Goal: Task Accomplishment & Management: Manage account settings

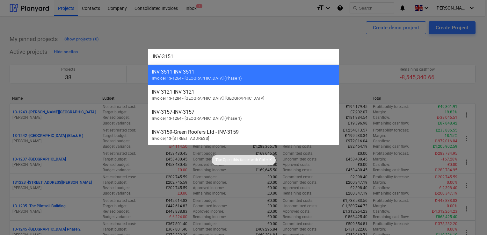
click at [325, 20] on div at bounding box center [243, 117] width 487 height 235
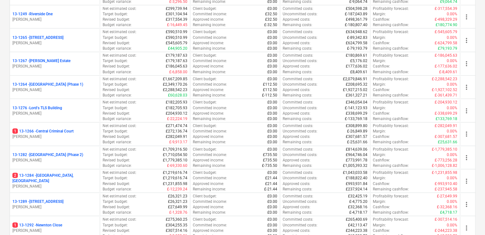
scroll to position [616, 0]
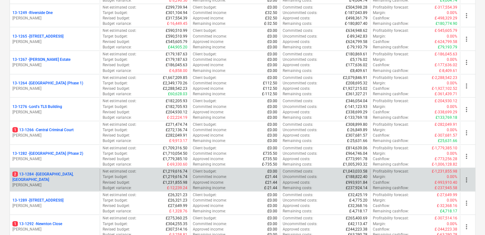
click at [71, 183] on p "[PERSON_NAME]" at bounding box center [54, 185] width 85 height 5
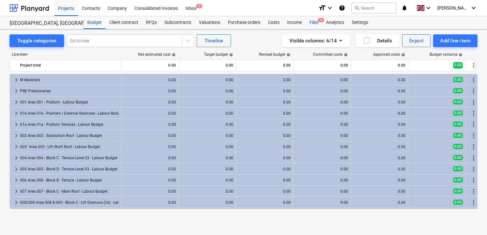
click at [312, 21] on div "Files 2" at bounding box center [314, 22] width 17 height 13
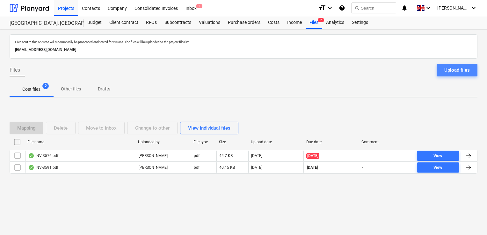
click at [456, 66] on div "Upload files" at bounding box center [458, 70] width 26 height 8
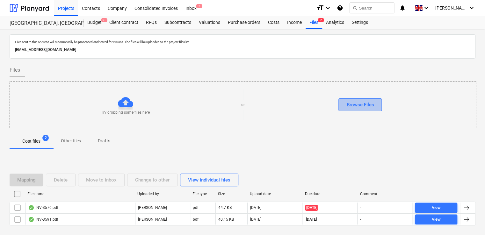
click at [371, 101] on div "Browse Files" at bounding box center [360, 105] width 27 height 8
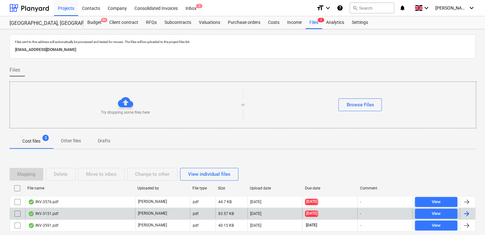
click at [209, 214] on div "pdf" at bounding box center [203, 214] width 26 height 10
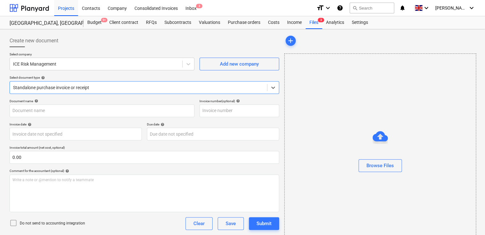
type input "INV-3151"
type input "[DATE]"
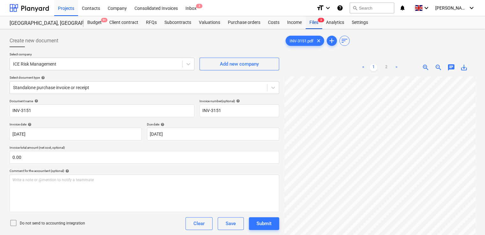
click at [310, 24] on div "Files 3" at bounding box center [314, 22] width 17 height 13
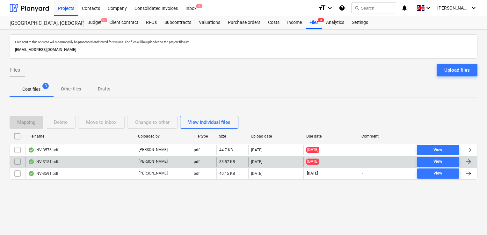
click at [20, 161] on input "checkbox" at bounding box center [17, 162] width 10 height 10
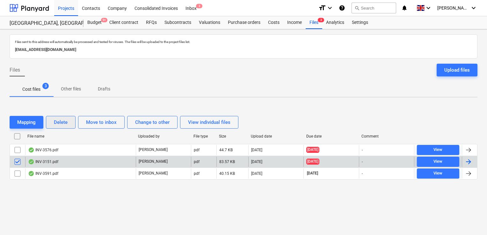
click at [59, 123] on div "Delete" at bounding box center [61, 122] width 14 height 8
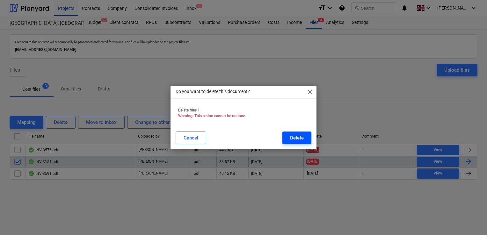
click at [299, 137] on div "Delete" at bounding box center [297, 138] width 14 height 8
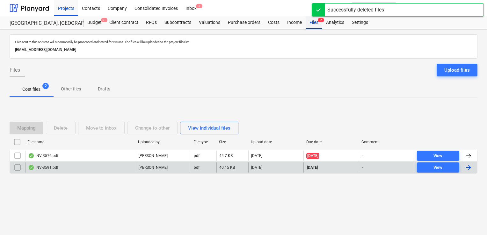
click at [316, 19] on div "Files 2" at bounding box center [314, 22] width 17 height 13
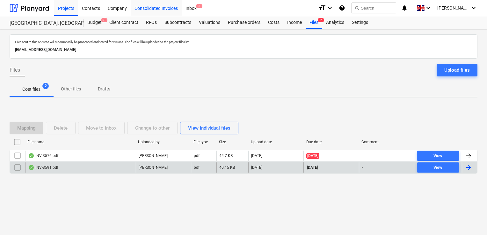
click at [147, 10] on div "Consolidated Invoices" at bounding box center [156, 8] width 51 height 16
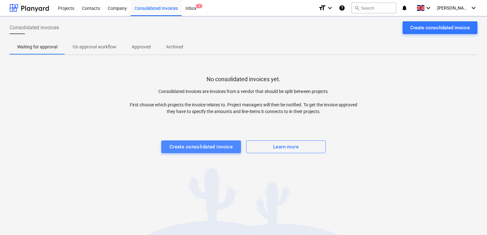
click at [225, 151] on div "Create consolidated invoice" at bounding box center [201, 147] width 63 height 8
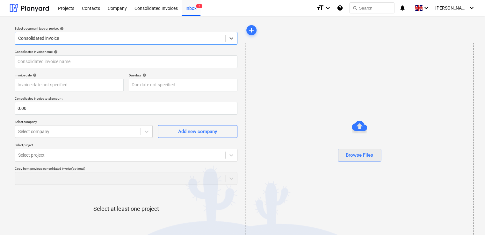
click at [350, 151] on div "Browse Files" at bounding box center [359, 155] width 27 height 8
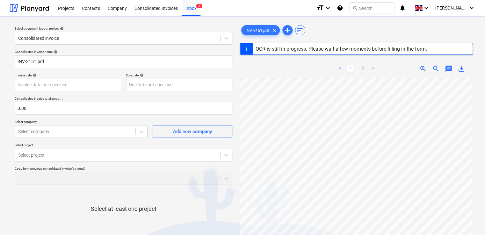
type input "INV-3151"
type input "[DATE]"
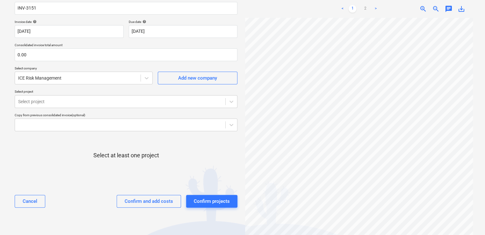
scroll to position [0, 107]
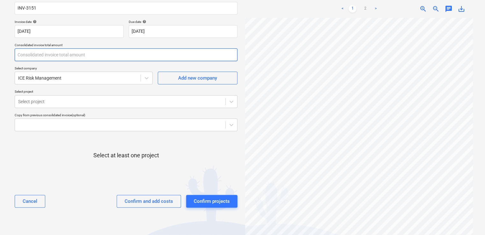
click at [87, 55] on input "text" at bounding box center [126, 54] width 223 height 13
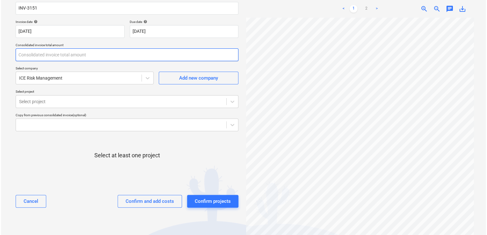
scroll to position [126, 107]
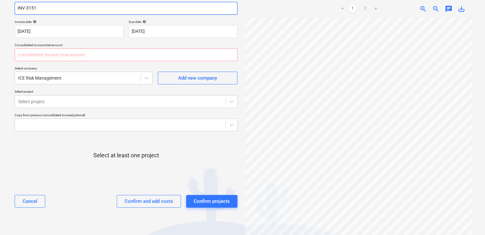
type input "0.00"
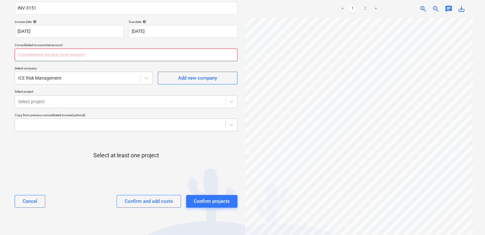
click at [94, 55] on input "text" at bounding box center [126, 54] width 223 height 13
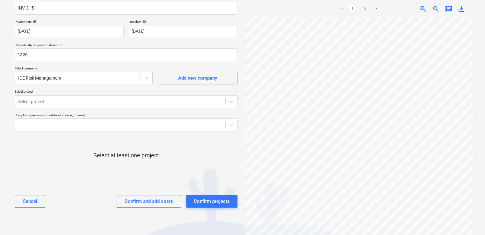
type input "1,320.00"
click at [94, 67] on p "Select company" at bounding box center [84, 68] width 138 height 5
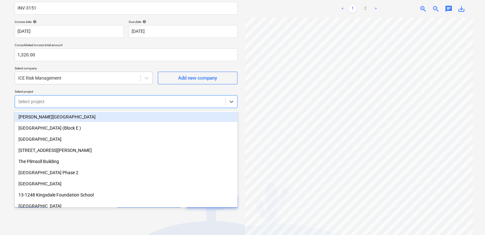
click at [114, 100] on div at bounding box center [120, 102] width 204 height 6
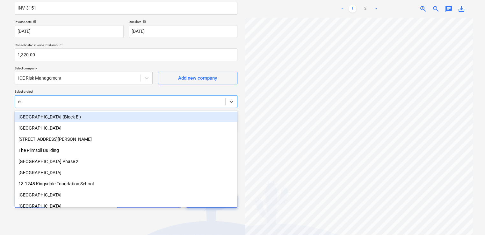
type input "edd"
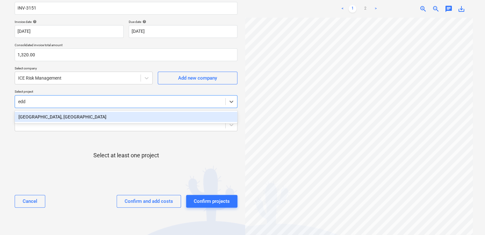
click at [47, 116] on div "[GEOGRAPHIC_DATA], [GEOGRAPHIC_DATA]" at bounding box center [126, 117] width 223 height 10
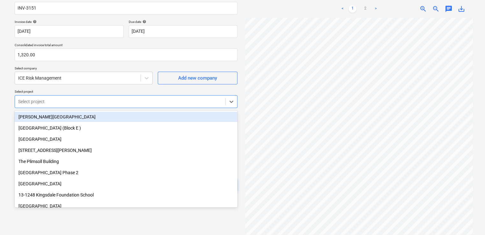
click at [40, 99] on div at bounding box center [120, 102] width 204 height 6
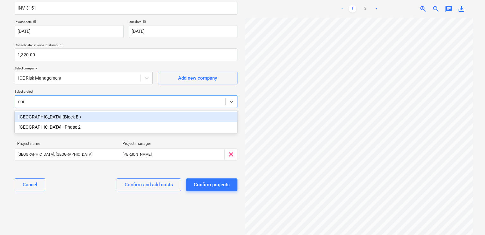
type input "coro"
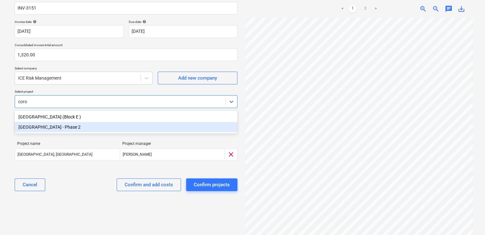
click at [37, 128] on div "[GEOGRAPHIC_DATA] - Phase 2" at bounding box center [126, 127] width 223 height 10
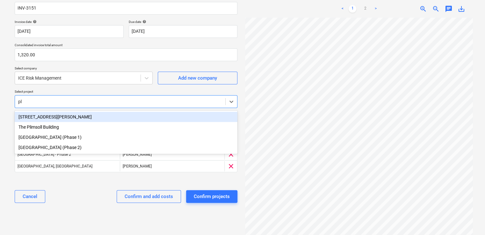
type input "plu"
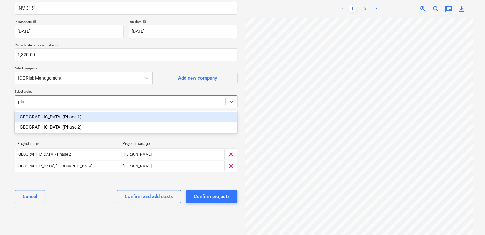
click at [42, 113] on div "[GEOGRAPHIC_DATA] (Phase 1)" at bounding box center [126, 117] width 223 height 10
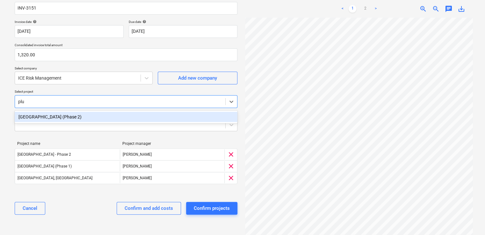
type input "plum"
click at [40, 115] on div "[GEOGRAPHIC_DATA] (Phase 2)" at bounding box center [126, 117] width 223 height 10
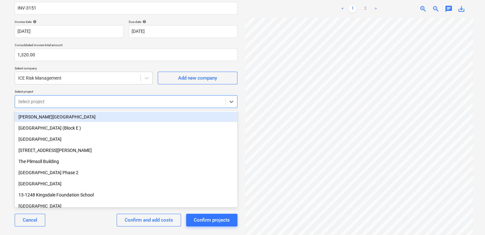
click at [63, 91] on p "Select project" at bounding box center [126, 92] width 223 height 5
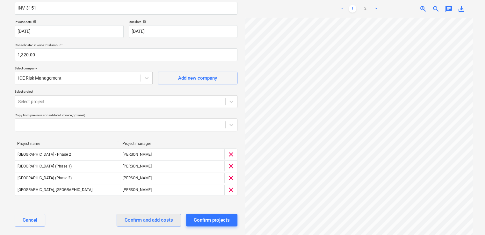
click at [169, 221] on div "Confirm and add costs" at bounding box center [149, 220] width 48 height 8
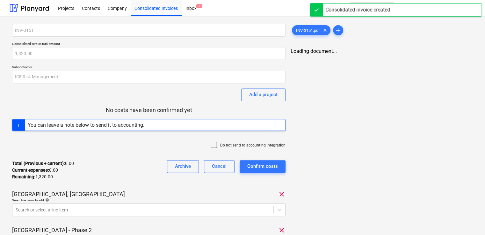
click at [213, 144] on icon at bounding box center [214, 145] width 8 height 8
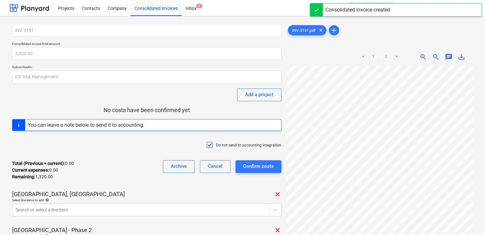
click at [153, 185] on div "INV-3151 Consolidated invoice total amount 1,320.00 Subcontractor ICE Risk Mana…" at bounding box center [146, 204] width 269 height 361
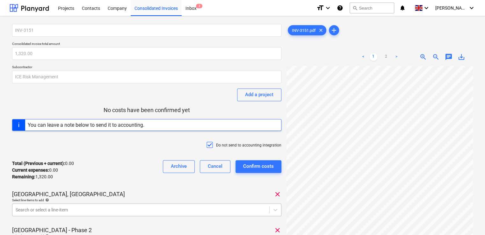
click at [137, 212] on body "Projects Contacts Company Consolidated Invoices Inbox 2 format_size keyboard_ar…" at bounding box center [242, 117] width 485 height 235
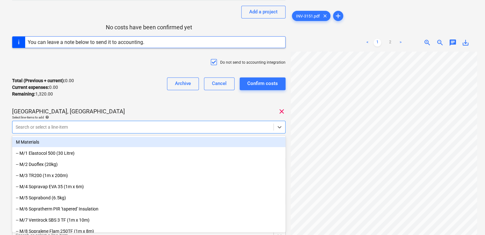
click at [65, 124] on div at bounding box center [143, 127] width 255 height 6
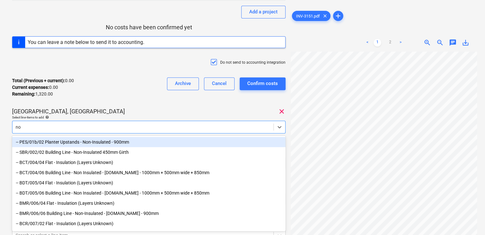
type input "non"
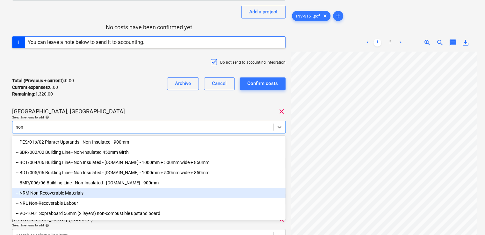
click at [43, 196] on div "-- NRM Non-Recoverable Materials" at bounding box center [149, 193] width 274 height 10
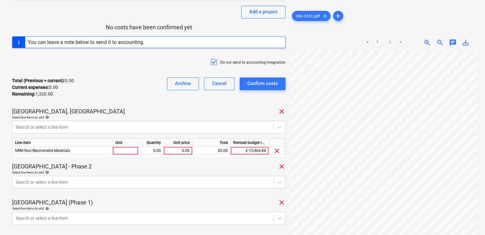
click at [98, 105] on div "INV-3151 Consolidated invoice total amount 1,320.00 Subcontractor ICE Risk Mana…" at bounding box center [149, 131] width 274 height 380
click at [120, 148] on div at bounding box center [126, 151] width 26 height 8
type input "1"
click at [120, 148] on div "1" at bounding box center [126, 151] width 26 height 8
type input "item"
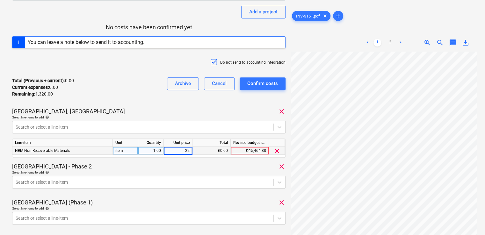
type input "220"
click at [142, 110] on div "[GEOGRAPHIC_DATA], [GEOGRAPHIC_DATA] clear" at bounding box center [149, 112] width 274 height 8
click at [166, 98] on div "Total (Previous + current) : 220.00 Current expenses : 220.00 Remaining : 1,100…" at bounding box center [149, 87] width 274 height 30
click at [259, 152] on body "Projects Contacts Company Consolidated Invoices Inbox 2 format_size keyboard_ar…" at bounding box center [242, 34] width 485 height 235
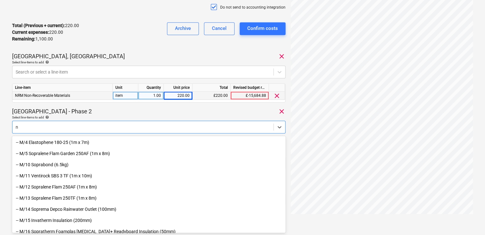
type input "nr"
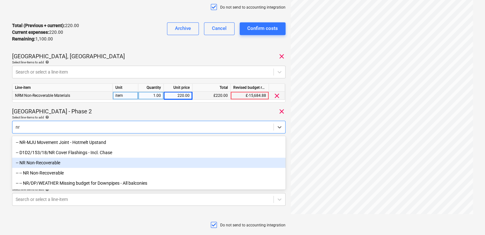
click at [50, 161] on div "-- NR Non-Recoverable" at bounding box center [149, 163] width 274 height 10
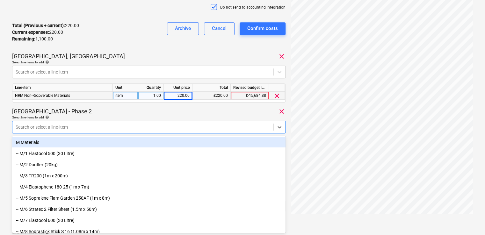
click at [92, 112] on div "Coronation Square - Phase 2 clear" at bounding box center [149, 112] width 274 height 8
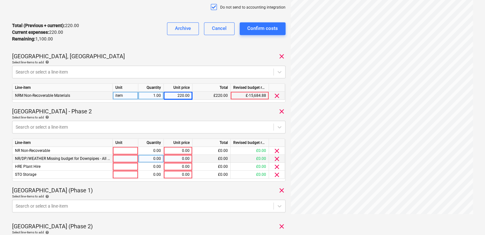
click at [276, 157] on span "clear" at bounding box center [277, 159] width 8 height 8
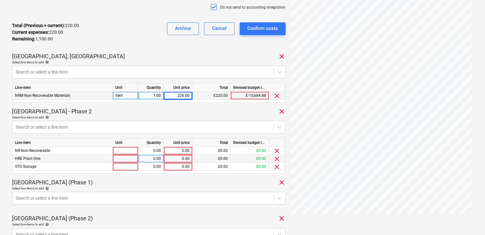
click at [276, 157] on span "clear" at bounding box center [277, 159] width 8 height 8
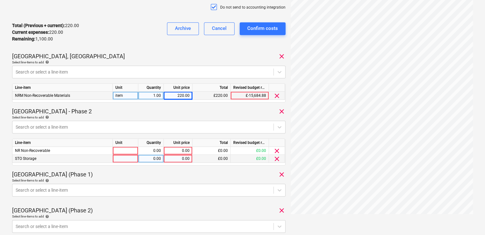
click at [276, 157] on span "clear" at bounding box center [277, 159] width 8 height 8
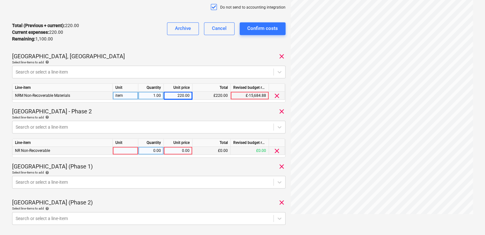
click at [118, 150] on div at bounding box center [126, 151] width 26 height 8
type input "item"
type input "220"
click at [155, 167] on div "[GEOGRAPHIC_DATA] (Phase 1) clear" at bounding box center [149, 167] width 274 height 8
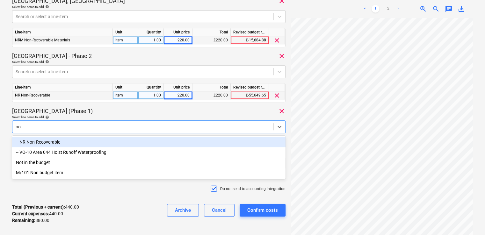
type input "non"
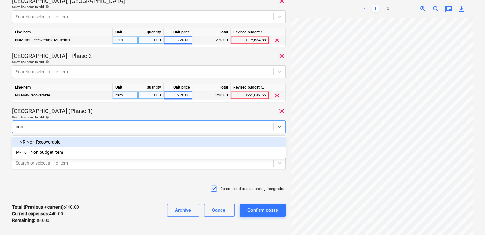
click at [56, 144] on div "-- NR Non-Recoverable" at bounding box center [149, 142] width 274 height 10
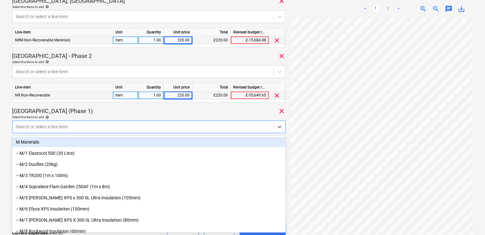
click at [138, 108] on div "[GEOGRAPHIC_DATA] (Phase 1) clear" at bounding box center [149, 111] width 274 height 8
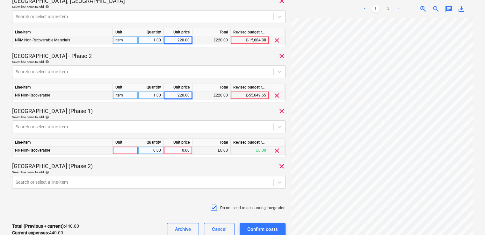
click at [129, 149] on div at bounding box center [126, 151] width 26 height 8
type input "item"
type input "440"
click at [148, 170] on div "Select line-items to add help" at bounding box center [149, 172] width 274 height 4
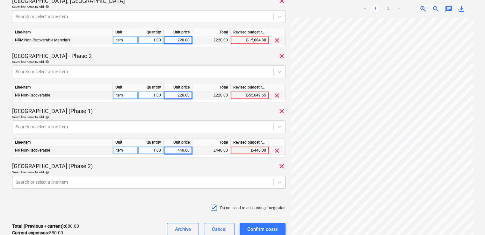
scroll to position [249, 0]
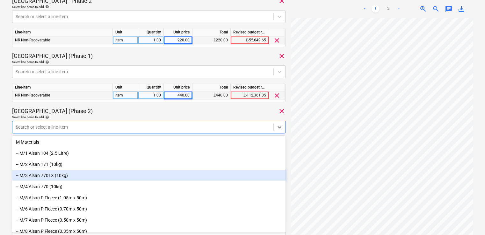
type input "non"
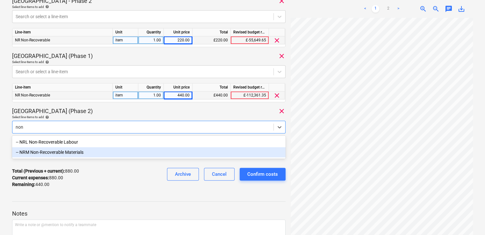
click at [68, 153] on div "-- NRM Non-Recoverable Materials" at bounding box center [149, 152] width 274 height 10
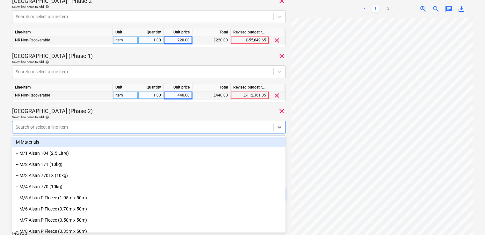
click at [127, 107] on div "[GEOGRAPHIC_DATA] (Phase 2) clear" at bounding box center [149, 111] width 274 height 8
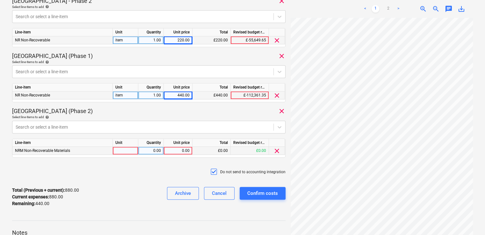
click at [126, 151] on div at bounding box center [126, 151] width 26 height 8
type input "item"
type input "440"
click at [121, 169] on div "Do not send to accounting integration" at bounding box center [149, 172] width 274 height 19
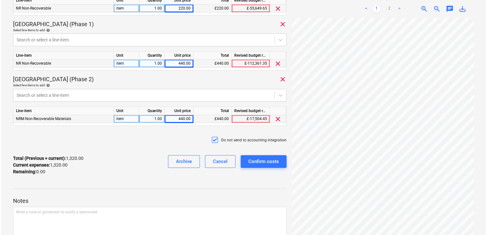
scroll to position [283, 0]
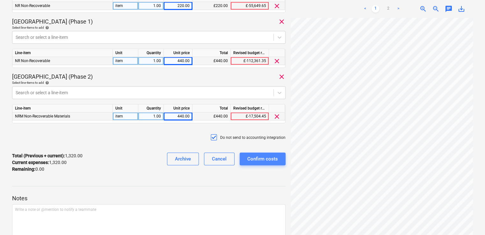
click at [264, 161] on div "Confirm costs" at bounding box center [262, 159] width 31 height 8
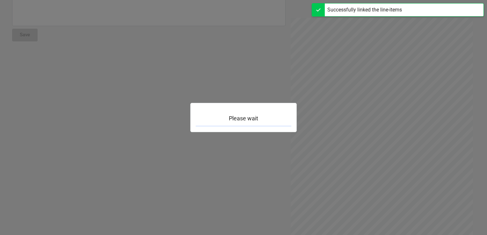
scroll to position [56, 0]
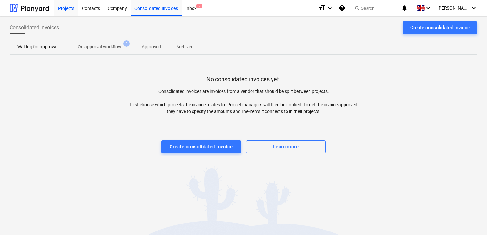
click at [63, 8] on div "Projects" at bounding box center [66, 8] width 24 height 16
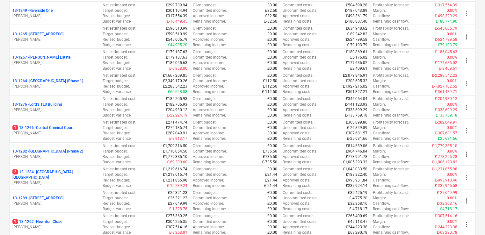
scroll to position [658, 0]
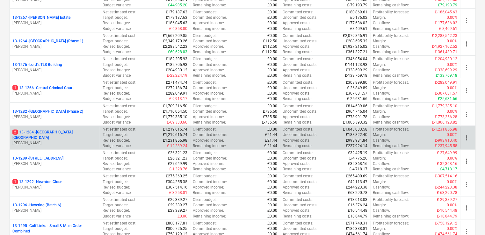
click at [73, 141] on p "[PERSON_NAME]" at bounding box center [54, 143] width 85 height 5
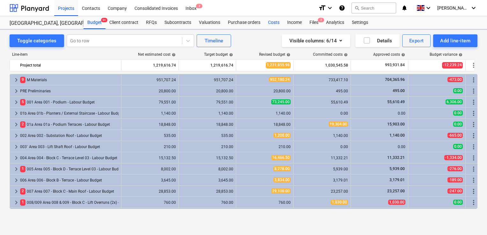
click at [276, 20] on div "Costs" at bounding box center [273, 22] width 19 height 13
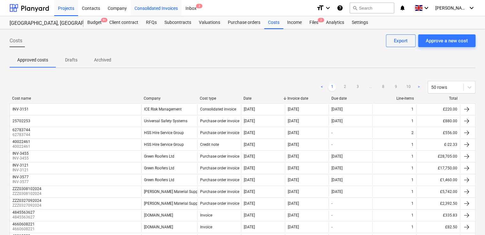
click at [151, 9] on div "Consolidated Invoices" at bounding box center [156, 8] width 51 height 16
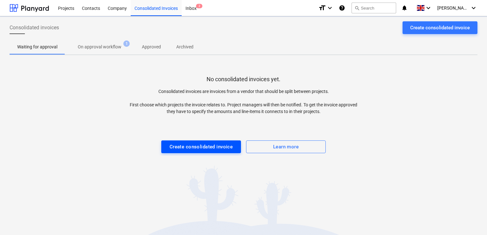
click at [212, 147] on div "Create consolidated invoice" at bounding box center [201, 147] width 63 height 8
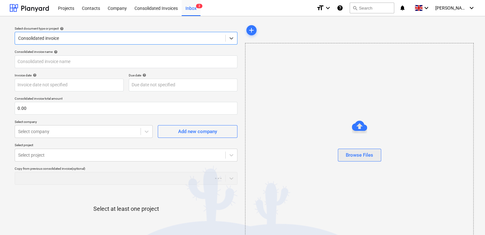
click at [369, 159] on button "Browse Files" at bounding box center [359, 155] width 43 height 13
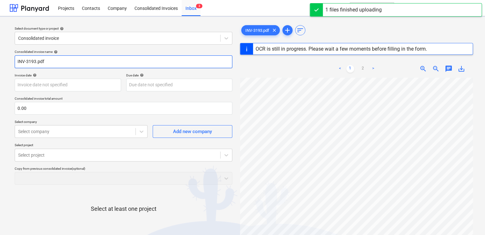
click at [52, 60] on input "INV-3193.pdf" at bounding box center [124, 61] width 218 height 13
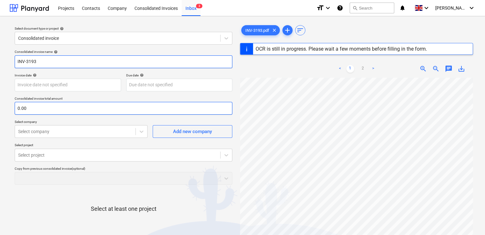
type input "INV-3193"
click at [33, 110] on input "text" at bounding box center [124, 108] width 218 height 13
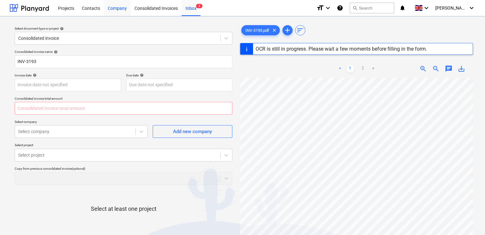
type input "0.00"
type input "[DATE]"
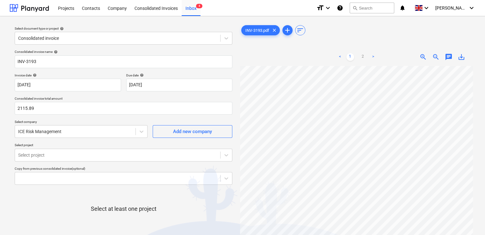
type input "2,115.89"
click at [143, 120] on p "Select company" at bounding box center [81, 122] width 133 height 5
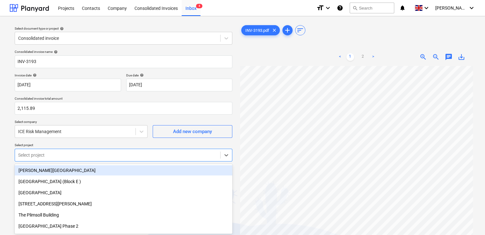
click at [102, 160] on body "Projects Contacts Company Consolidated Invoices Inbox 4 format_size keyboard_ar…" at bounding box center [242, 117] width 485 height 235
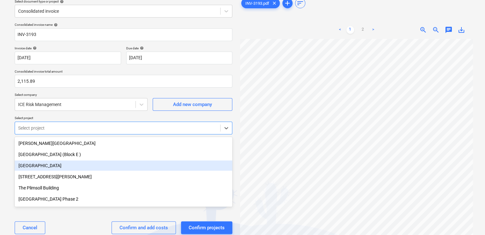
scroll to position [28, 0]
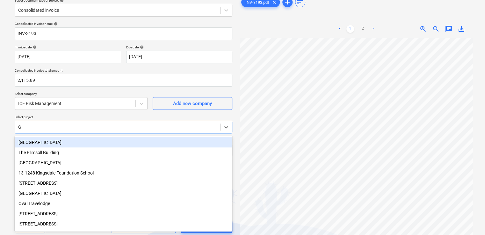
type input "GL"
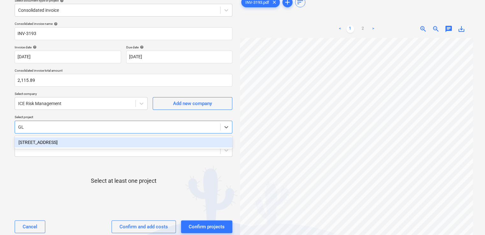
click at [70, 140] on div "[STREET_ADDRESS]" at bounding box center [124, 142] width 218 height 10
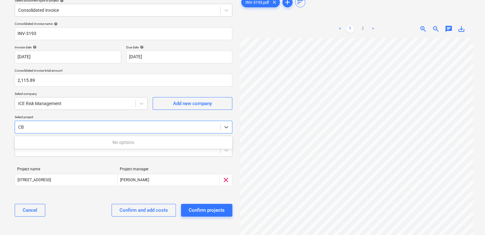
type input "C"
type input "W"
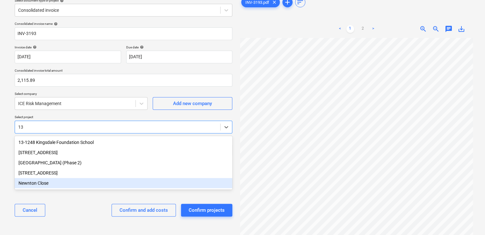
type input "1"
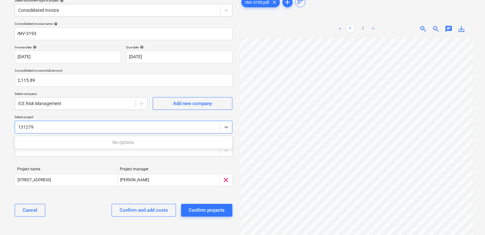
type input "131279"
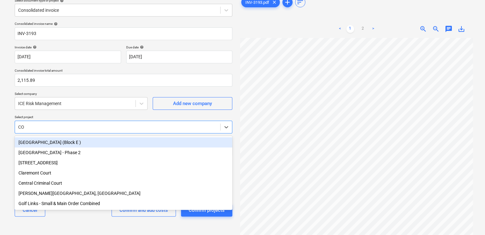
type input "COR"
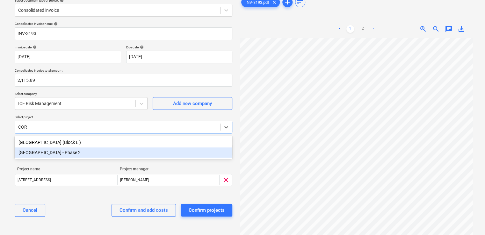
click at [40, 154] on div "[GEOGRAPHIC_DATA] - Phase 2" at bounding box center [124, 153] width 218 height 10
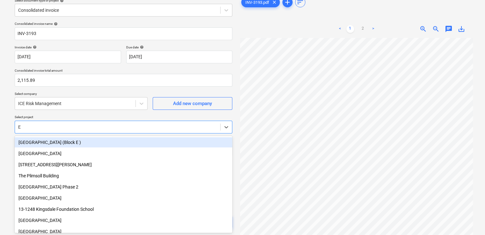
type input "ED"
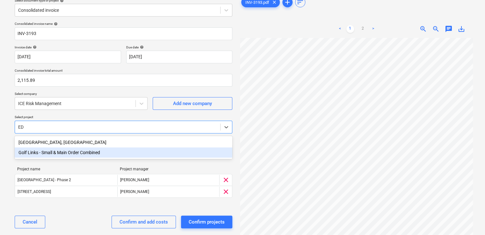
click at [43, 148] on div "Golf Links - Small & Main Order Combined" at bounding box center [124, 153] width 218 height 10
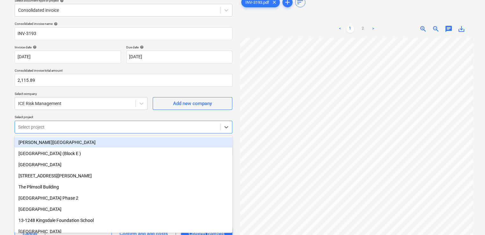
click at [46, 125] on div at bounding box center [117, 127] width 199 height 6
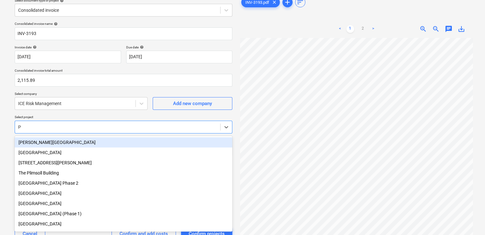
type input "PL"
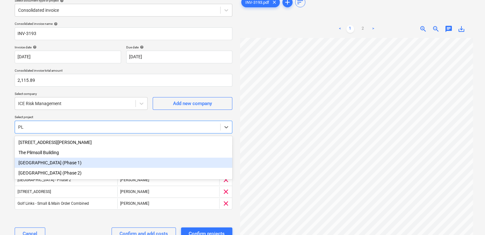
click at [58, 166] on div "[GEOGRAPHIC_DATA] (Phase 1)" at bounding box center [124, 163] width 218 height 10
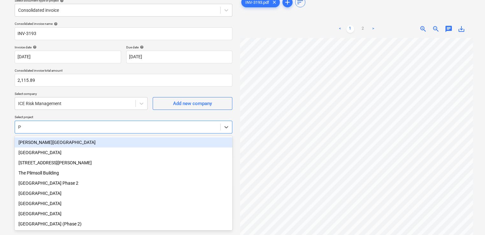
type input "PL"
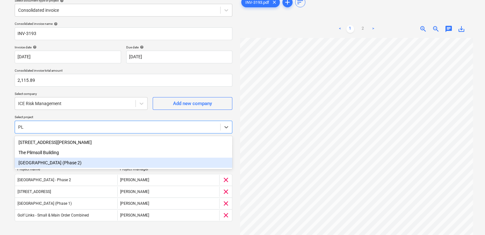
click at [55, 163] on div "[GEOGRAPHIC_DATA] (Phase 2)" at bounding box center [124, 163] width 218 height 10
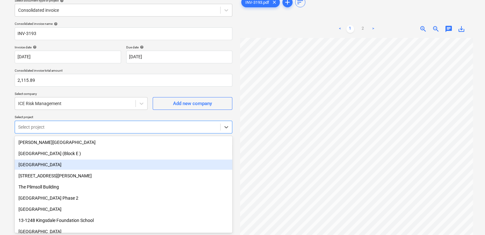
click at [3, 160] on div "Select document type or project help Consolidated invoice Consolidated invoice …" at bounding box center [242, 133] width 485 height 291
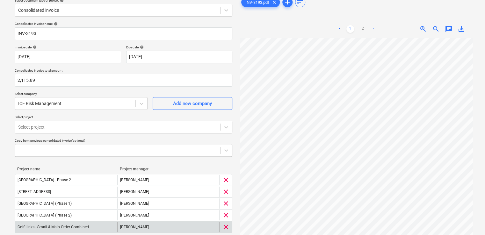
click at [225, 224] on span "clear" at bounding box center [226, 228] width 8 height 8
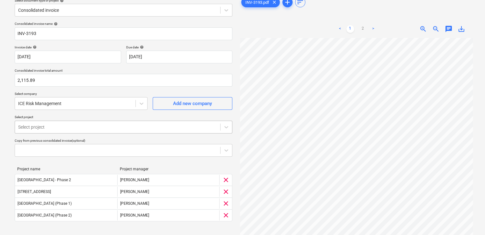
click at [79, 127] on div at bounding box center [117, 127] width 199 height 6
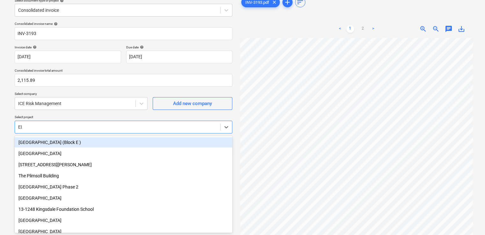
type input "EDD"
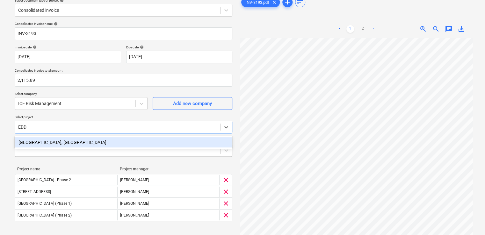
click at [58, 138] on div "[GEOGRAPHIC_DATA], [GEOGRAPHIC_DATA]" at bounding box center [124, 142] width 218 height 10
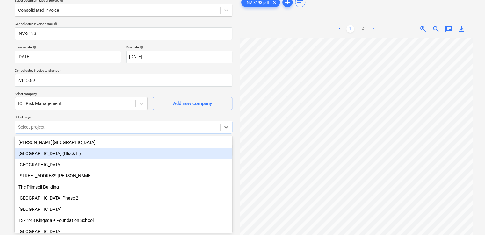
click at [8, 148] on div "Select document type or project help Consolidated invoice Consolidated invoice …" at bounding box center [242, 133] width 485 height 291
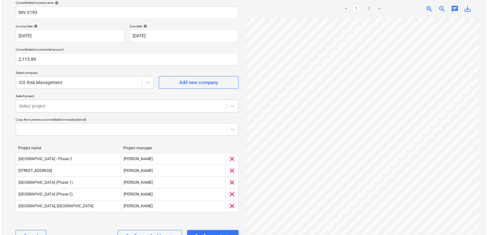
scroll to position [71, 0]
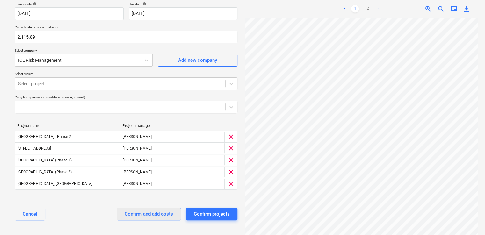
click at [139, 216] on div "Confirm and add costs" at bounding box center [149, 214] width 48 height 8
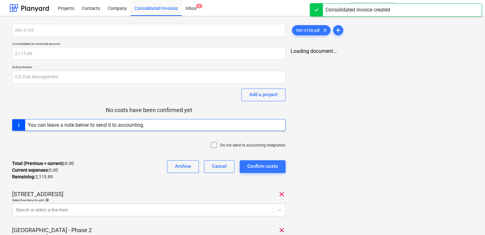
click at [214, 143] on icon at bounding box center [214, 145] width 8 height 8
click at [136, 171] on div "Total (Previous + current) : 0.00 Current expenses : 0.00 Remaining : 2,115.89 …" at bounding box center [149, 170] width 274 height 30
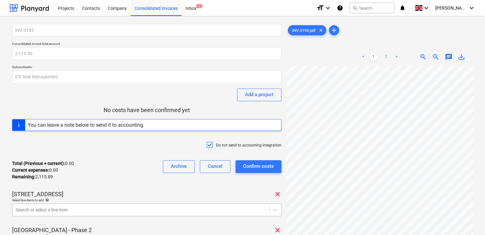
click at [144, 205] on body "Projects Contacts Company Consolidated Invoices Inbox 2 format_size keyboard_ar…" at bounding box center [242, 117] width 485 height 235
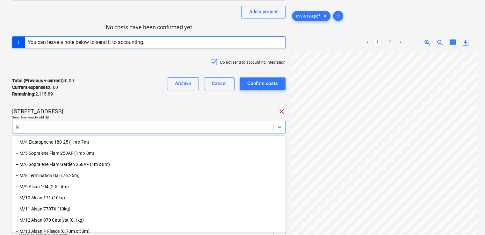
type input "NR"
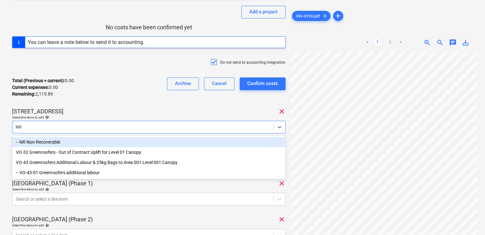
click at [54, 139] on div "-- NR Non-Recoverable" at bounding box center [149, 142] width 274 height 10
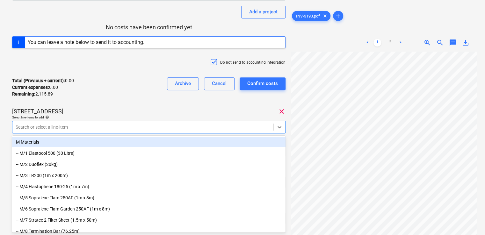
click at [91, 106] on div "INV-3193 Consolidated invoice total amount 2,115.89 Subcontractor ICE Risk Mana…" at bounding box center [149, 149] width 274 height 416
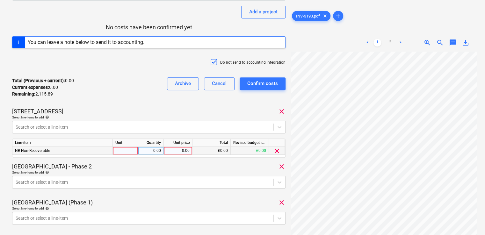
click at [116, 150] on div at bounding box center [126, 151] width 26 height 8
type input "ITEM"
click at [178, 149] on div "0.00" at bounding box center [177, 151] width 23 height 8
type input "220"
click at [181, 160] on div "INV-3193 Consolidated invoice total amount 2,115.89 Subcontractor ICE Risk Mana…" at bounding box center [149, 149] width 274 height 416
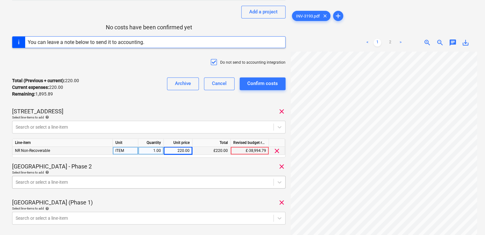
click at [236, 152] on body "Projects Contacts Company Consolidated Invoices Inbox 2 format_size keyboard_ar…" at bounding box center [242, 34] width 485 height 235
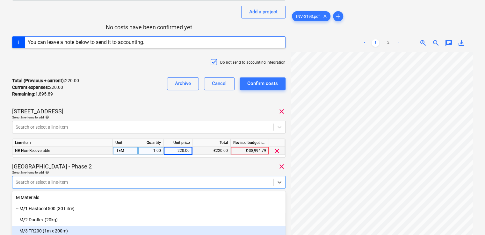
scroll to position [138, 0]
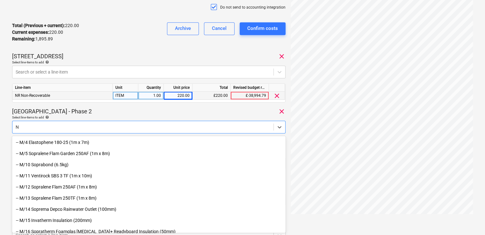
type input "NR"
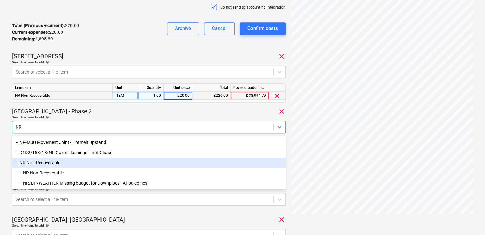
click at [46, 163] on div "-- NR Non-Recoverable" at bounding box center [149, 163] width 274 height 10
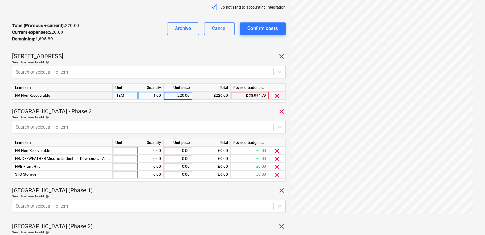
click at [94, 113] on div "Coronation Square - Phase 2 clear" at bounding box center [149, 112] width 274 height 8
click at [272, 160] on div "clear" at bounding box center [277, 159] width 16 height 8
click at [279, 157] on span "clear" at bounding box center [277, 159] width 8 height 8
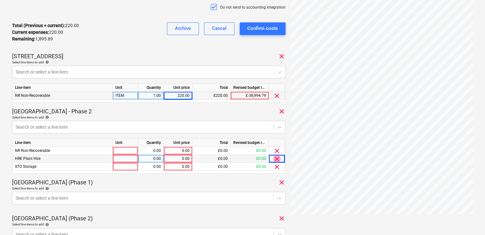
click at [279, 157] on span "clear" at bounding box center [277, 159] width 8 height 8
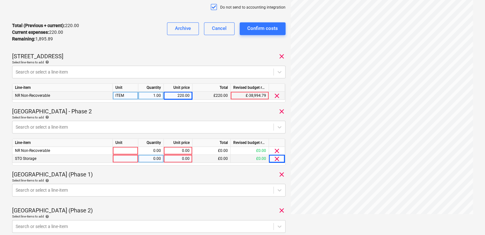
click at [279, 157] on span "clear" at bounding box center [277, 159] width 8 height 8
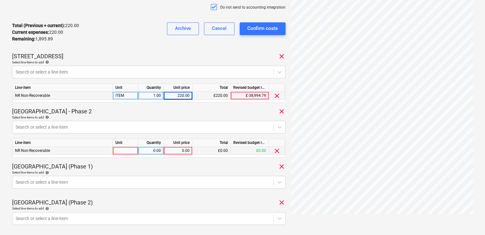
click at [128, 150] on div at bounding box center [126, 151] width 26 height 8
type input "ITEM"
type input "220"
click at [155, 172] on div "Select line-items to add help" at bounding box center [149, 173] width 274 height 4
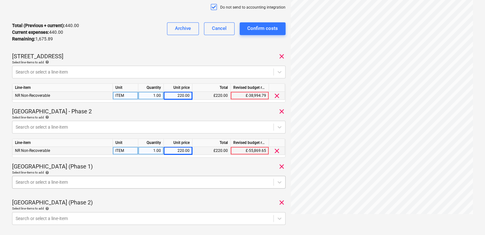
scroll to position [194, 0]
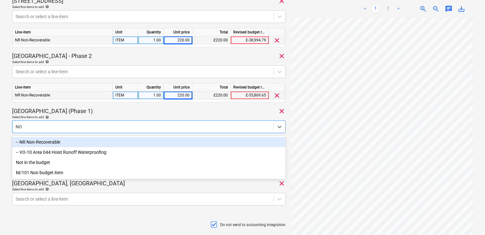
type input "NON"
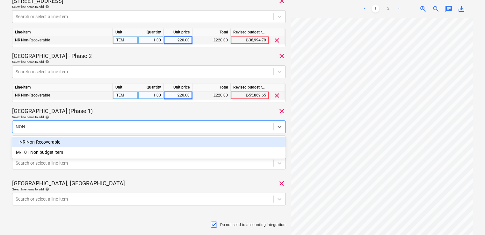
click at [53, 139] on div "-- NR Non-Recoverable" at bounding box center [149, 142] width 274 height 10
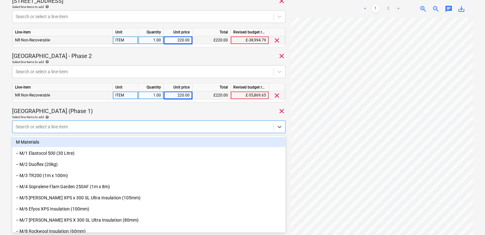
click at [134, 119] on div "Select line-items to add help" at bounding box center [149, 117] width 274 height 4
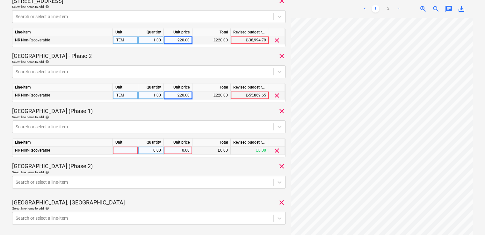
click at [121, 150] on div at bounding box center [126, 151] width 26 height 8
type input "ITEM"
type input "440"
click at [156, 172] on div "Select line-items to add help" at bounding box center [149, 172] width 274 height 4
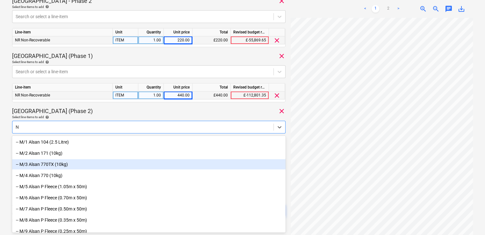
type input "NR"
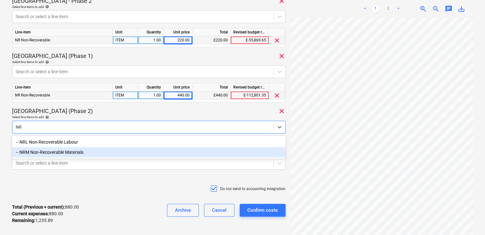
click at [63, 154] on div "-- NRM Non-Recoverable Materials" at bounding box center [149, 152] width 274 height 10
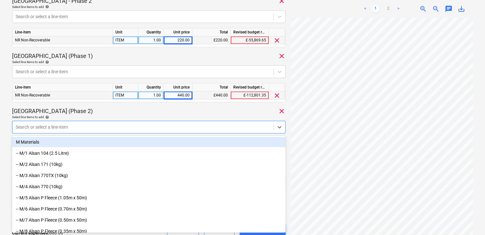
click at [41, 117] on div "Select line-items to add help" at bounding box center [149, 117] width 274 height 4
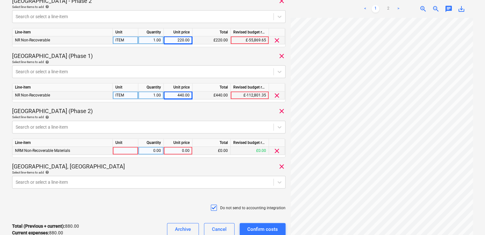
click at [117, 151] on div at bounding box center [126, 151] width 26 height 8
type input "ITEM"
type input "440"
click at [124, 166] on div "[GEOGRAPHIC_DATA], [GEOGRAPHIC_DATA] clear" at bounding box center [149, 167] width 274 height 8
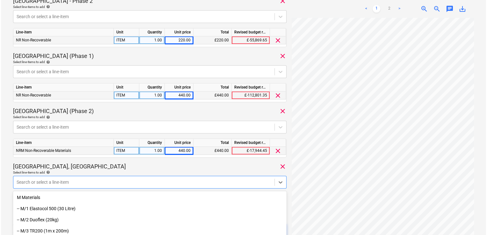
scroll to position [304, 0]
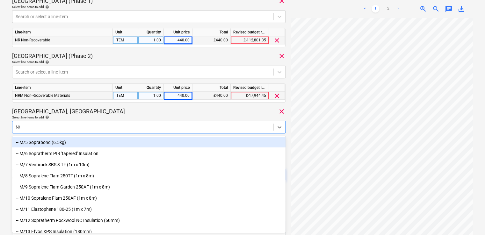
type input "NON"
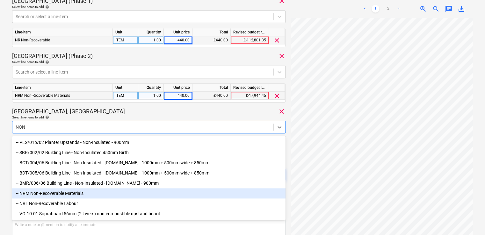
click at [42, 199] on div "-- NRM Non-Recoverable Materials" at bounding box center [149, 193] width 274 height 10
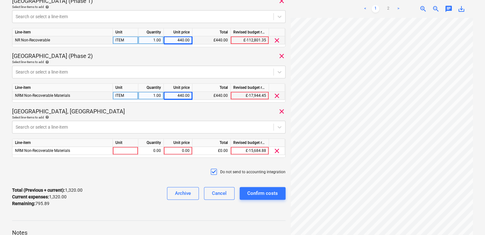
click at [87, 108] on div "[GEOGRAPHIC_DATA], [GEOGRAPHIC_DATA] clear" at bounding box center [149, 112] width 274 height 8
click at [119, 151] on div at bounding box center [126, 151] width 26 height 8
type input "ITEM"
click at [176, 152] on div "0.00" at bounding box center [177, 151] width 23 height 8
type input "220"
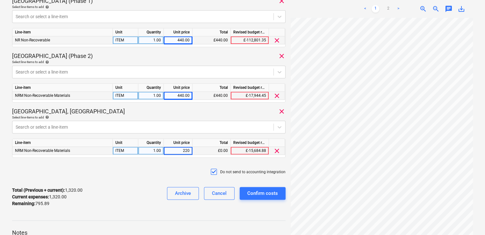
click at [184, 165] on div "Do not send to accounting integration" at bounding box center [149, 172] width 274 height 19
click at [257, 193] on div "Confirm costs" at bounding box center [262, 193] width 31 height 8
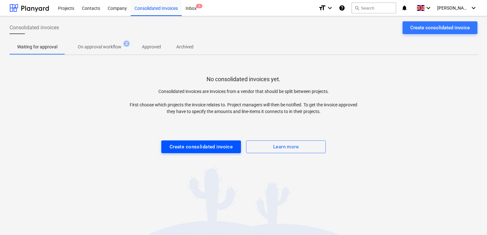
click at [191, 146] on div "Create consolidated invoice" at bounding box center [201, 147] width 63 height 8
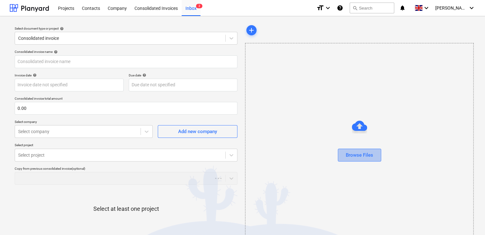
click at [360, 154] on div "Browse Files" at bounding box center [359, 155] width 27 height 8
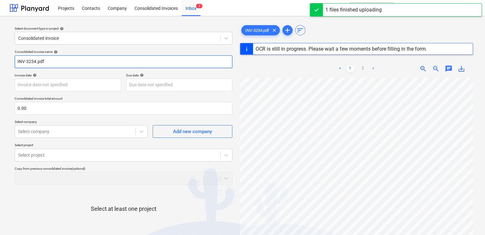
click at [49, 62] on input "INV-3234.pdf" at bounding box center [124, 61] width 218 height 13
type input "INV-3234"
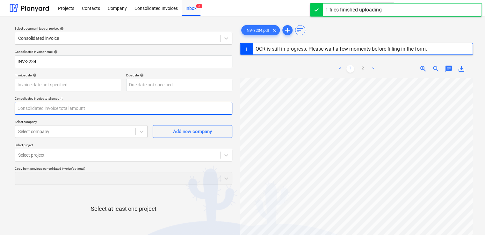
click at [33, 110] on input "text" at bounding box center [124, 108] width 218 height 13
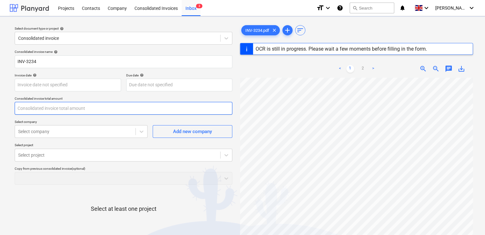
type input "[DATE]"
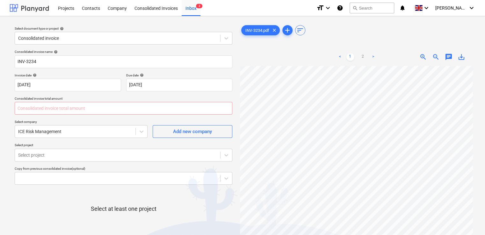
type input "0.00"
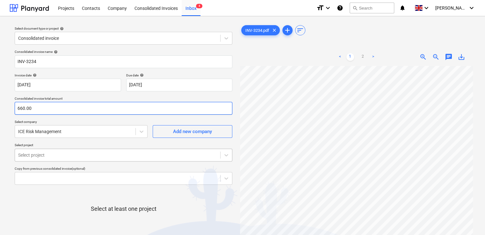
type input "660.00"
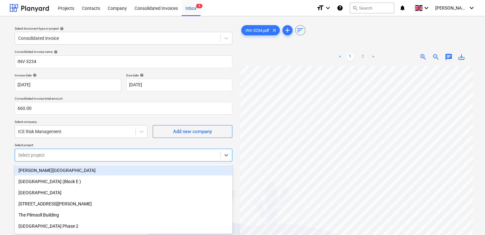
click at [79, 156] on body "Projects Contacts Company Consolidated Invoices Inbox 4 format_size keyboard_ar…" at bounding box center [242, 117] width 485 height 235
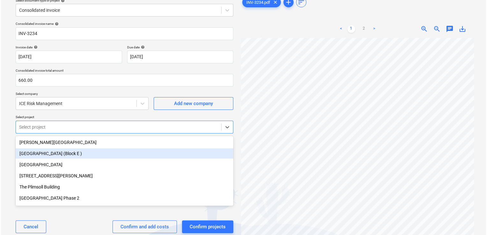
scroll to position [28, 0]
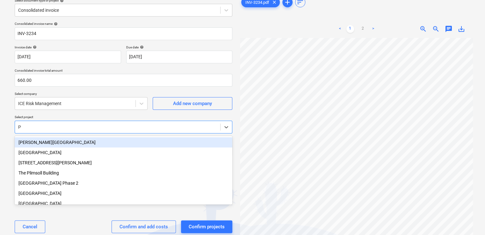
type input "PL"
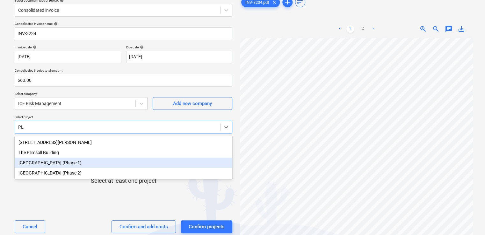
click at [73, 165] on div "[GEOGRAPHIC_DATA] (Phase 1)" at bounding box center [124, 163] width 218 height 10
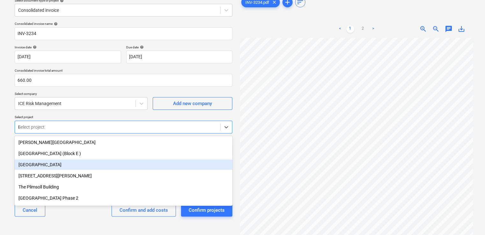
type input "PL"
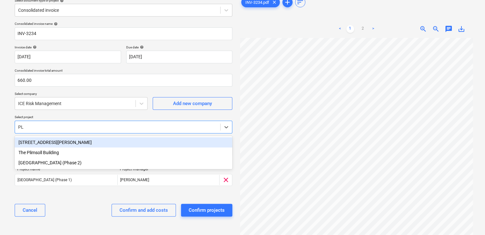
click at [73, 165] on div "[GEOGRAPHIC_DATA] (Phase 2)" at bounding box center [124, 163] width 218 height 10
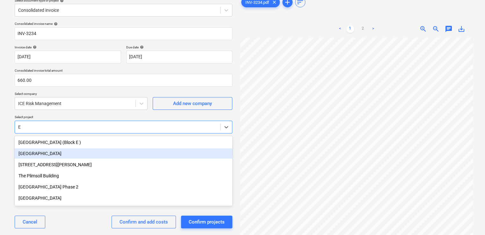
type input "ED"
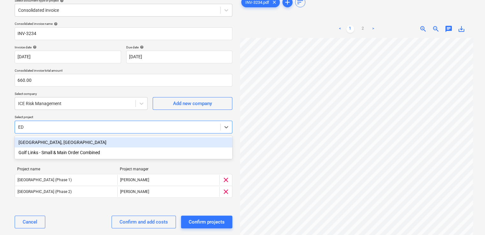
click at [59, 145] on div "[GEOGRAPHIC_DATA], [GEOGRAPHIC_DATA]" at bounding box center [124, 142] width 218 height 10
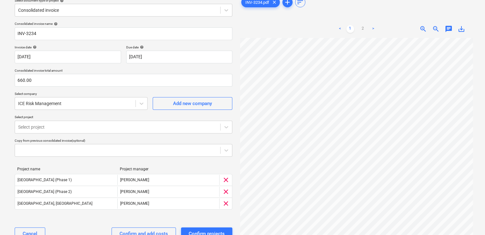
click at [71, 220] on div "Consolidated invoice name help INV-3234 Invoice date help 30 Aug 2024 30.08.202…" at bounding box center [123, 133] width 223 height 229
click at [157, 230] on div "Confirm and add costs" at bounding box center [144, 234] width 48 height 8
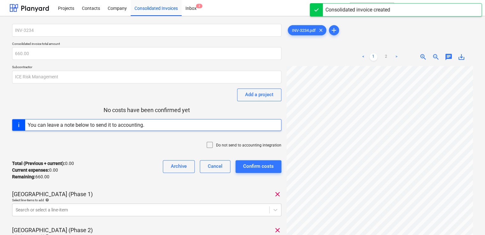
click at [213, 144] on icon at bounding box center [210, 145] width 6 height 6
click at [145, 182] on div "Total (Previous + current) : 0.00 Current expenses : 0.00 Remaining : 660.00 Ar…" at bounding box center [146, 170] width 269 height 30
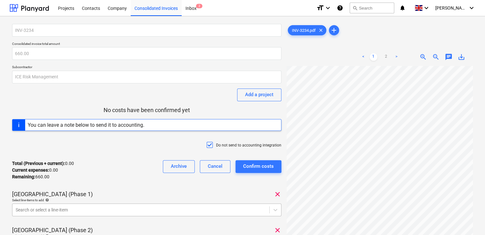
click at [142, 208] on body "Projects Contacts Company Consolidated Invoices Inbox 2 format_size keyboard_ar…" at bounding box center [242, 117] width 485 height 235
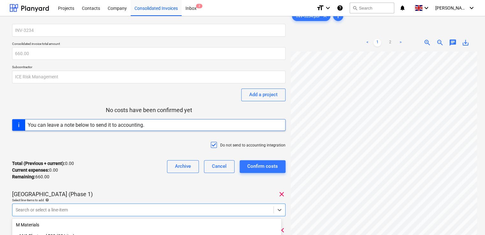
scroll to position [83, 0]
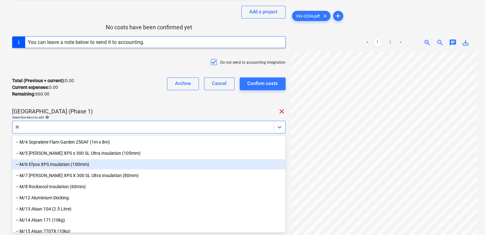
type input "NR"
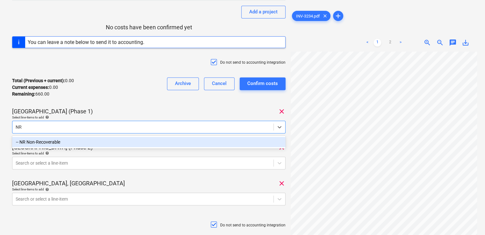
click at [109, 142] on div "-- NR Non-Recoverable" at bounding box center [149, 142] width 274 height 10
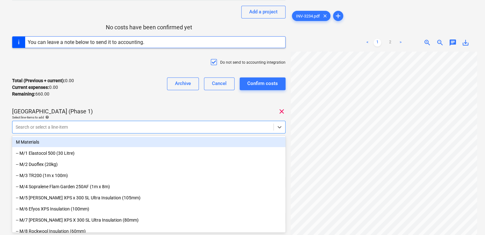
click at [127, 102] on div "INV-3234 Consolidated invoice total amount 660.00 Subcontractor ICE Risk Manage…" at bounding box center [149, 112] width 274 height 343
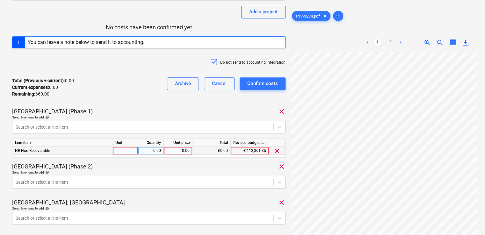
click at [120, 150] on div at bounding box center [126, 151] width 26 height 8
type input "ITEM"
type input "220"
click at [141, 108] on div "[GEOGRAPHIC_DATA] (Phase 1) clear" at bounding box center [149, 112] width 274 height 8
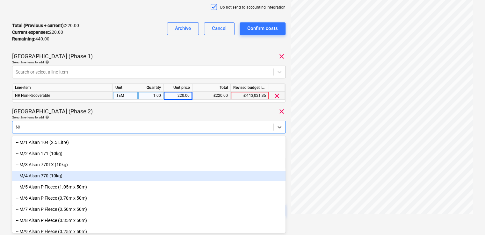
type input "NON"
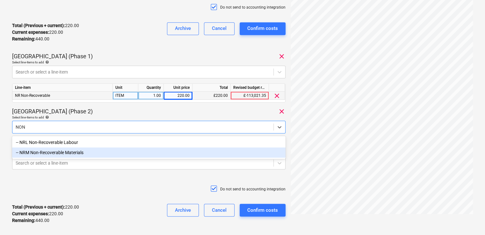
click at [85, 151] on div "-- NRM Non-Recoverable Materials" at bounding box center [149, 153] width 274 height 10
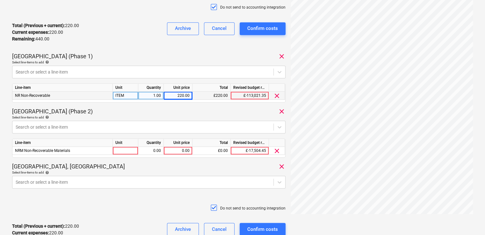
click at [93, 114] on p "[GEOGRAPHIC_DATA] (Phase 2)" at bounding box center [52, 112] width 81 height 8
click at [119, 147] on div at bounding box center [126, 151] width 26 height 8
type input "ITEM"
type input "220"
click at [140, 109] on div "[GEOGRAPHIC_DATA] (Phase 2) clear" at bounding box center [149, 112] width 274 height 8
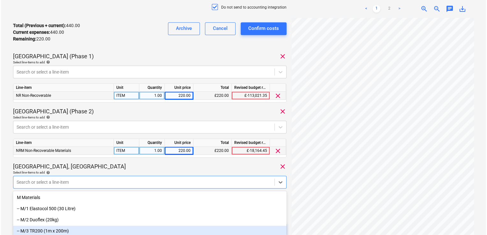
scroll to position [194, 0]
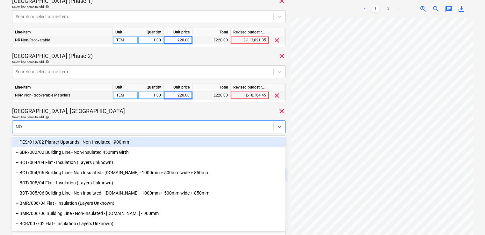
type input "NON"
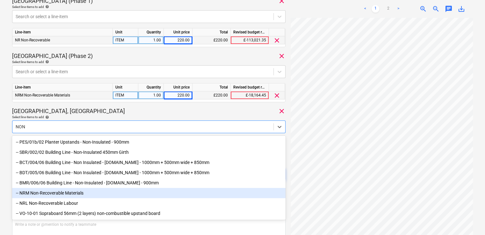
click at [72, 196] on div "-- NRM Non-Recoverable Materials" at bounding box center [149, 193] width 274 height 10
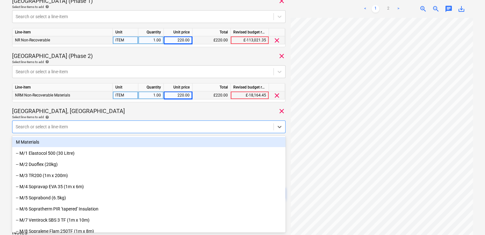
click at [94, 114] on div "[GEOGRAPHIC_DATA], [GEOGRAPHIC_DATA] clear" at bounding box center [149, 111] width 274 height 8
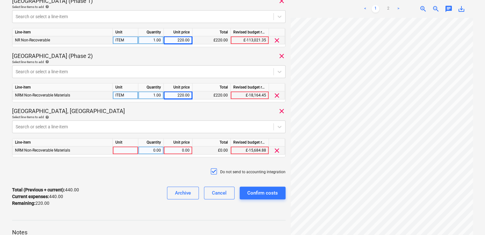
click at [121, 150] on div at bounding box center [126, 151] width 26 height 8
type input "I"
type input "ITEM"
type input "220"
click at [150, 161] on div "INV-3234 Consolidated invoice total amount 660.00 Subcontractor ICE Risk Manage…" at bounding box center [149, 21] width 274 height 382
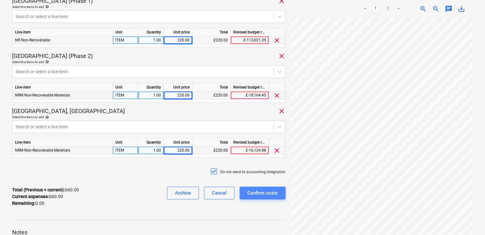
click at [252, 191] on div "Confirm costs" at bounding box center [262, 193] width 31 height 8
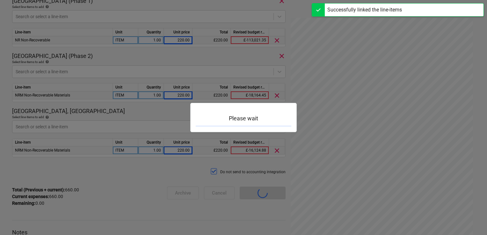
scroll to position [56, 0]
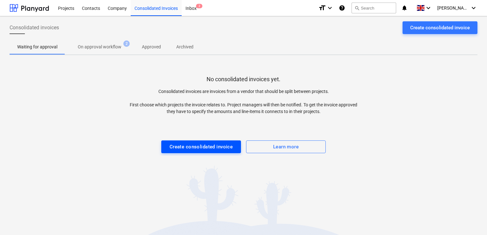
click at [196, 144] on div "Create consolidated invoice" at bounding box center [201, 147] width 63 height 8
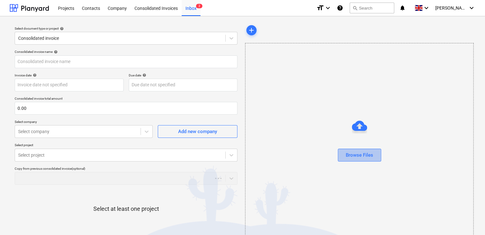
click at [343, 152] on button "Browse Files" at bounding box center [359, 155] width 43 height 13
click at [349, 152] on div "Browse Files" at bounding box center [359, 155] width 27 height 8
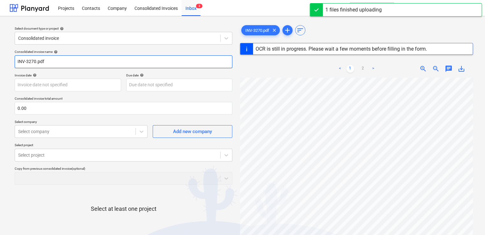
click at [65, 66] on input "INV-3270.pdf" at bounding box center [124, 61] width 218 height 13
type input "INV-3270"
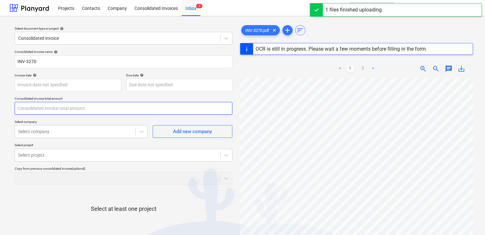
click at [37, 105] on input "text" at bounding box center [124, 108] width 218 height 13
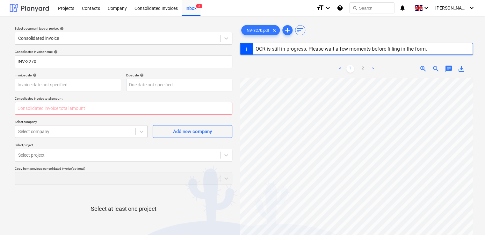
type input "0.00"
type input "[DATE]"
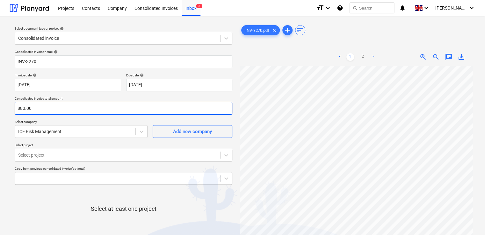
type input "880.00"
click at [115, 155] on body "Projects Contacts Company Consolidated Invoices Inbox 3 format_size keyboard_ar…" at bounding box center [242, 117] width 485 height 235
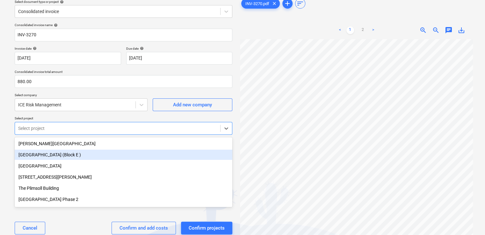
scroll to position [28, 0]
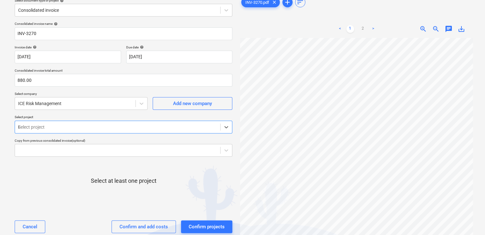
type input "PL"
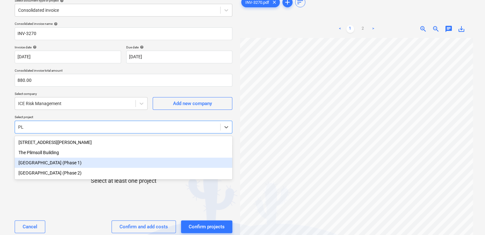
click at [59, 163] on div "[GEOGRAPHIC_DATA] (Phase 1)" at bounding box center [124, 163] width 218 height 10
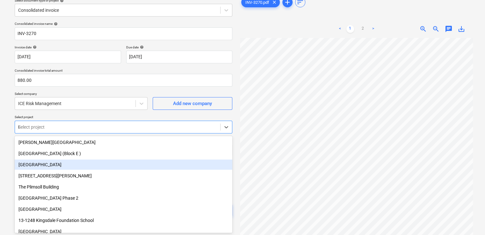
type input "PL"
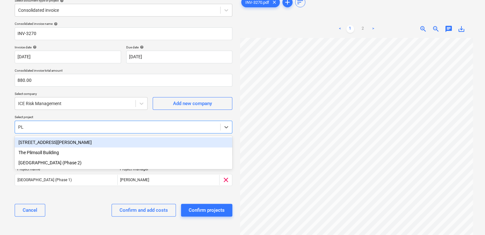
click at [59, 163] on div "[GEOGRAPHIC_DATA] (Phase 2)" at bounding box center [124, 163] width 218 height 10
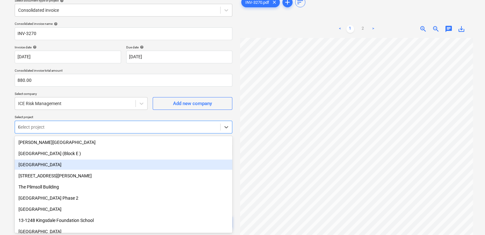
type input "GL"
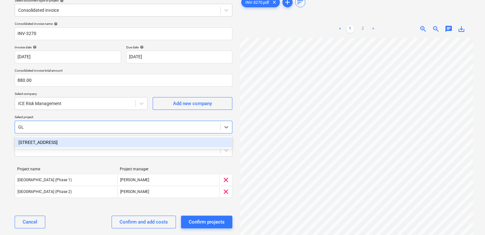
click at [50, 144] on div "[STREET_ADDRESS]" at bounding box center [124, 142] width 218 height 10
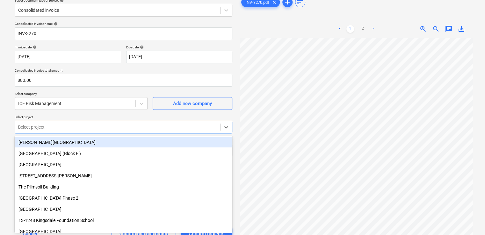
type input "ED"
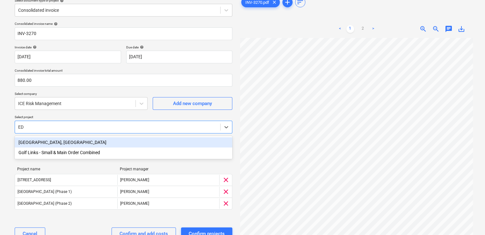
click at [50, 144] on div "[GEOGRAPHIC_DATA], [GEOGRAPHIC_DATA]" at bounding box center [124, 142] width 218 height 10
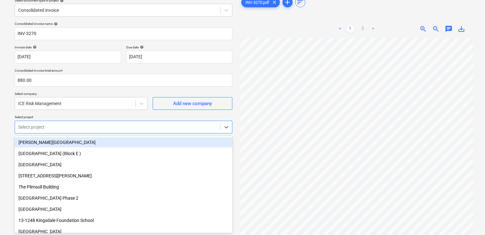
click at [60, 117] on p "Select project" at bounding box center [124, 117] width 218 height 5
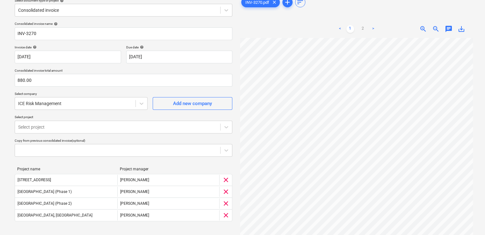
click at [119, 163] on div "Project name Project manager 49 - 53 Glengall Road G. Collins clear Plumstead W…" at bounding box center [124, 195] width 218 height 67
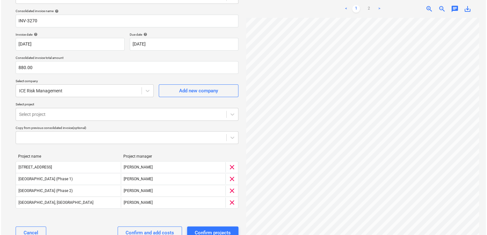
scroll to position [60, 0]
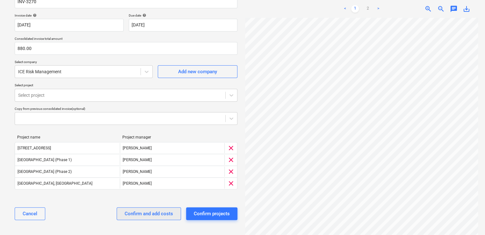
click at [148, 214] on div "Confirm and add costs" at bounding box center [149, 214] width 48 height 8
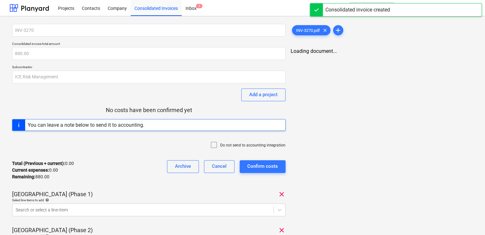
click at [215, 147] on icon at bounding box center [214, 145] width 8 height 8
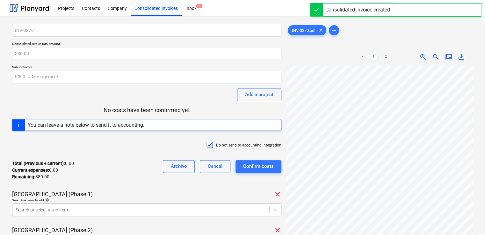
scroll to position [83, 0]
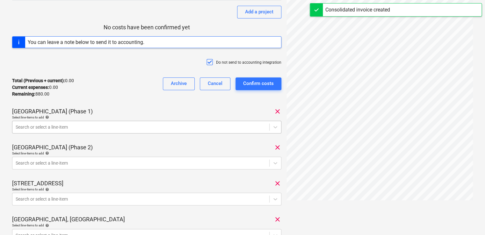
click at [102, 152] on body "Projects Contacts Company Consolidated Invoices Inbox 2 format_size keyboard_ar…" at bounding box center [242, 34] width 485 height 235
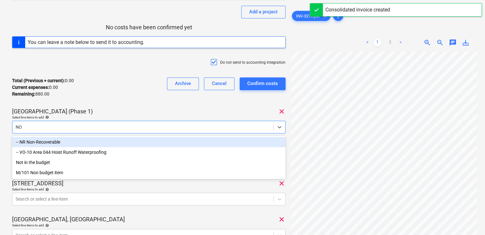
type input "NON"
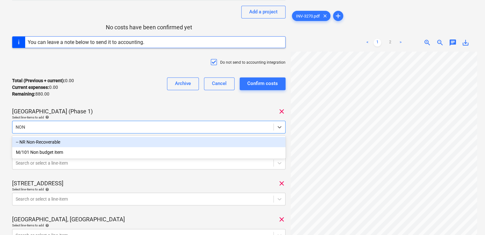
click at [53, 140] on div "-- NR Non-Recoverable" at bounding box center [149, 142] width 274 height 10
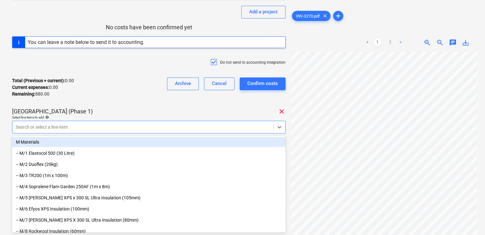
click at [99, 118] on div "Select line-items to add help" at bounding box center [149, 117] width 274 height 4
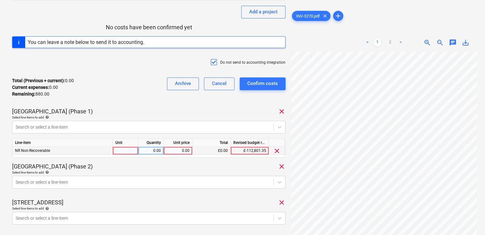
click at [127, 150] on div at bounding box center [126, 151] width 26 height 8
type input "ITWM"
click at [127, 150] on div "ITWM" at bounding box center [126, 151] width 26 height 8
type input "ITEM"
type input "220"
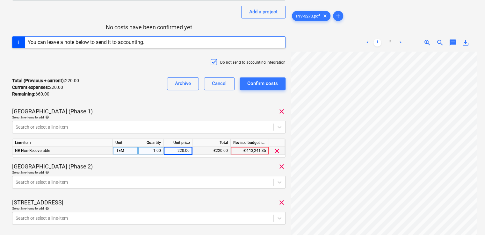
click at [134, 166] on div "[GEOGRAPHIC_DATA] (Phase 2) clear" at bounding box center [149, 167] width 274 height 8
click at [130, 152] on body "Projects Contacts Company Consolidated Invoices Inbox 2 format_size keyboard_ar…" at bounding box center [242, 34] width 485 height 235
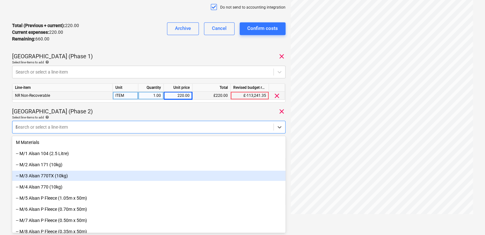
type input "NON"
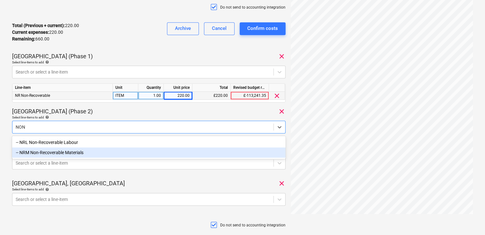
click at [94, 154] on div "-- NRM Non-Recoverable Materials" at bounding box center [149, 153] width 274 height 10
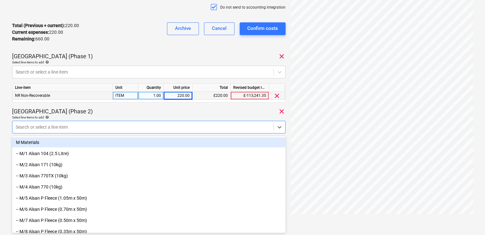
click at [136, 115] on div "Select line-items to add help" at bounding box center [149, 117] width 274 height 4
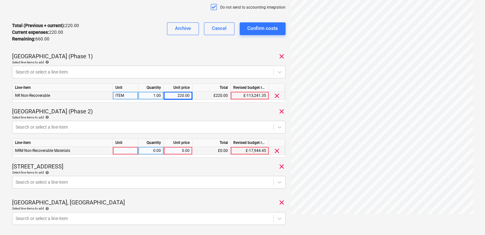
click at [120, 153] on div at bounding box center [126, 151] width 26 height 8
type input "ITEM"
type input "220"
click at [131, 163] on div "[STREET_ADDRESS]" at bounding box center [149, 167] width 274 height 8
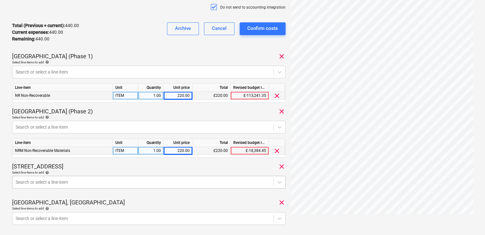
scroll to position [194, 0]
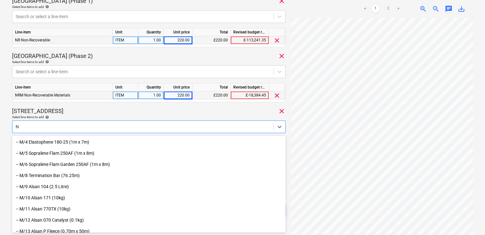
type input "NR"
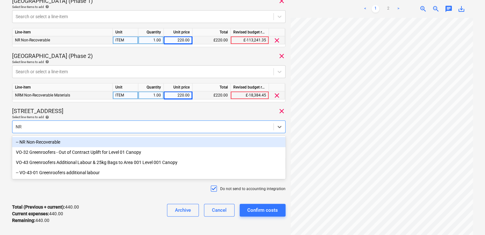
click at [48, 140] on div "-- NR Non-Recoverable" at bounding box center [149, 142] width 274 height 10
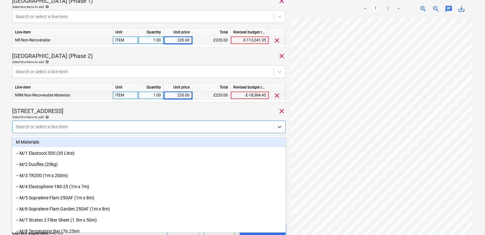
click at [91, 114] on div "[STREET_ADDRESS]" at bounding box center [149, 111] width 274 height 8
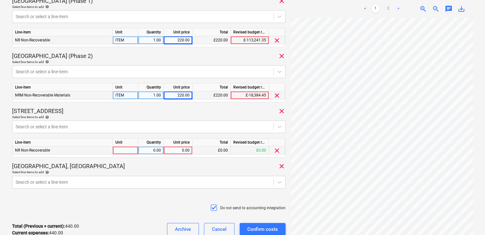
click at [124, 152] on div at bounding box center [126, 151] width 26 height 8
type input "ITEM"
type input "220"
click at [136, 167] on div "[GEOGRAPHIC_DATA], [GEOGRAPHIC_DATA] clear" at bounding box center [149, 167] width 274 height 8
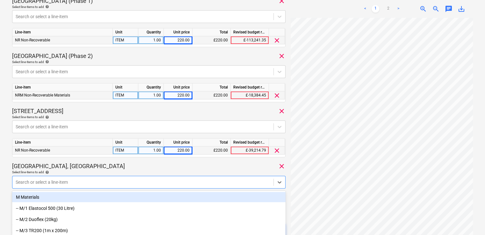
scroll to position [249, 0]
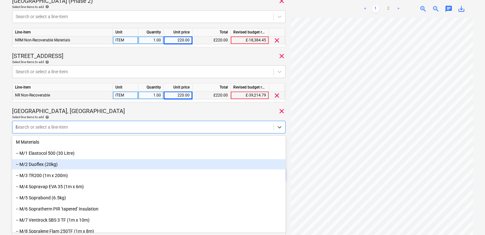
type input "NON"
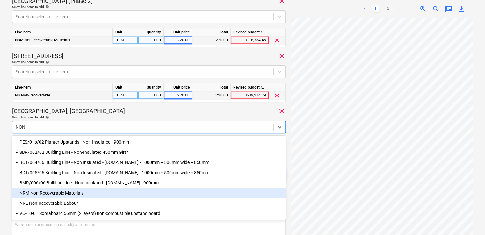
click at [78, 194] on div "-- NRM Non-Recoverable Materials" at bounding box center [149, 193] width 274 height 10
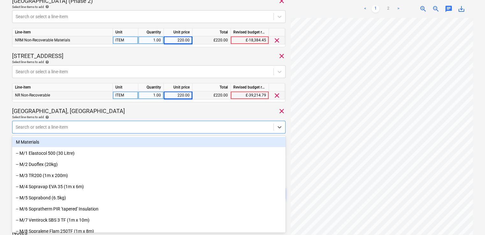
click at [83, 114] on div "[GEOGRAPHIC_DATA], [GEOGRAPHIC_DATA] clear" at bounding box center [149, 111] width 274 height 8
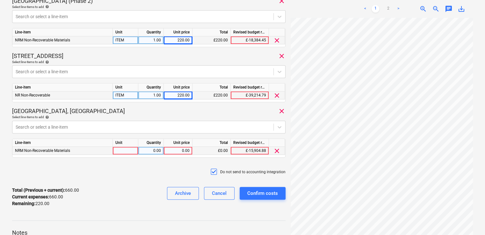
click at [132, 150] on div at bounding box center [126, 151] width 26 height 8
type input "ITEM"
type input "220"
click at [129, 184] on div "Total (Previous + current) : 660.00 Current expenses : 660.00 Remaining : 220.0…" at bounding box center [149, 197] width 274 height 30
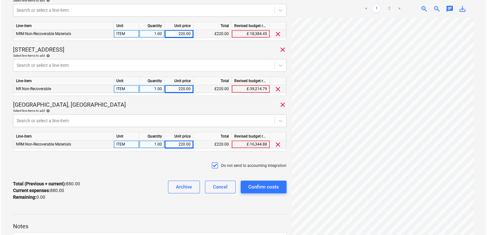
scroll to position [261, 0]
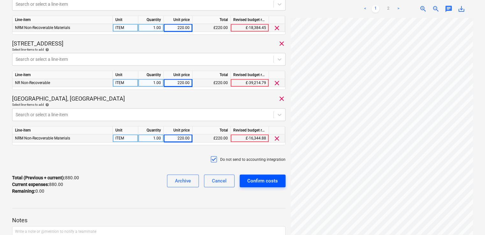
click at [269, 179] on div "Confirm costs" at bounding box center [262, 181] width 31 height 8
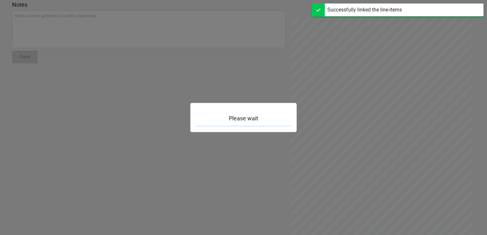
scroll to position [56, 0]
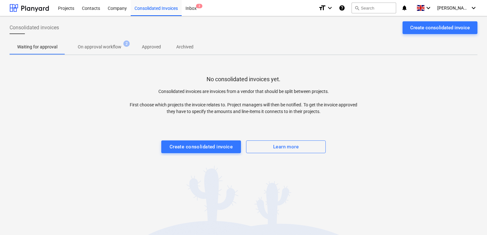
drag, startPoint x: 70, startPoint y: 11, endPoint x: 486, endPoint y: 59, distance: 418.9
click at [70, 11] on div "Projects" at bounding box center [66, 8] width 24 height 16
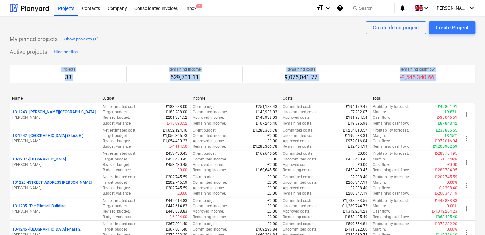
drag, startPoint x: 485, startPoint y: 49, endPoint x: 484, endPoint y: 98, distance: 48.8
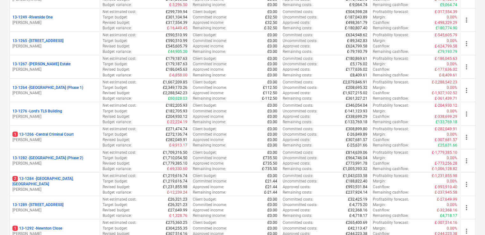
scroll to position [620, 0]
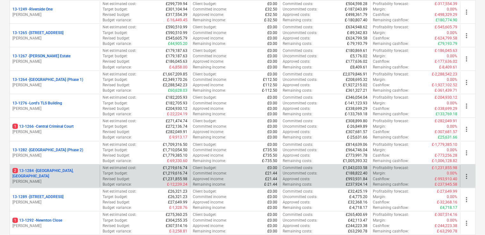
click at [81, 179] on p "[PERSON_NAME]" at bounding box center [54, 181] width 85 height 5
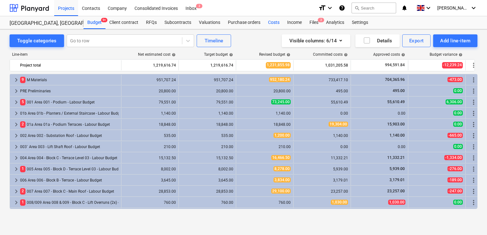
click at [269, 20] on div "Costs" at bounding box center [273, 22] width 19 height 13
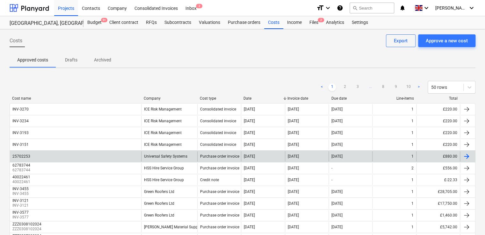
click at [188, 160] on div "Universal Safety Systems" at bounding box center [169, 156] width 56 height 10
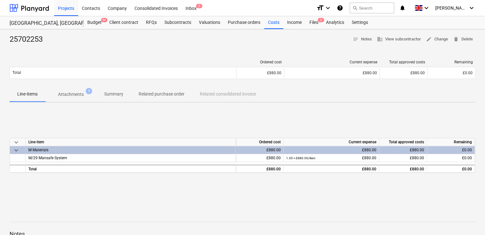
click at [369, 6] on div "Successfully linked the line-items" at bounding box center [363, 7] width 75 height 8
click at [379, 0] on div "Successfully linked the line-items" at bounding box center [363, 6] width 80 height 13
click at [375, 6] on div "Successfully linked the line-items" at bounding box center [363, 7] width 75 height 8
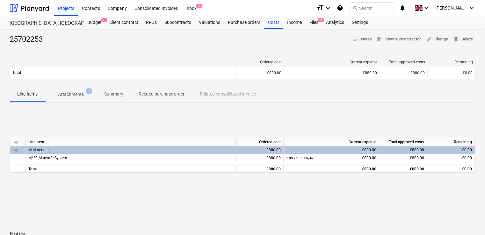
click at [386, 9] on div "Successfully linked the line-items" at bounding box center [363, 7] width 75 height 8
click at [375, 7] on div "Successfully linked the line-items" at bounding box center [363, 7] width 75 height 8
click at [190, 12] on div "Inbox 2" at bounding box center [191, 8] width 19 height 16
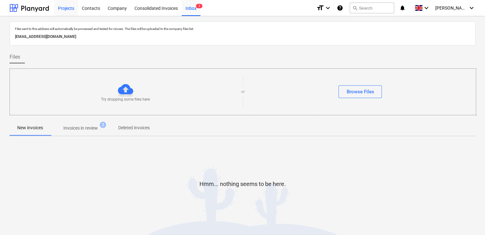
click at [58, 8] on div "Projects" at bounding box center [66, 8] width 24 height 16
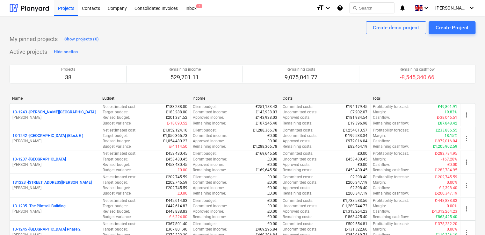
click at [372, 8] on div "Successfully linked the line-items" at bounding box center [363, 7] width 75 height 8
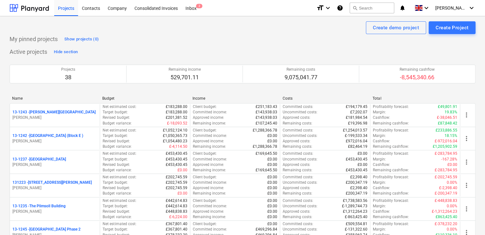
click at [372, 8] on div "Successfully linked the line-items" at bounding box center [363, 7] width 75 height 8
drag, startPoint x: 372, startPoint y: 8, endPoint x: 342, endPoint y: 30, distance: 36.9
click at [342, 30] on div "Create demo project Create Project" at bounding box center [243, 27] width 466 height 13
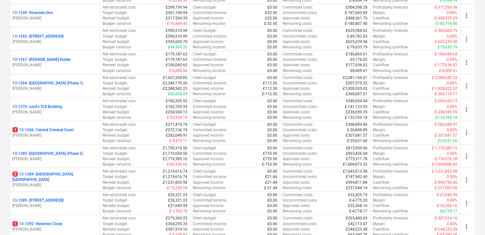
scroll to position [620, 0]
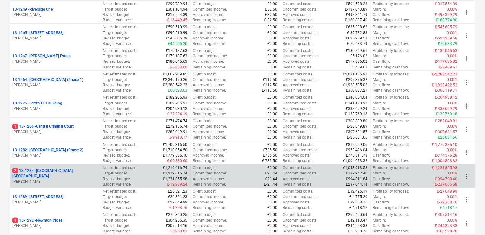
click at [75, 179] on p "[PERSON_NAME]" at bounding box center [54, 181] width 85 height 5
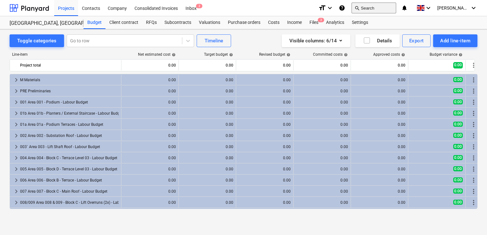
click at [385, 7] on button "search Search" at bounding box center [374, 8] width 45 height 11
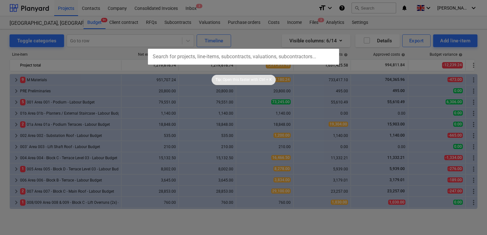
click at [254, 58] on input "text" at bounding box center [243, 57] width 191 height 16
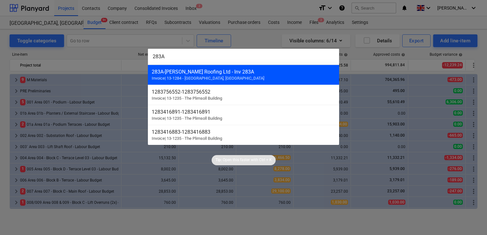
type input "283A"
click at [210, 75] on div "283A - [PERSON_NAME] Roofing Ltd - Inv 283A Invoice | 13-1284 - [GEOGRAPHIC_DAT…" at bounding box center [243, 75] width 191 height 20
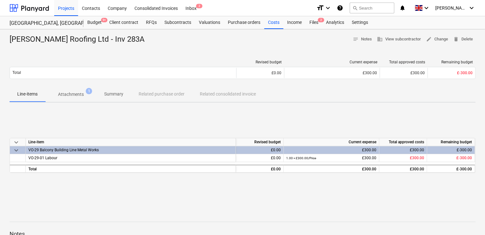
click at [80, 92] on p "Attachments" at bounding box center [71, 94] width 26 height 7
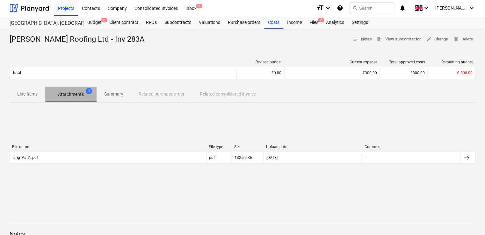
click at [80, 92] on p "Attachments" at bounding box center [71, 94] width 26 height 7
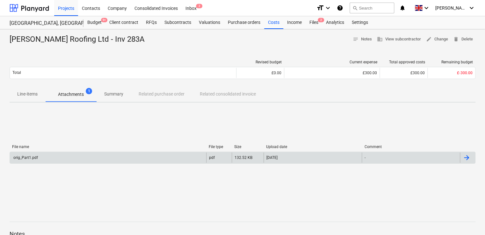
click at [23, 158] on div "orig_Part1.pdf" at bounding box center [25, 158] width 26 height 4
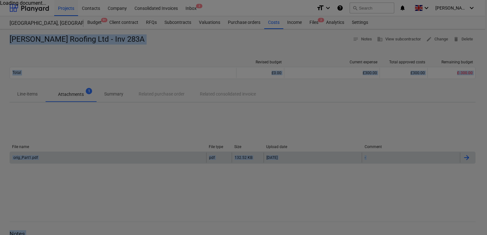
click at [23, 158] on div at bounding box center [243, 117] width 487 height 235
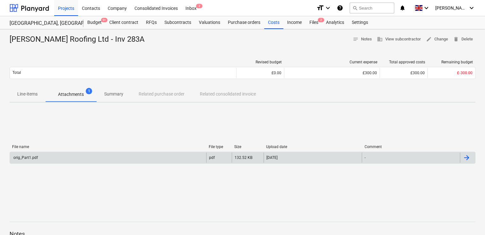
click at [23, 158] on div "orig_Part1.pdf" at bounding box center [25, 158] width 26 height 4
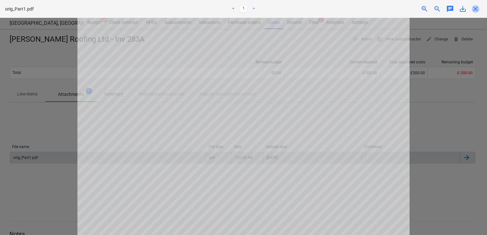
click at [476, 8] on span "close" at bounding box center [476, 9] width 8 height 8
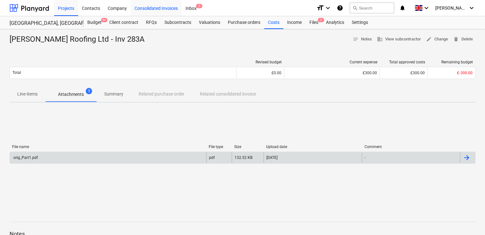
click at [144, 8] on div "Consolidated Invoices" at bounding box center [156, 8] width 51 height 16
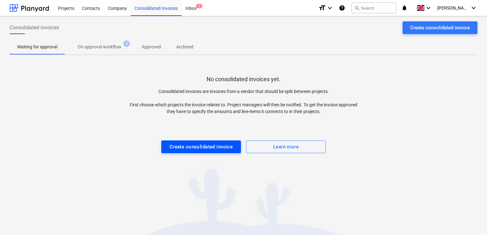
click at [217, 144] on div "Create consolidated invoice" at bounding box center [201, 147] width 63 height 8
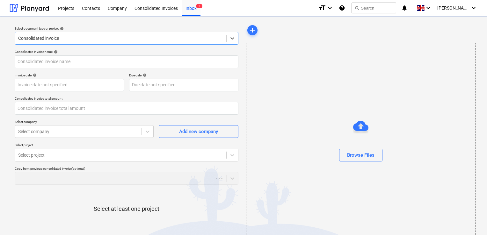
type input "0.00"
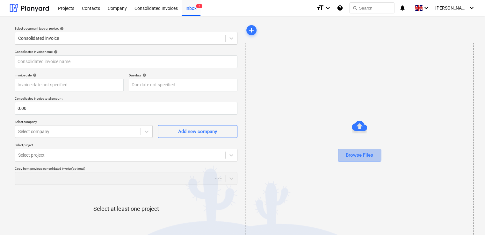
click at [357, 154] on div "Browse Files" at bounding box center [359, 155] width 27 height 8
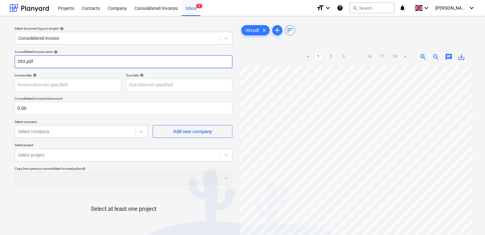
click at [57, 60] on input "393.pdf" at bounding box center [124, 61] width 218 height 13
type input "393"
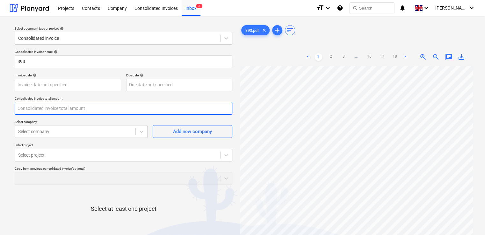
click at [39, 108] on input "text" at bounding box center [124, 108] width 218 height 13
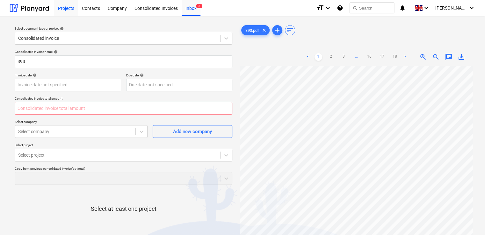
type input "0.00"
click at [27, 109] on input "text" at bounding box center [124, 108] width 218 height 13
type input "1,378.87"
click at [61, 120] on p "Select company" at bounding box center [81, 122] width 133 height 5
click at [111, 133] on div at bounding box center [75, 132] width 114 height 6
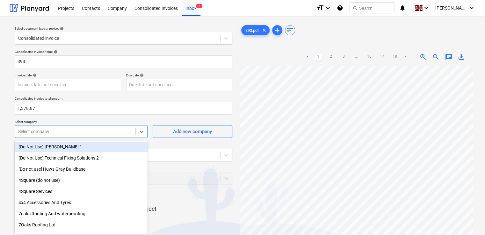
scroll to position [5, 0]
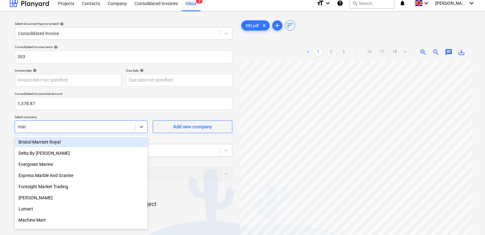
type input "mark"
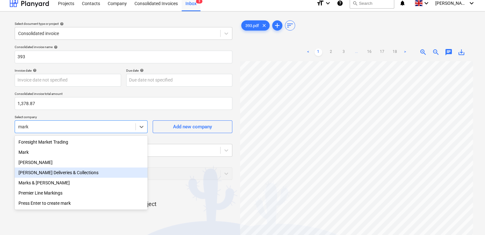
click at [72, 178] on div "[PERSON_NAME] Deliveries & Collections" at bounding box center [81, 173] width 133 height 10
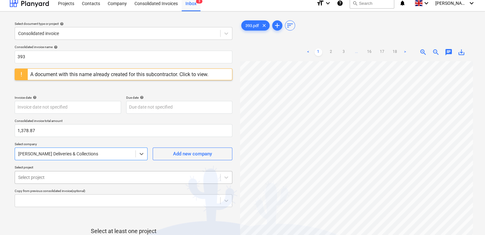
click at [78, 178] on body "Projects Contacts Company Consolidated Invoices Inbox 3 format_size keyboard_ar…" at bounding box center [242, 112] width 485 height 235
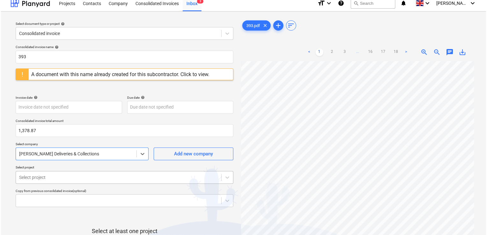
scroll to position [55, 0]
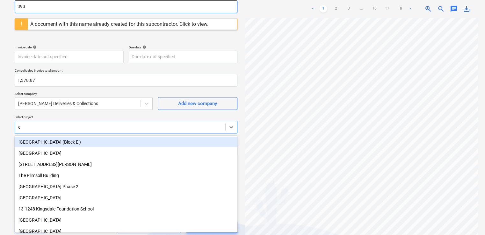
type input "ed"
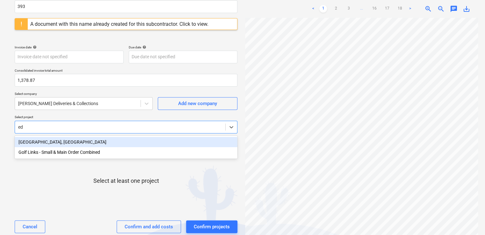
click at [58, 140] on div "[GEOGRAPHIC_DATA], [GEOGRAPHIC_DATA]" at bounding box center [126, 142] width 223 height 10
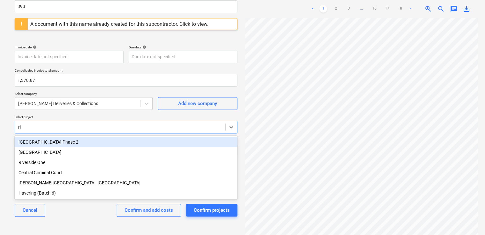
type input "riv"
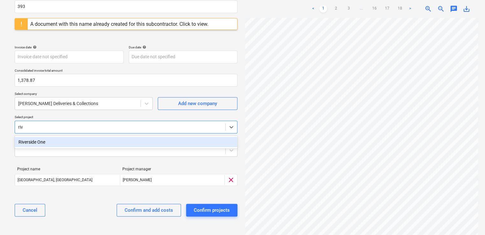
click at [58, 141] on div "Riverside One" at bounding box center [126, 142] width 223 height 10
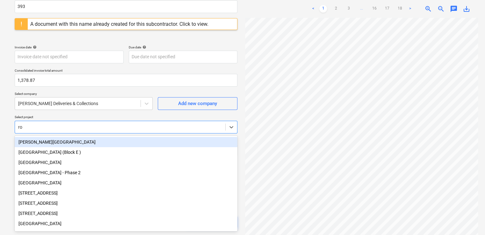
type input "rol"
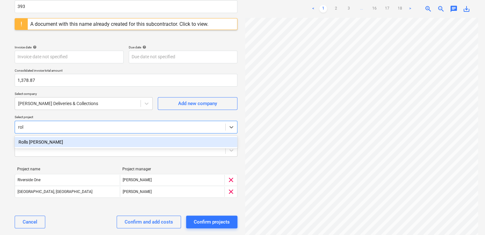
click at [58, 141] on div "Rolls [PERSON_NAME]" at bounding box center [126, 142] width 223 height 10
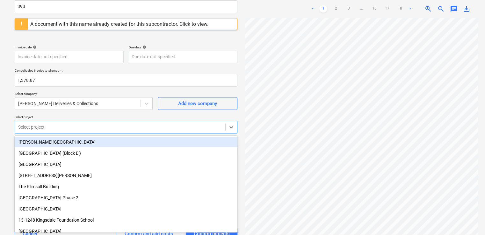
click at [84, 114] on div "Consolidated invoice name help 393 A document with this name already created fo…" at bounding box center [126, 120] width 228 height 256
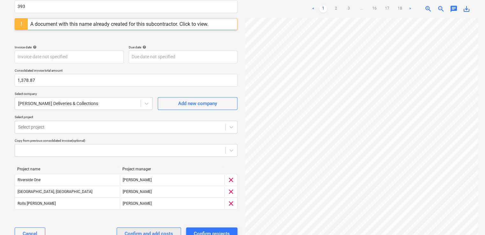
click at [129, 230] on div "Confirm and add costs" at bounding box center [149, 234] width 48 height 8
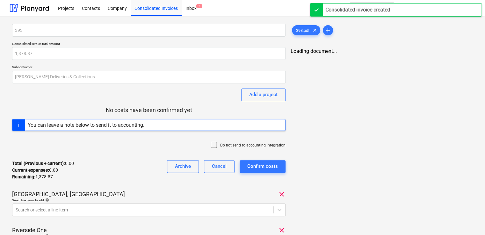
click at [214, 145] on icon at bounding box center [214, 145] width 8 height 8
click at [123, 172] on div "Total (Previous + current) : 0.00 Current expenses : 0.00 Remaining : 1,378.87 …" at bounding box center [149, 170] width 274 height 30
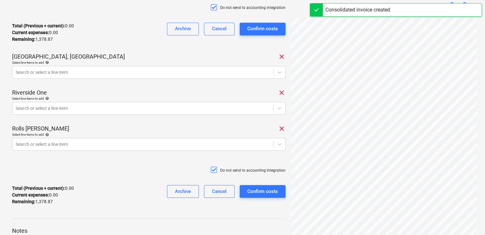
scroll to position [153, 0]
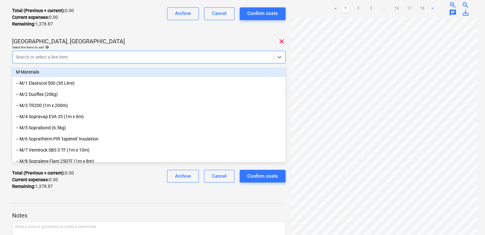
click at [121, 56] on div at bounding box center [143, 57] width 255 height 6
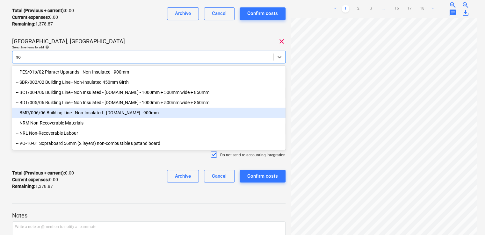
type input "n"
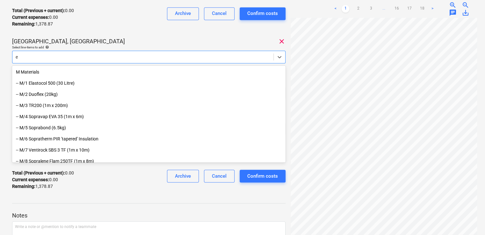
type input "ex"
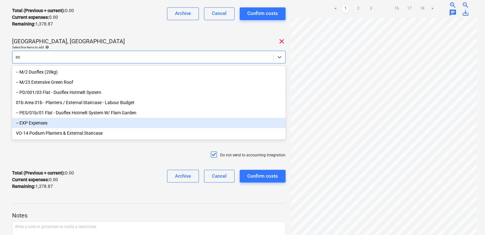
click at [35, 122] on div "-- EXP Expenses" at bounding box center [149, 123] width 274 height 10
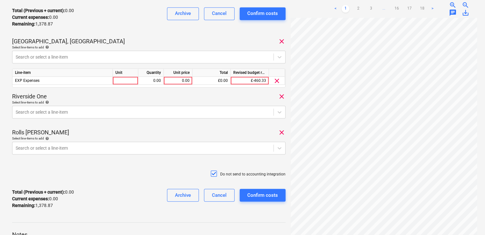
click at [156, 176] on div "Do not send to accounting integration" at bounding box center [149, 174] width 274 height 19
click at [125, 78] on div at bounding box center [126, 81] width 26 height 8
click at [121, 81] on div at bounding box center [126, 81] width 26 height 8
type input "item"
type input "68.82"
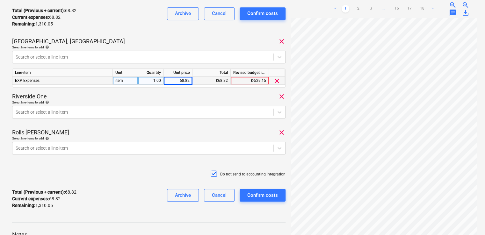
click at [122, 104] on div "Select line-items to add help" at bounding box center [149, 102] width 274 height 4
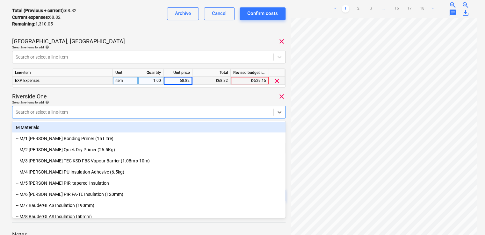
click at [108, 114] on div at bounding box center [143, 112] width 255 height 6
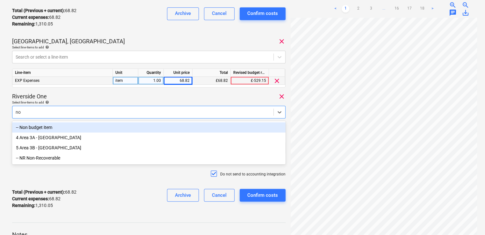
type input "non"
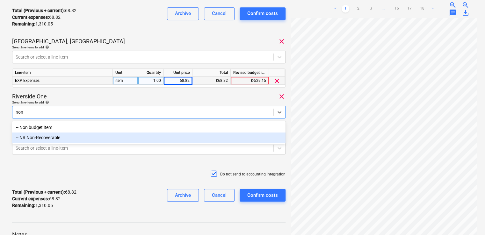
click at [86, 139] on div "-- NR Non-Recoverable" at bounding box center [149, 138] width 274 height 10
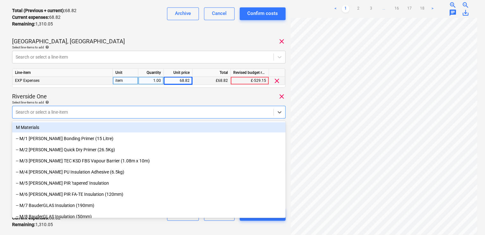
click at [88, 100] on div "Select line-items to add help" at bounding box center [149, 102] width 274 height 4
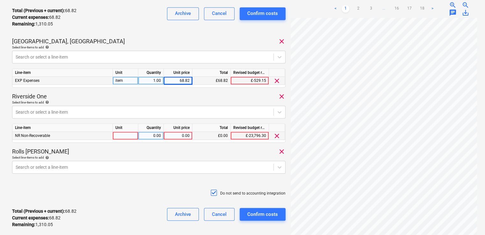
click at [122, 136] on div at bounding box center [126, 136] width 26 height 8
type input "item"
click at [182, 136] on div "0.00" at bounding box center [177, 136] width 23 height 8
type input "34.68"
click at [182, 151] on div "Rolls [PERSON_NAME] clear" at bounding box center [149, 152] width 274 height 8
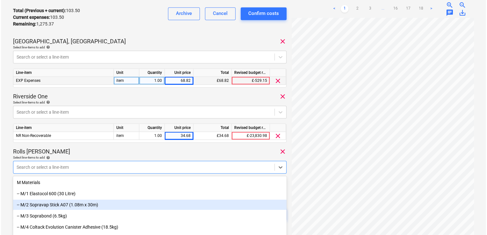
scroll to position [194, 0]
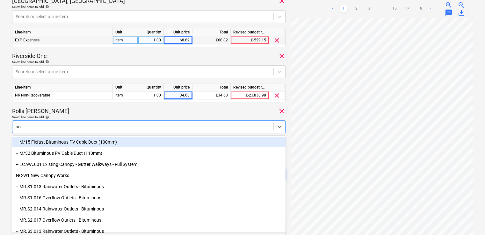
type input "non"
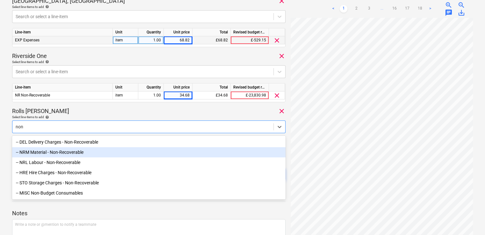
click at [85, 154] on div "-- NRM Material - Non-Recoverable" at bounding box center [149, 152] width 274 height 10
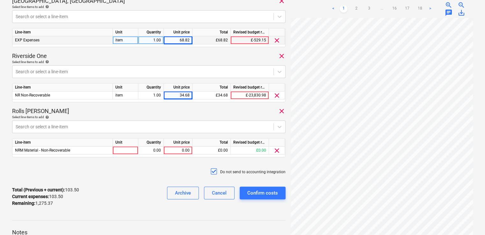
click at [94, 111] on div "Rolls [PERSON_NAME] clear" at bounding box center [149, 111] width 274 height 8
click at [128, 152] on div at bounding box center [126, 151] width 26 height 8
type input "item"
click at [189, 149] on div "0.00" at bounding box center [177, 151] width 23 height 8
type input "138.99"
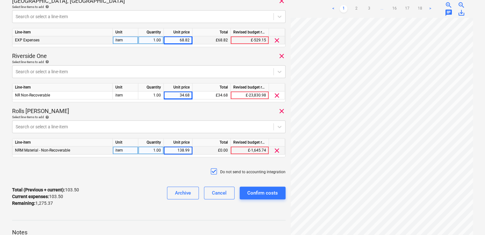
click at [166, 174] on div "Do not send to accounting integration" at bounding box center [149, 172] width 274 height 19
click at [255, 191] on div "Confirm costs" at bounding box center [262, 193] width 31 height 8
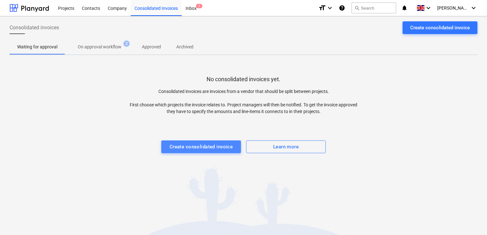
click at [214, 149] on div "Create consolidated invoice" at bounding box center [201, 147] width 63 height 8
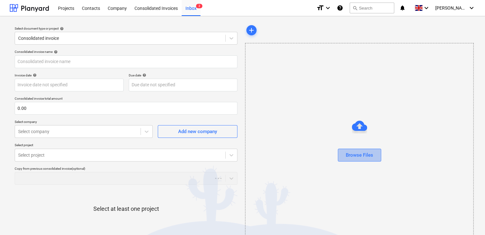
click at [349, 152] on div "Browse Files" at bounding box center [359, 155] width 27 height 8
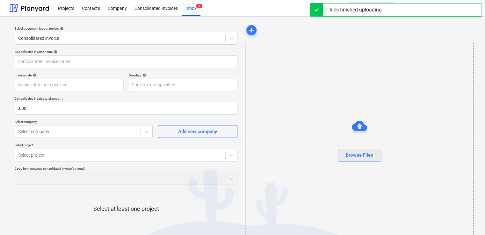
type input "337.pdf"
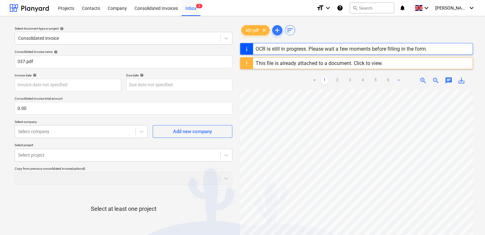
click at [363, 59] on div "This file is already attached to a document. Click to view." at bounding box center [319, 63] width 132 height 11
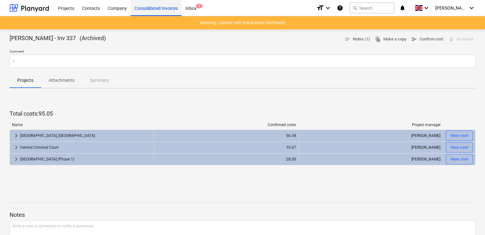
click at [161, 9] on div "Consolidated Invoices" at bounding box center [156, 8] width 51 height 16
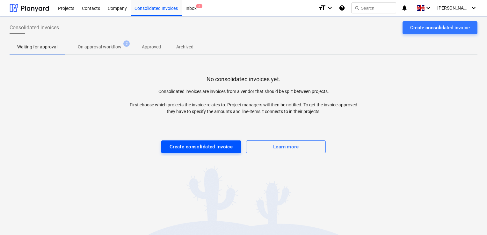
click at [217, 145] on div "Create consolidated invoice" at bounding box center [201, 147] width 63 height 8
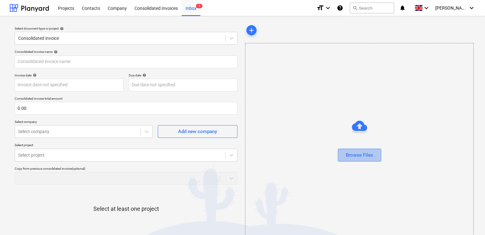
click at [361, 152] on div "Browse Files" at bounding box center [359, 155] width 27 height 8
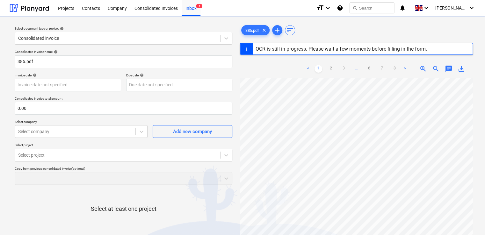
type input "385"
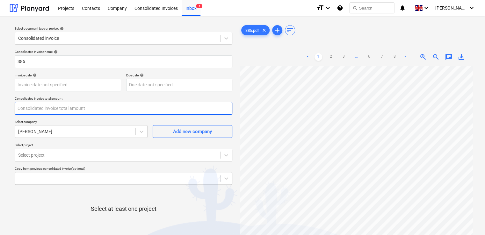
click at [58, 110] on input "text" at bounding box center [124, 108] width 218 height 13
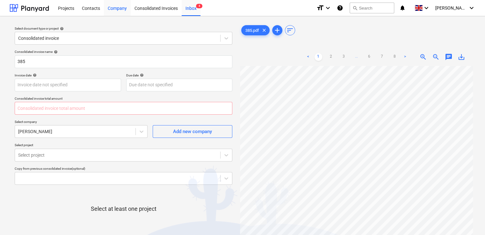
type input "0.00"
type input "1,284.55"
click at [77, 147] on p "Select project" at bounding box center [124, 145] width 218 height 5
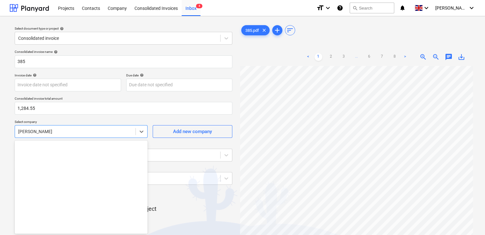
click at [106, 134] on div "[PERSON_NAME]" at bounding box center [81, 131] width 133 height 13
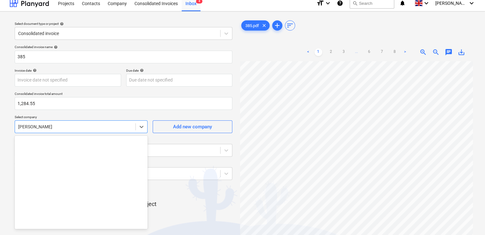
scroll to position [7545, 0]
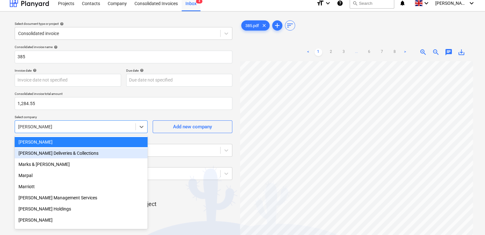
click at [83, 152] on div "[PERSON_NAME] Deliveries & Collections" at bounding box center [81, 153] width 133 height 10
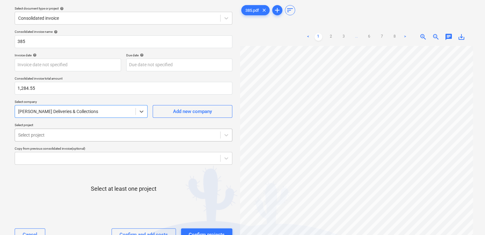
click at [73, 148] on body "Projects Contacts Company Consolidated Invoices Inbox 4 format_size keyboard_ar…" at bounding box center [242, 97] width 485 height 235
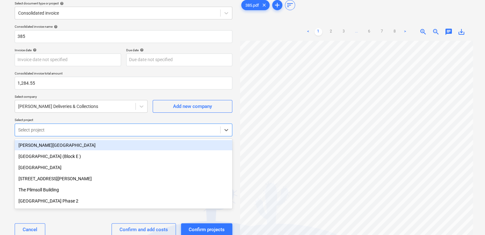
scroll to position [28, 0]
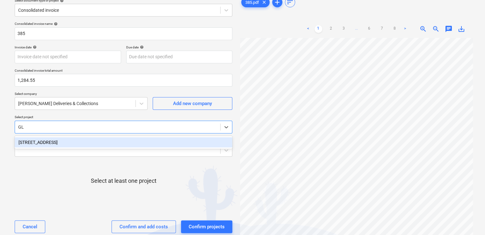
type input "GLE"
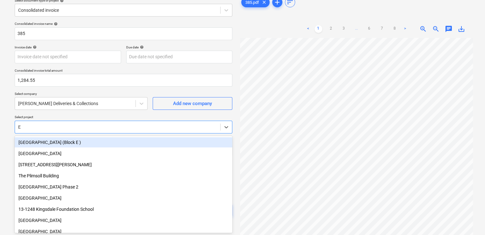
type input "ED"
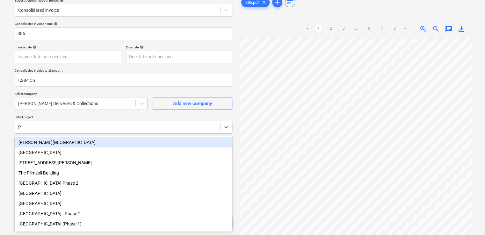
type input "PL"
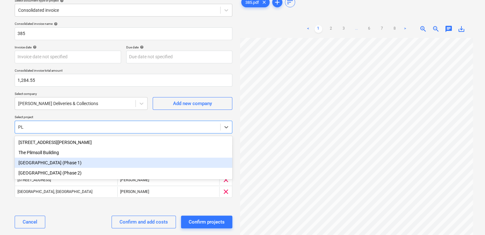
click at [83, 161] on div "[GEOGRAPHIC_DATA] (Phase 1)" at bounding box center [124, 163] width 218 height 10
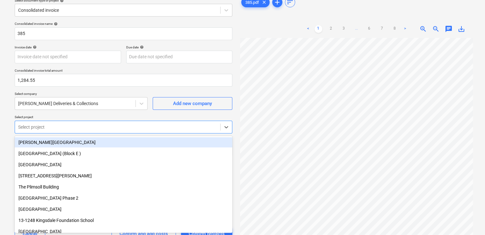
click at [51, 129] on div at bounding box center [117, 127] width 199 height 6
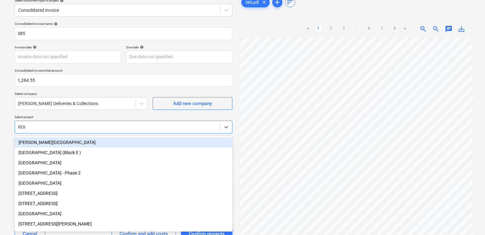
type input "ROLL"
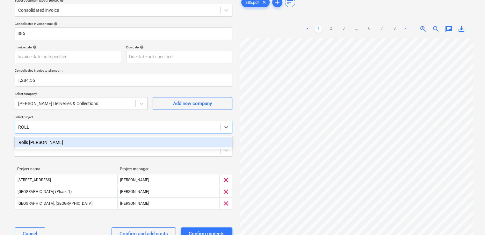
click at [45, 138] on div "Rolls [PERSON_NAME]" at bounding box center [124, 142] width 218 height 10
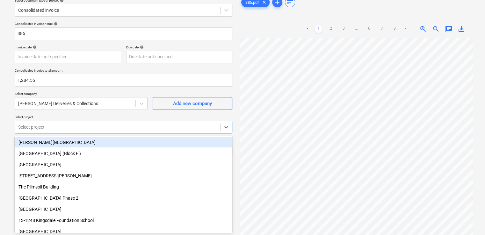
click at [75, 118] on p "Select project" at bounding box center [124, 117] width 218 height 5
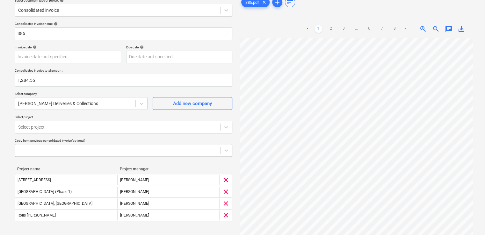
click at [137, 232] on div "Consolidated invoice name help 385 Invoice date help Press the down arrow key t…" at bounding box center [123, 139] width 223 height 241
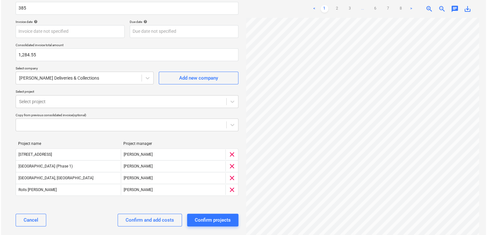
scroll to position [60, 0]
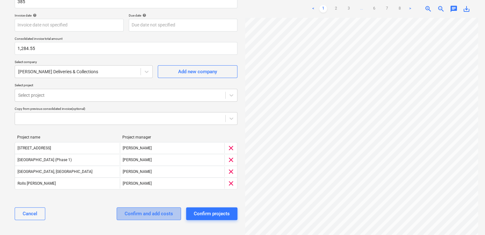
click at [137, 215] on div "Confirm and add costs" at bounding box center [149, 214] width 48 height 8
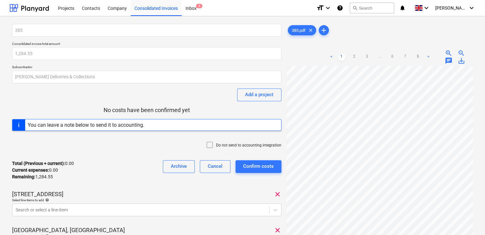
click at [208, 146] on icon at bounding box center [210, 145] width 6 height 6
click at [114, 196] on div "[STREET_ADDRESS]" at bounding box center [146, 195] width 269 height 8
click at [104, 210] on body "Projects Contacts Company Consolidated Invoices Inbox 3 format_size keyboard_ar…" at bounding box center [242, 117] width 485 height 235
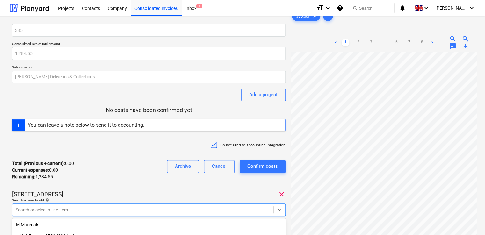
scroll to position [83, 0]
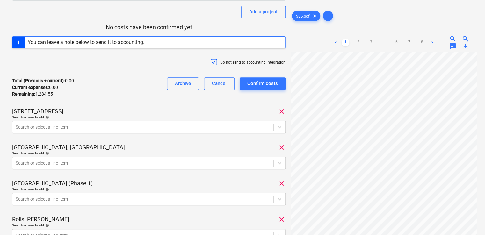
click at [97, 83] on div "Total (Previous + current) : 0.00 Current expenses : 0.00 Remaining : 1,284.55 …" at bounding box center [149, 87] width 274 height 30
click at [75, 129] on div at bounding box center [143, 127] width 255 height 6
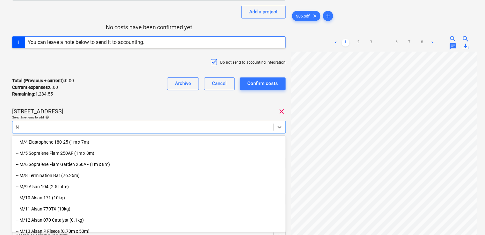
type input "NR"
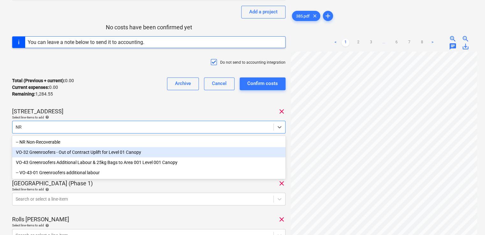
click at [40, 147] on div "VO-32 Greenroofers - Out of Contract Uplift for Level 01 Canopy" at bounding box center [149, 152] width 274 height 10
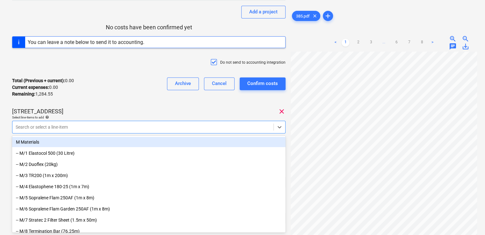
click at [70, 112] on div "[STREET_ADDRESS]" at bounding box center [149, 112] width 274 height 8
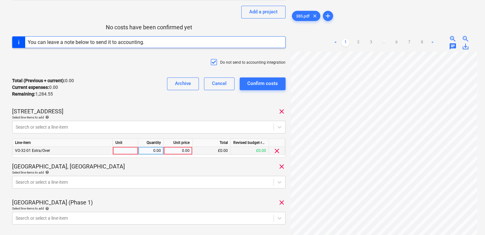
click at [282, 151] on div "clear" at bounding box center [277, 151] width 16 height 8
click at [278, 152] on span "clear" at bounding box center [277, 151] width 8 height 8
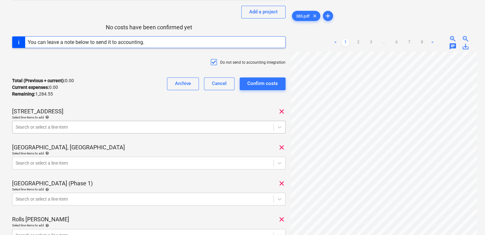
click at [120, 125] on div at bounding box center [143, 127] width 255 height 6
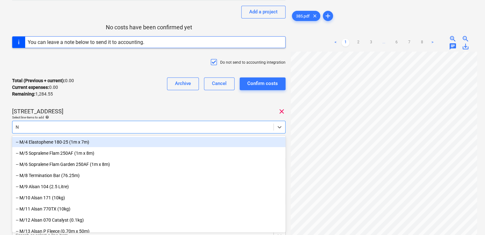
type input "NR"
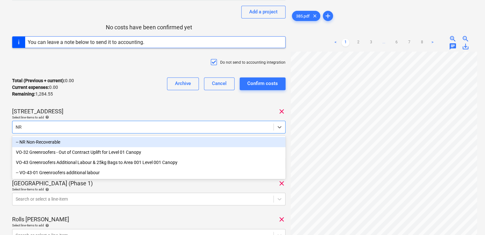
click at [56, 144] on div "-- NR Non-Recoverable" at bounding box center [149, 142] width 274 height 10
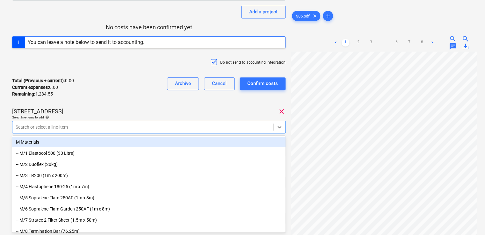
click at [77, 107] on div "385 Consolidated invoice total amount 1,284.55 Subcontractor [PERSON_NAME] Deli…" at bounding box center [149, 131] width 274 height 380
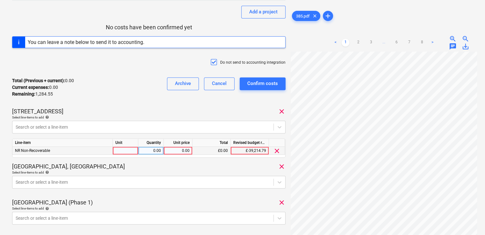
click at [124, 151] on div at bounding box center [126, 151] width 26 height 8
type input "ITEM"
click at [174, 150] on div "0.00" at bounding box center [177, 151] width 23 height 8
type input "5.32"
click at [163, 167] on div "[GEOGRAPHIC_DATA], [GEOGRAPHIC_DATA] clear" at bounding box center [149, 167] width 274 height 8
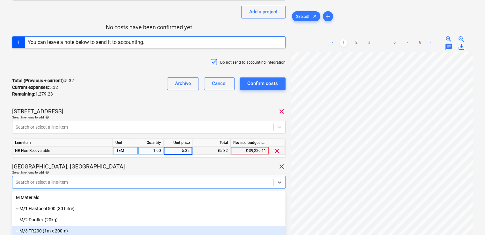
click at [145, 152] on body "Projects Contacts Company Consolidated Invoices Inbox 3 format_size keyboard_ar…" at bounding box center [242, 34] width 485 height 235
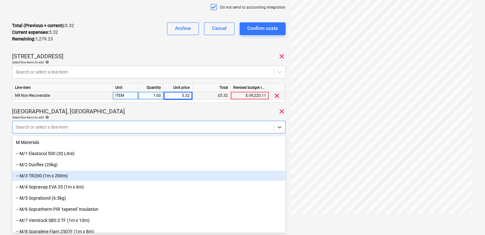
click at [145, 181] on div "-- M/3 TR200 (1m x 200m)" at bounding box center [149, 176] width 274 height 10
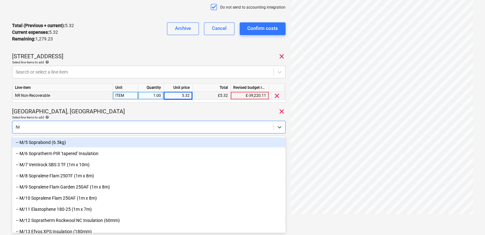
type input "NON"
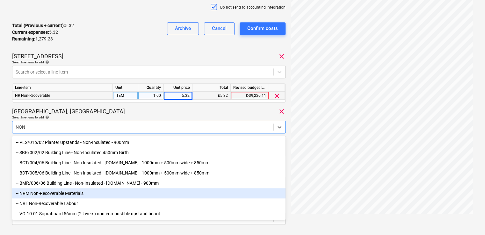
click at [56, 196] on div "-- NRM Non-Recoverable Materials" at bounding box center [149, 193] width 274 height 10
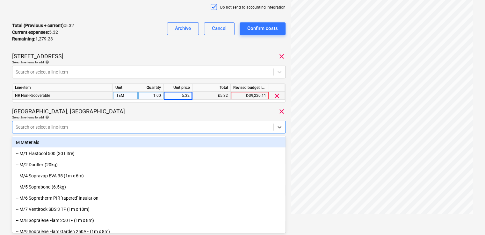
click at [86, 113] on div "[GEOGRAPHIC_DATA], [GEOGRAPHIC_DATA] clear" at bounding box center [149, 112] width 274 height 8
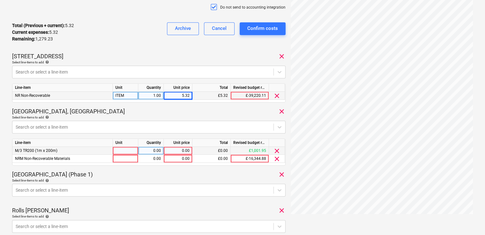
click at [275, 152] on span "clear" at bounding box center [277, 151] width 8 height 8
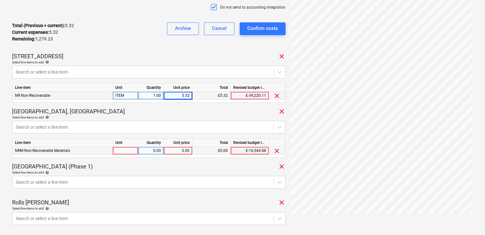
click at [129, 148] on div at bounding box center [126, 151] width 26 height 8
type input "ITEM"
click at [181, 151] on div "0.00" at bounding box center [177, 151] width 23 height 8
type input "22.74"
click at [181, 161] on div "385 Consolidated invoice total amount 1,284.55 Subcontractor [PERSON_NAME] Deli…" at bounding box center [149, 85] width 274 height 399
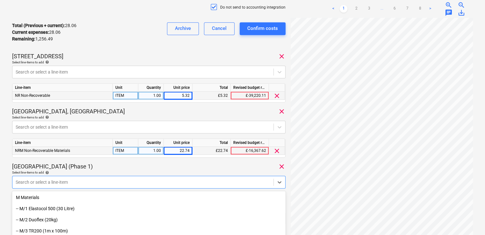
scroll to position [194, 0]
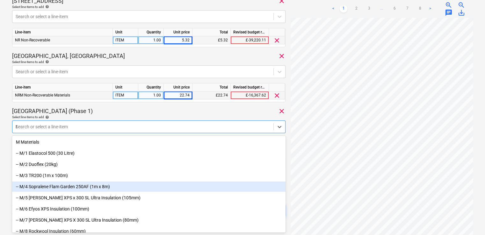
type input "NON"
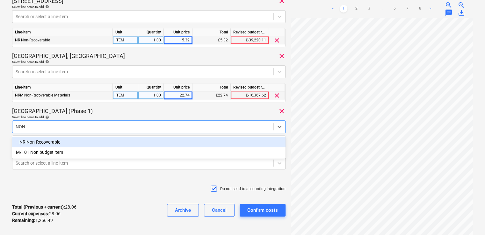
click at [102, 140] on div "-- NR Non-Recoverable" at bounding box center [149, 142] width 274 height 10
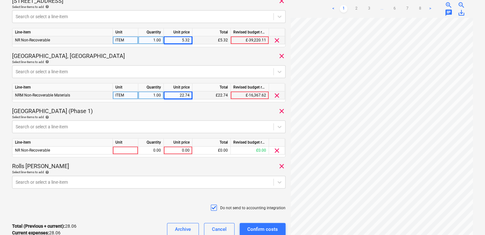
click at [140, 109] on div "[GEOGRAPHIC_DATA] (Phase 1) clear" at bounding box center [149, 111] width 274 height 8
click at [126, 149] on div at bounding box center [126, 151] width 26 height 8
type input "ITEM"
click at [182, 150] on div "0.00" at bounding box center [177, 151] width 23 height 8
type input "11.99"
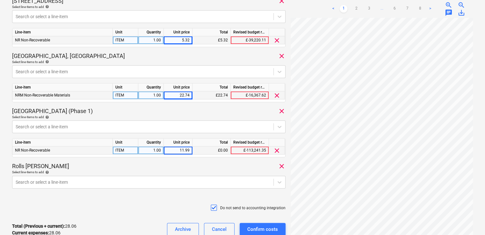
click at [154, 168] on div "Rolls [PERSON_NAME] clear" at bounding box center [149, 167] width 274 height 8
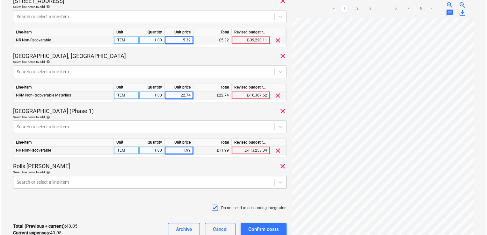
scroll to position [249, 0]
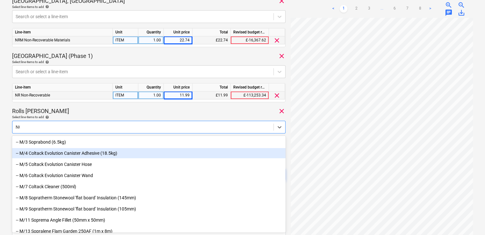
type input "NON"
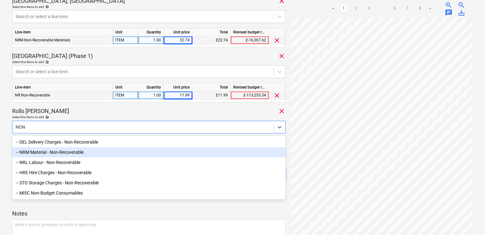
click at [81, 154] on div "-- NRM Material - Non-Recoverable" at bounding box center [149, 152] width 274 height 10
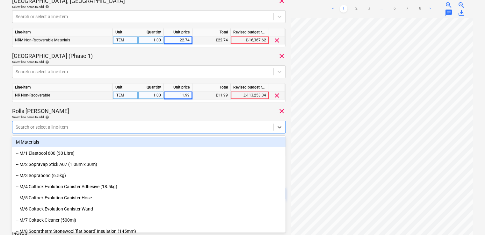
click at [94, 112] on div "Rolls [PERSON_NAME] clear" at bounding box center [149, 111] width 274 height 8
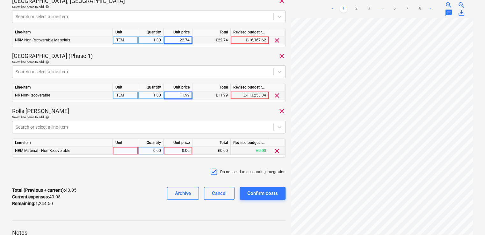
click at [131, 153] on div at bounding box center [126, 151] width 26 height 8
type input "ITEM"
click at [176, 150] on div "0.00" at bounding box center [177, 151] width 23 height 8
type input "107.00"
click at [177, 166] on div "Do not send to accounting integration" at bounding box center [149, 172] width 274 height 19
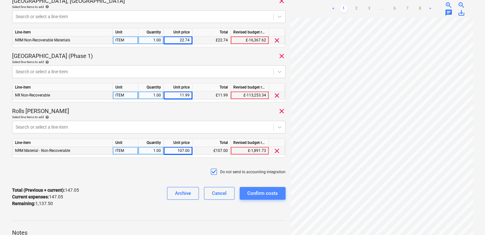
click at [262, 197] on div "Confirm costs" at bounding box center [262, 193] width 31 height 8
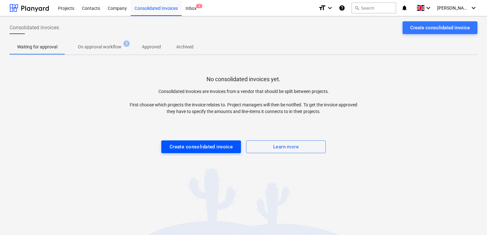
click at [191, 150] on div "Create consolidated invoice" at bounding box center [201, 147] width 63 height 8
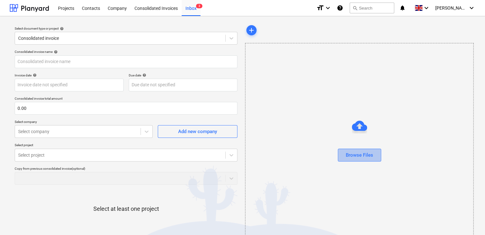
click at [360, 158] on div "Browse Files" at bounding box center [359, 155] width 27 height 8
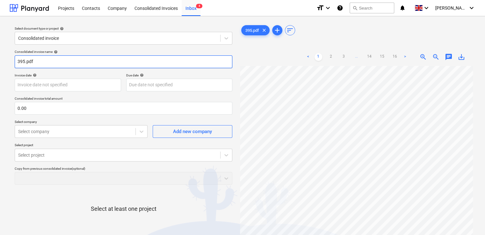
click at [60, 63] on input "395.pdf" at bounding box center [124, 61] width 218 height 13
type input "395"
click at [65, 101] on p "Consolidated invoice total amount" at bounding box center [124, 99] width 218 height 5
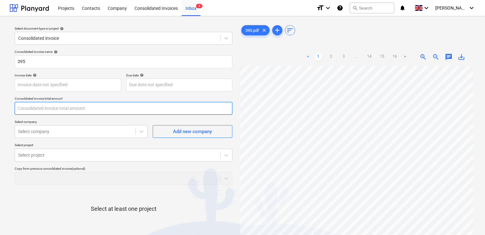
click at [60, 108] on input "text" at bounding box center [124, 108] width 218 height 13
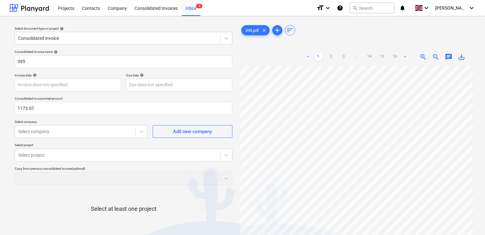
type input "1,173.07"
click at [61, 119] on div "Consolidated invoice name help 395 Invoice date help Press the down arrow key t…" at bounding box center [123, 158] width 223 height 222
click at [51, 132] on div at bounding box center [75, 132] width 114 height 6
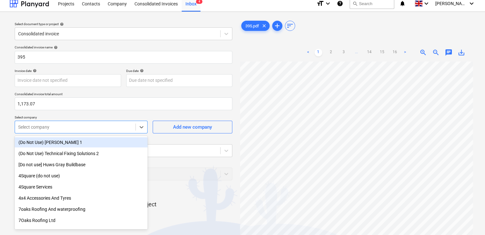
scroll to position [5, 0]
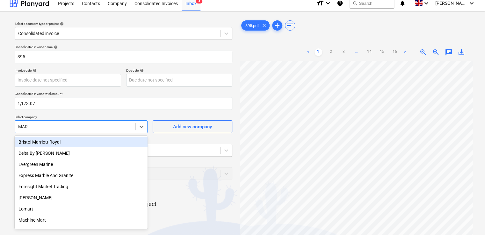
type input "[PERSON_NAME]"
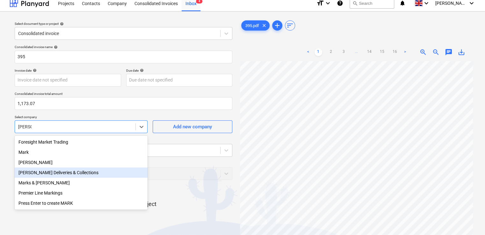
click at [38, 175] on div "[PERSON_NAME] Deliveries & Collections" at bounding box center [81, 173] width 133 height 10
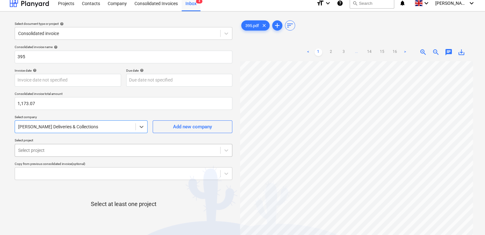
click at [41, 154] on body "Projects Contacts Company Consolidated Invoices Inbox 4 format_size keyboard_ar…" at bounding box center [242, 112] width 485 height 235
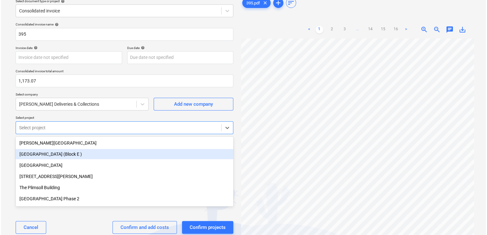
scroll to position [28, 0]
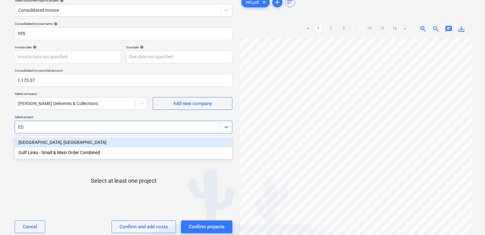
type input "EDD"
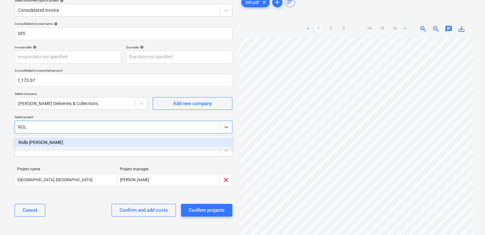
type input "ROLL"
click at [38, 144] on div "Rolls [PERSON_NAME]" at bounding box center [124, 142] width 218 height 10
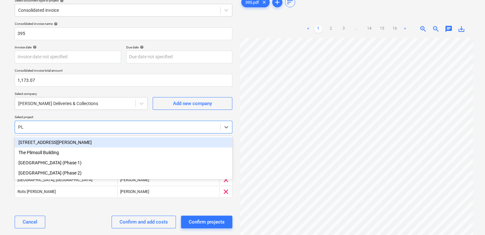
type input "PLU"
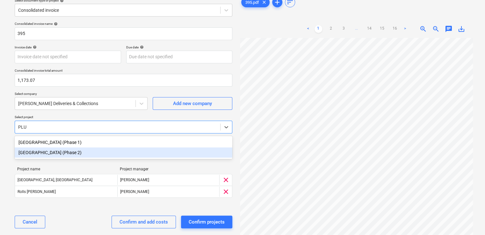
click at [37, 153] on div "[GEOGRAPHIC_DATA] (Phase 2)" at bounding box center [124, 153] width 218 height 10
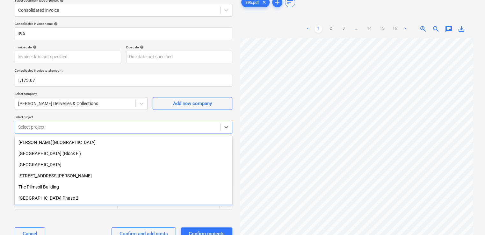
click at [135, 212] on div "Project name Project manager Plumstead [GEOGRAPHIC_DATA] (Phase 2) [PERSON_NAME…" at bounding box center [124, 189] width 218 height 55
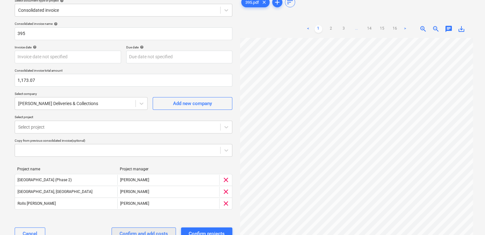
click at [165, 229] on button "Confirm and add costs" at bounding box center [144, 234] width 64 height 13
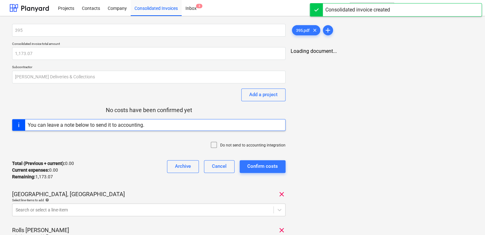
click at [214, 143] on icon at bounding box center [214, 145] width 8 height 8
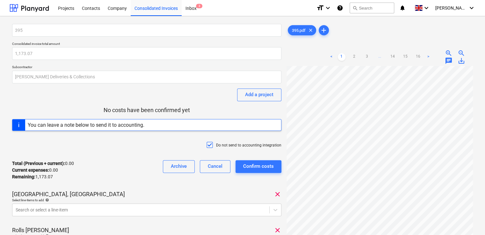
click at [148, 157] on div "Total (Previous + current) : 0.00 Current expenses : 0.00 Remaining : 1,173.07 …" at bounding box center [146, 170] width 269 height 30
click at [120, 210] on body "Projects Contacts Company Consolidated Invoices Inbox 3 format_size keyboard_ar…" at bounding box center [242, 117] width 485 height 235
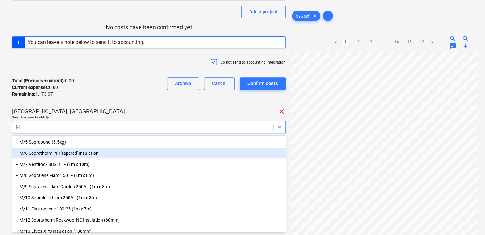
type input "NON"
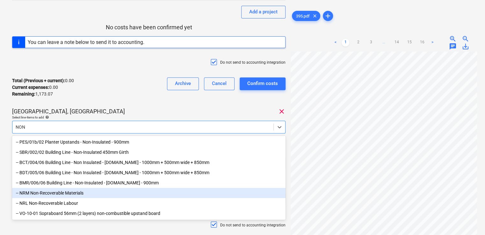
click at [67, 195] on div "-- NRM Non-Recoverable Materials" at bounding box center [149, 193] width 274 height 10
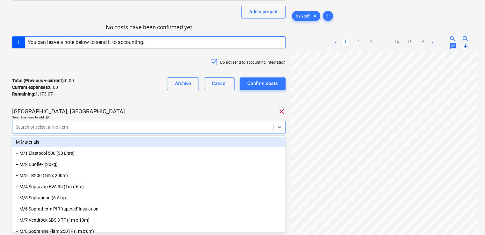
click at [75, 107] on div "395 Consolidated invoice total amount 1,173.07 Subcontractor [PERSON_NAME] Deli…" at bounding box center [149, 112] width 274 height 343
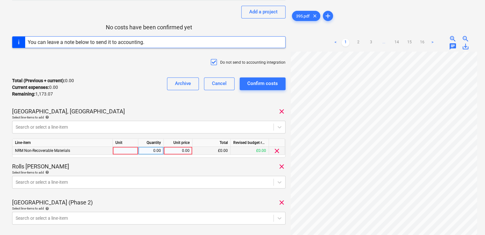
click at [120, 151] on div at bounding box center [126, 151] width 26 height 8
type input "ITEM"
type input "155.83"
click at [148, 88] on div "Total (Previous + current) : 155.83 Current expenses : 155.83 Remaining : 1,017…" at bounding box center [149, 87] width 274 height 30
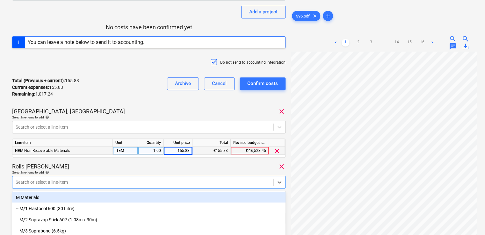
click at [101, 152] on body "Projects Contacts Company Consolidated Invoices Inbox 3 format_size keyboard_ar…" at bounding box center [242, 34] width 485 height 235
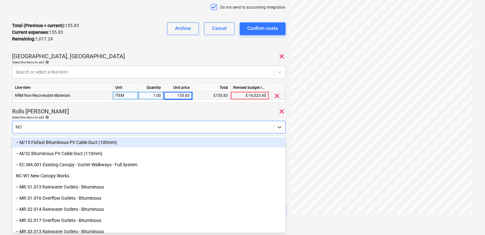
type input "NON"
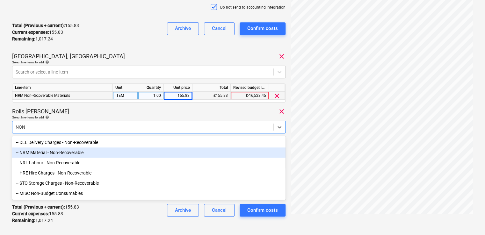
click at [66, 151] on div "-- NRM Material - Non-Recoverable" at bounding box center [149, 153] width 274 height 10
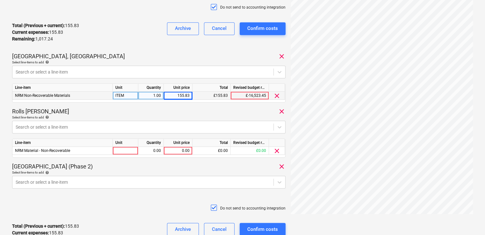
click at [104, 108] on div "Rolls [PERSON_NAME] clear" at bounding box center [149, 112] width 274 height 8
click at [121, 151] on div at bounding box center [126, 151] width 26 height 8
type input "ITEM"
click at [178, 151] on div "0.00" at bounding box center [177, 151] width 23 height 8
type input "90.27"
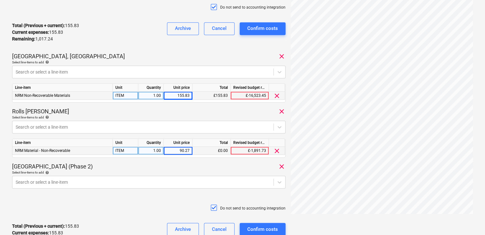
click at [169, 163] on div "[GEOGRAPHIC_DATA] (Phase 2) clear" at bounding box center [149, 167] width 274 height 8
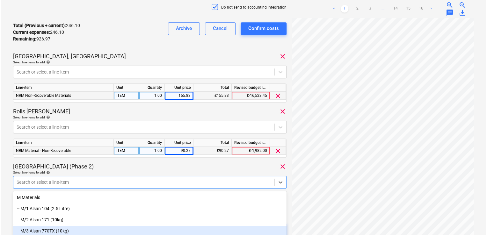
scroll to position [194, 0]
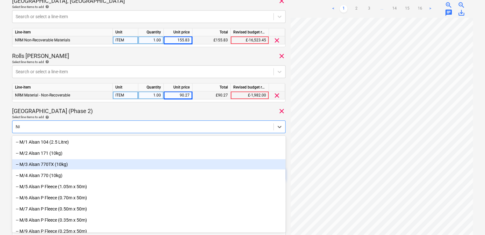
type input "NON"
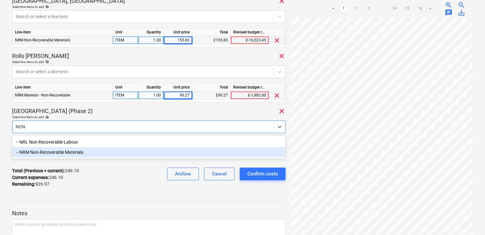
click at [92, 157] on div "-- NRM Non-Recoverable Materials" at bounding box center [149, 152] width 274 height 10
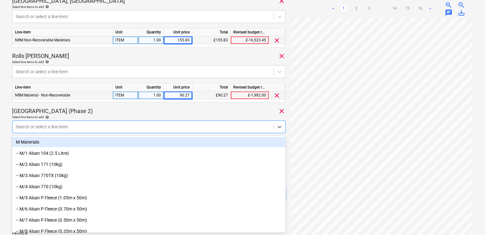
click at [143, 114] on div "[GEOGRAPHIC_DATA] (Phase 2) clear" at bounding box center [149, 111] width 274 height 8
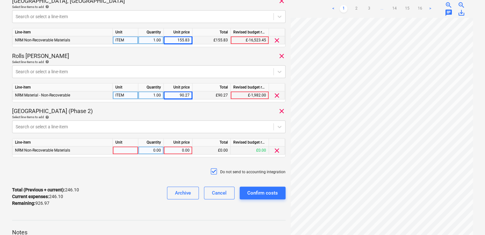
click at [133, 152] on div at bounding box center [126, 151] width 26 height 8
type input "ITEM"
type input "13.56"
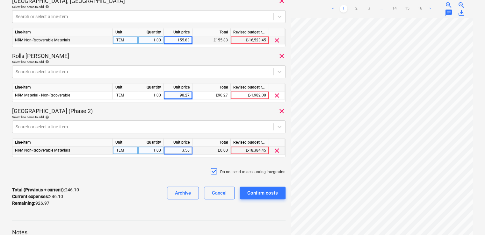
click at [124, 193] on div "Total (Previous + current) : 246.10 Current expenses : 246.10 Remaining : 926.9…" at bounding box center [149, 197] width 274 height 30
click at [263, 195] on div "Confirm costs" at bounding box center [262, 193] width 31 height 8
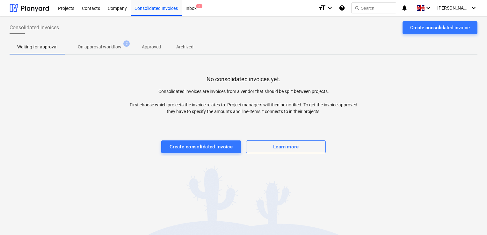
drag, startPoint x: 65, startPoint y: 7, endPoint x: 487, endPoint y: 33, distance: 422.4
click at [65, 7] on div "Projects" at bounding box center [66, 8] width 24 height 16
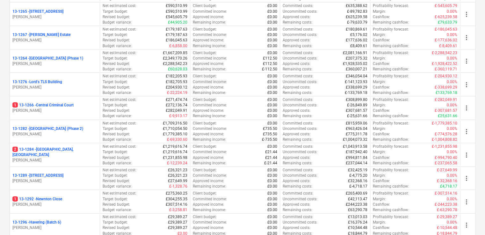
scroll to position [648, 0]
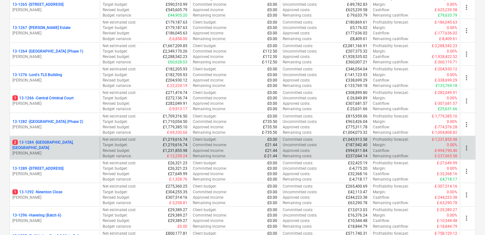
click at [29, 144] on p "2 13-1284 - [GEOGRAPHIC_DATA], [GEOGRAPHIC_DATA]" at bounding box center [54, 145] width 85 height 11
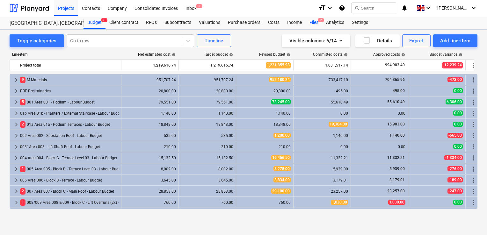
click at [313, 21] on div "Files 2" at bounding box center [314, 22] width 17 height 13
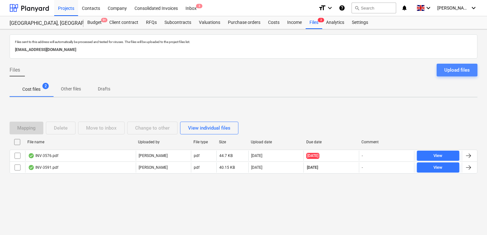
click at [451, 68] on div "Upload files" at bounding box center [458, 70] width 26 height 8
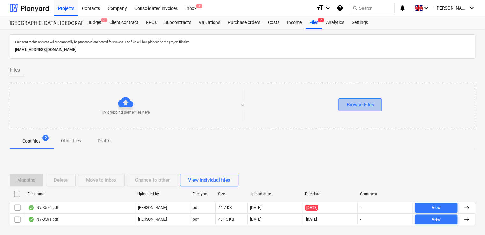
click at [363, 101] on div "Browse Files" at bounding box center [360, 105] width 27 height 8
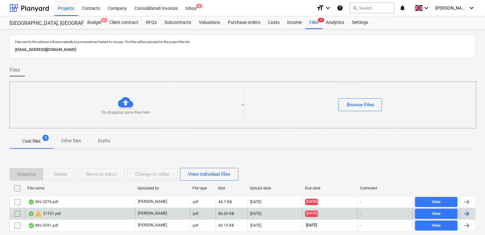
click at [292, 214] on div "[DATE]" at bounding box center [274, 214] width 55 height 10
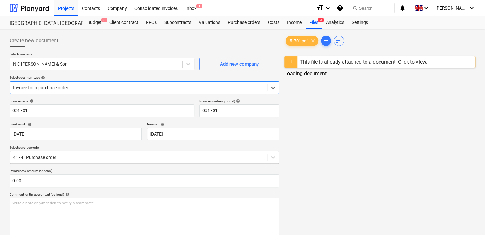
type input "051701"
type input "[DATE]"
click at [408, 62] on div "This file is already attached to a document. Click to view." at bounding box center [363, 62] width 127 height 6
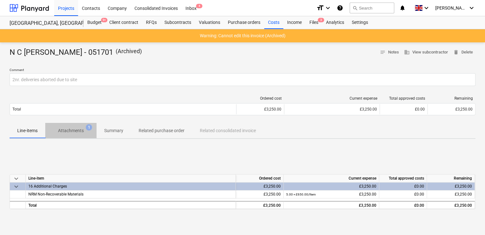
click at [68, 129] on p "Attachments" at bounding box center [71, 131] width 26 height 7
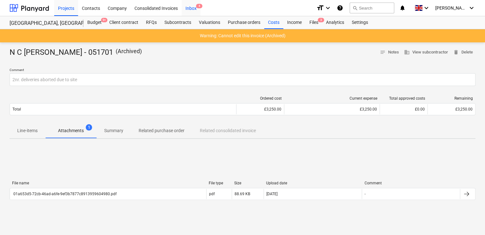
click at [195, 3] on div "Inbox 4" at bounding box center [191, 8] width 19 height 16
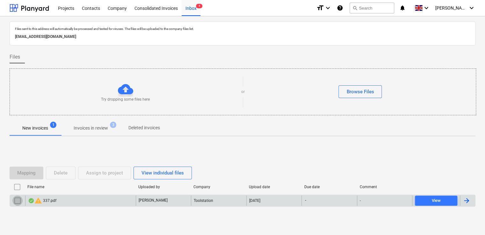
click at [16, 200] on input "checkbox" at bounding box center [17, 201] width 10 height 10
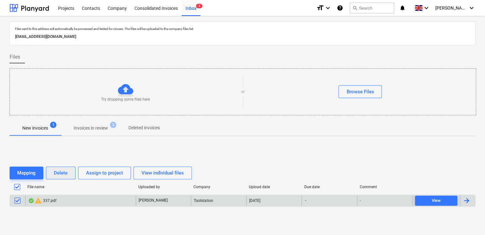
click at [63, 170] on div "Delete" at bounding box center [61, 173] width 14 height 8
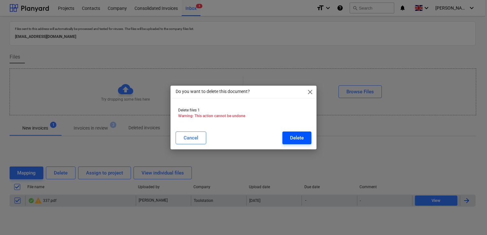
click at [292, 139] on div "Delete" at bounding box center [297, 138] width 14 height 8
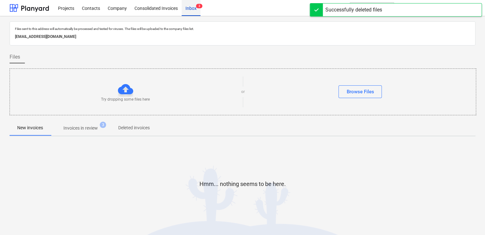
click at [197, 7] on span "3" at bounding box center [199, 6] width 6 height 4
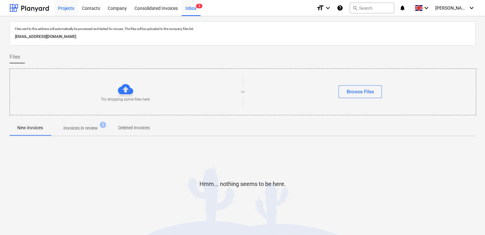
click at [70, 10] on div "Projects" at bounding box center [66, 8] width 24 height 16
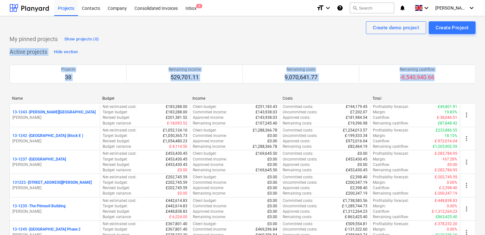
drag, startPoint x: 485, startPoint y: 35, endPoint x: 487, endPoint y: 78, distance: 43.4
click at [485, 78] on html "Projects Contacts Company Consolidated Invoices Inbox 3 format_size keyboard_ar…" at bounding box center [242, 117] width 485 height 235
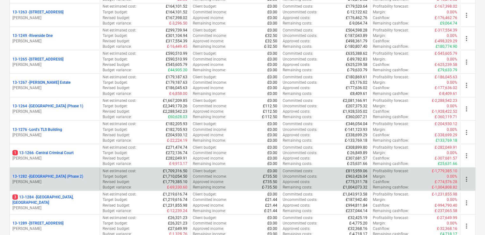
scroll to position [594, 0]
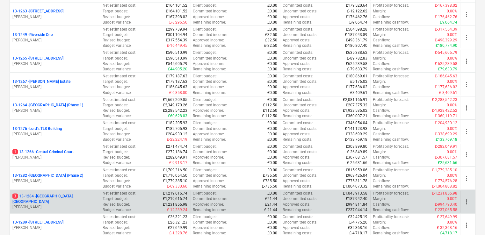
click at [81, 204] on p "[PERSON_NAME]" at bounding box center [54, 206] width 85 height 5
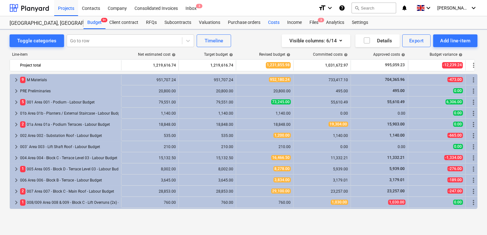
click at [277, 22] on div "Costs" at bounding box center [273, 22] width 19 height 13
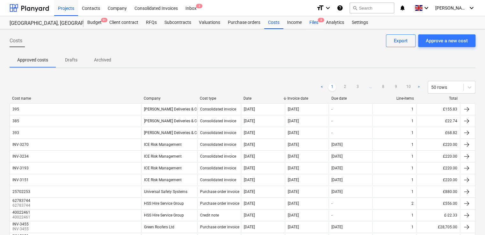
click at [314, 20] on div "Files 3" at bounding box center [314, 22] width 17 height 13
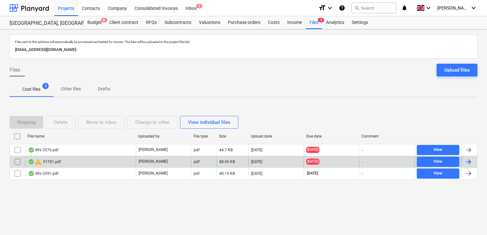
click at [77, 161] on div "warning 51701.pdf" at bounding box center [80, 162] width 111 height 10
click at [48, 160] on div "warning 51701.pdf" at bounding box center [44, 162] width 33 height 8
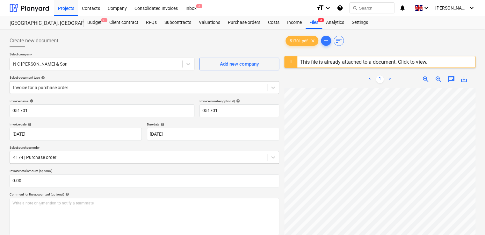
click at [406, 64] on div "This file is already attached to a document. Click to view." at bounding box center [363, 62] width 127 height 6
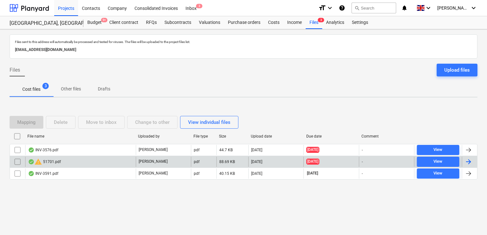
click at [18, 162] on input "checkbox" at bounding box center [17, 162] width 10 height 10
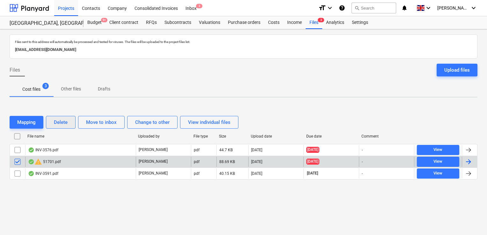
click at [56, 123] on div "Delete" at bounding box center [61, 122] width 14 height 8
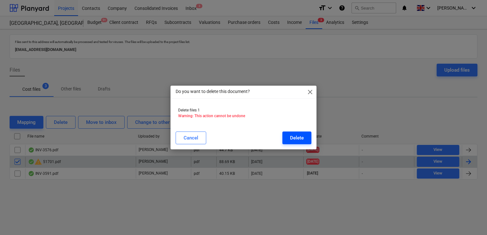
click at [290, 141] on button "Delete" at bounding box center [297, 138] width 29 height 13
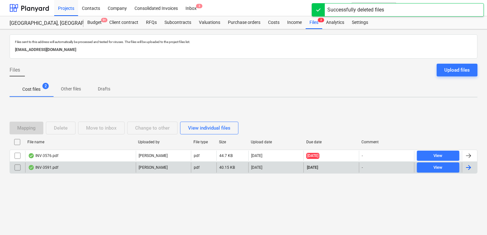
click at [293, 66] on div "Files Upload files" at bounding box center [244, 73] width 468 height 18
click at [191, 5] on div "Inbox 3" at bounding box center [191, 8] width 19 height 16
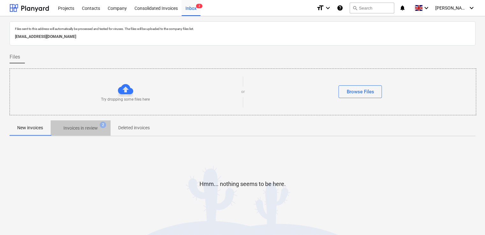
click at [77, 127] on p "Invoices in review" at bounding box center [80, 128] width 34 height 7
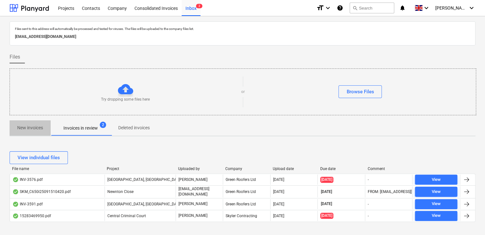
click at [28, 126] on p "New invoices" at bounding box center [30, 128] width 26 height 7
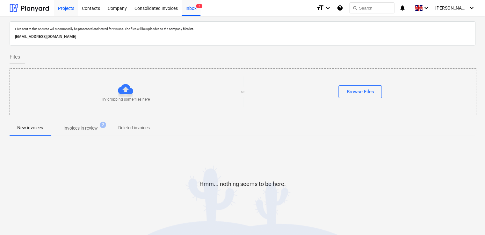
click at [64, 12] on div "Projects" at bounding box center [66, 8] width 24 height 16
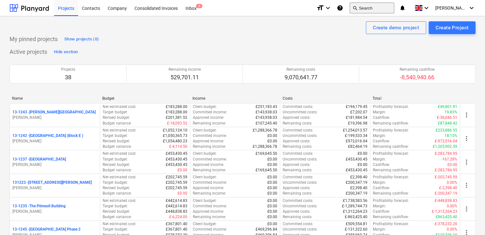
click at [372, 7] on button "search Search" at bounding box center [372, 8] width 45 height 11
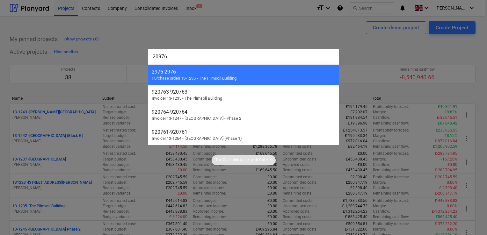
type input "20976"
click at [180, 39] on div at bounding box center [243, 117] width 487 height 235
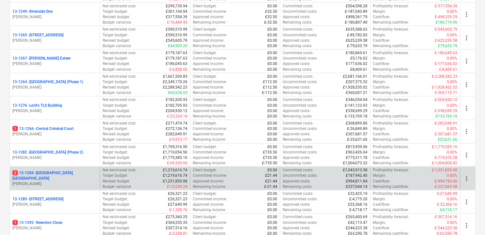
scroll to position [620, 0]
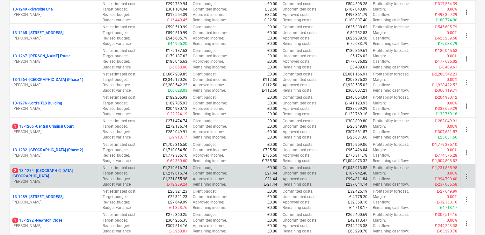
click at [48, 172] on p "2 13-1284 - [GEOGRAPHIC_DATA], [GEOGRAPHIC_DATA]" at bounding box center [54, 173] width 85 height 11
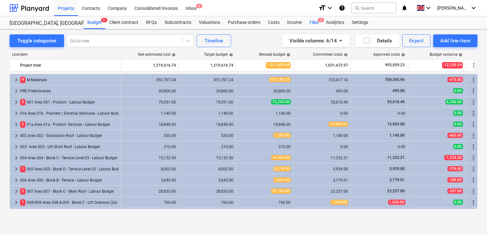
click at [313, 17] on div "Files 2" at bounding box center [314, 22] width 17 height 13
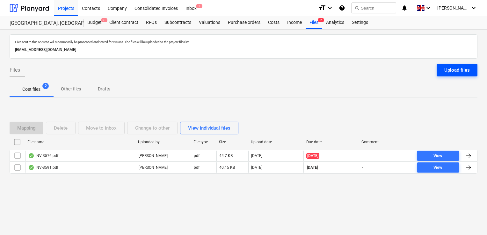
click at [452, 66] on div "Upload files" at bounding box center [458, 70] width 26 height 8
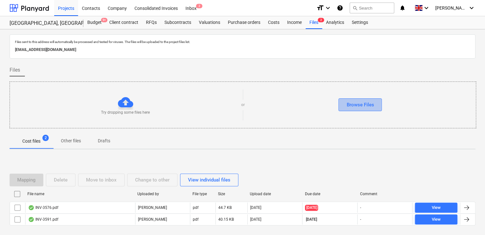
click at [355, 108] on div "Browse Files" at bounding box center [360, 105] width 27 height 8
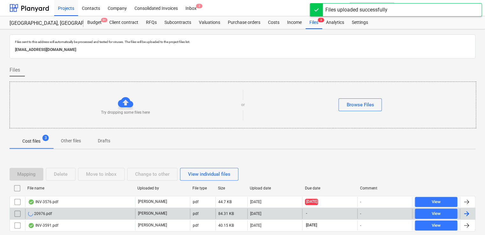
click at [100, 214] on div "20976.pdf" at bounding box center [80, 214] width 110 height 10
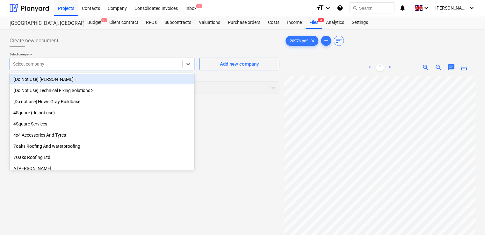
click at [171, 67] on div at bounding box center [96, 64] width 166 height 6
type input "pap"
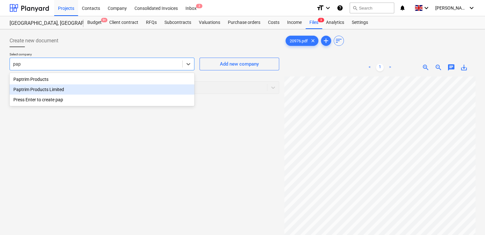
click at [37, 89] on div "Paptrim Products Limited" at bounding box center [102, 90] width 185 height 10
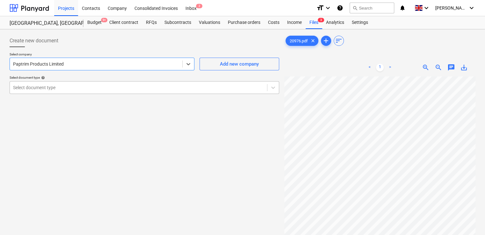
click at [37, 89] on div at bounding box center [138, 88] width 251 height 6
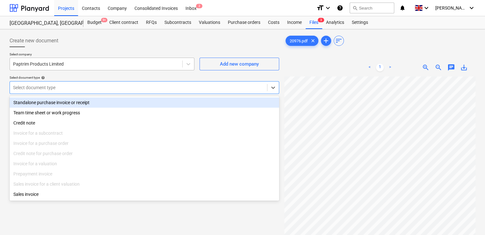
click at [57, 63] on div at bounding box center [96, 64] width 166 height 6
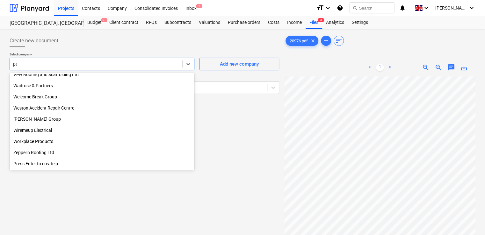
scroll to position [473, 0]
type input "pap"
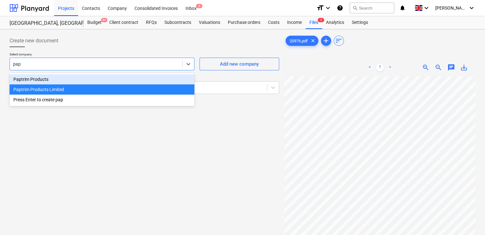
click at [37, 78] on div "Paptrim Products" at bounding box center [102, 79] width 185 height 10
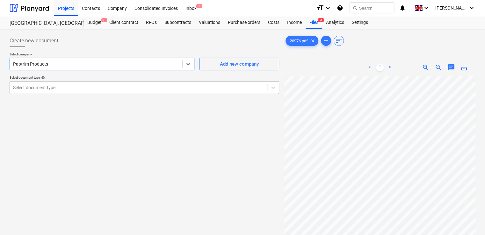
click at [50, 90] on div at bounding box center [138, 88] width 251 height 6
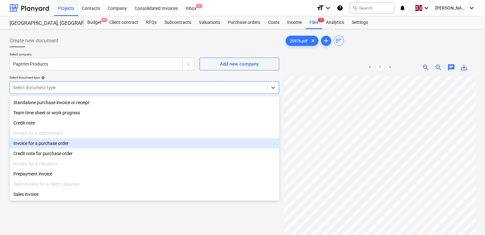
click at [43, 144] on div "Invoice for a purchase order" at bounding box center [145, 143] width 270 height 10
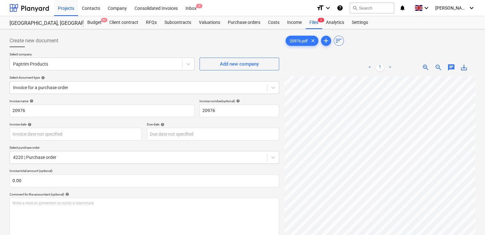
scroll to position [0, 4]
click at [471, 132] on div at bounding box center [379, 185] width 191 height 217
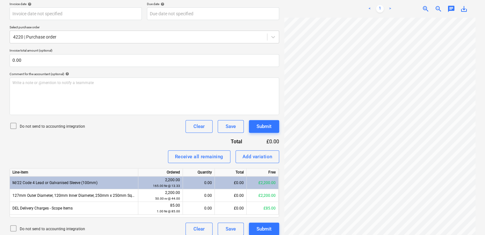
scroll to position [120, 144]
click at [210, 154] on div "Receive all remaining" at bounding box center [199, 157] width 48 height 8
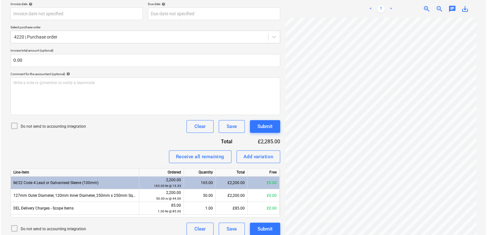
scroll to position [249, 144]
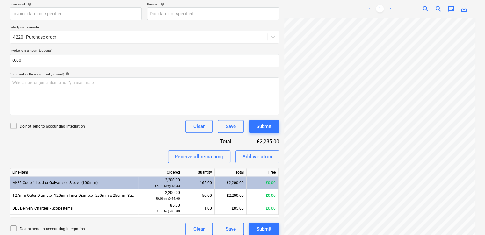
click at [13, 226] on icon at bounding box center [14, 229] width 8 height 8
click at [255, 230] on button "Submit" at bounding box center [264, 229] width 30 height 13
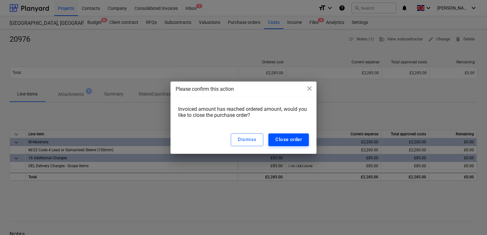
click at [286, 138] on div "Close order" at bounding box center [289, 140] width 26 height 8
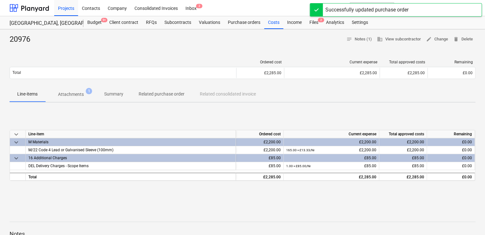
click at [286, 113] on div "keyboard_arrow_down Line-item Ordered cost Current expense Total approved costs…" at bounding box center [243, 156] width 466 height 96
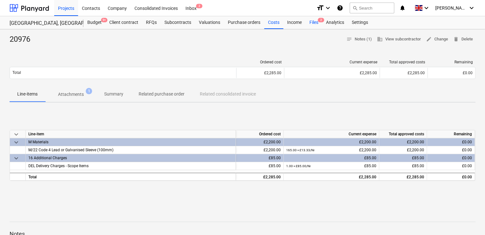
click at [311, 20] on div "Files 2" at bounding box center [314, 22] width 17 height 13
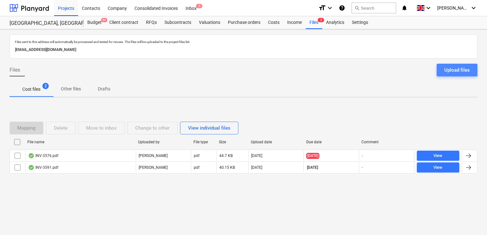
click at [445, 67] on div "Upload files" at bounding box center [458, 70] width 26 height 8
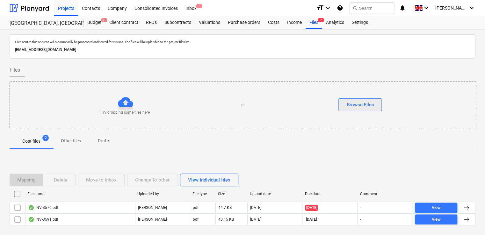
click at [372, 105] on div "Browse Files" at bounding box center [360, 105] width 27 height 8
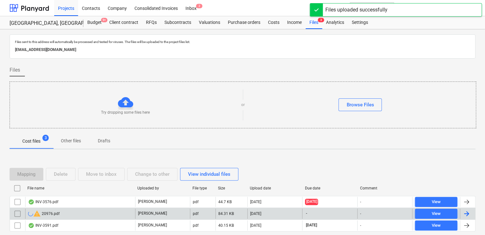
click at [79, 216] on div "warning 20976.pdf" at bounding box center [80, 214] width 110 height 10
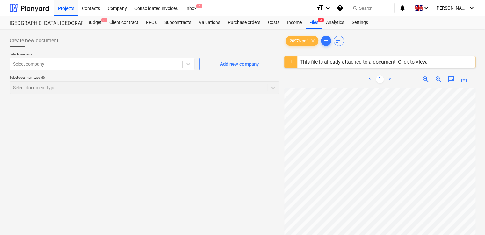
click at [404, 72] on div "< 1 >" at bounding box center [380, 79] width 60 height 18
click at [400, 64] on div "This file is already attached to a document. Click to view." at bounding box center [363, 62] width 127 height 6
click at [314, 40] on span "clear" at bounding box center [313, 41] width 8 height 8
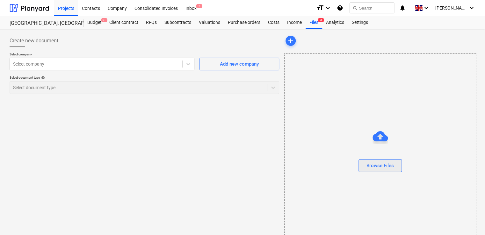
click at [375, 166] on div "Browse Files" at bounding box center [380, 166] width 27 height 8
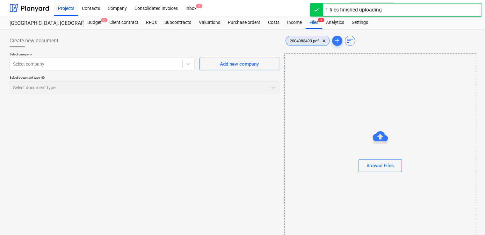
click at [308, 43] on div "2004983499.pdf clear" at bounding box center [308, 41] width 44 height 10
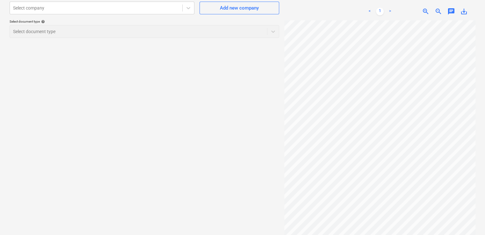
scroll to position [58, 0]
click at [132, 11] on div "Select company" at bounding box center [102, 6] width 185 height 13
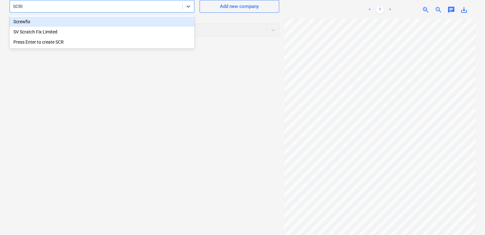
type input "SCREW"
click at [101, 20] on div "Screwfix" at bounding box center [102, 22] width 185 height 10
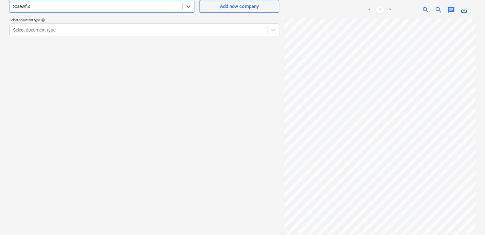
click at [96, 26] on div "Select document type" at bounding box center [138, 30] width 257 height 9
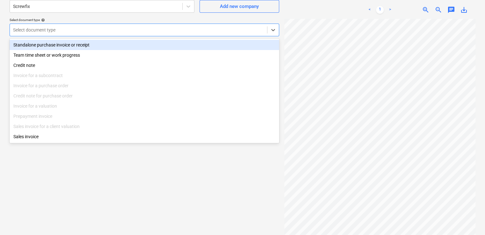
click at [76, 43] on div "Standalone purchase invoice or receipt" at bounding box center [145, 45] width 270 height 10
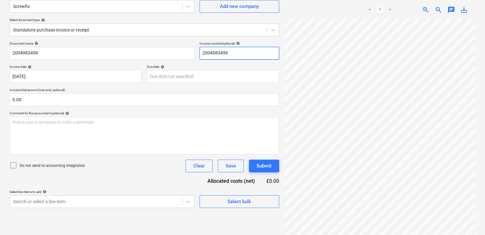
drag, startPoint x: 236, startPoint y: 54, endPoint x: 176, endPoint y: 44, distance: 60.4
click at [176, 44] on div "Document name help 2004983499 Invoice number (optional) help 2004983499" at bounding box center [145, 50] width 270 height 18
click at [13, 164] on icon at bounding box center [14, 166] width 8 height 8
click at [120, 167] on div "Do not send to accounting integration Clear Save Submit" at bounding box center [145, 166] width 270 height 13
click at [137, 178] on body "Projects Contacts Company Consolidated Invoices Inbox 2 format_size keyboard_ar…" at bounding box center [242, 59] width 485 height 235
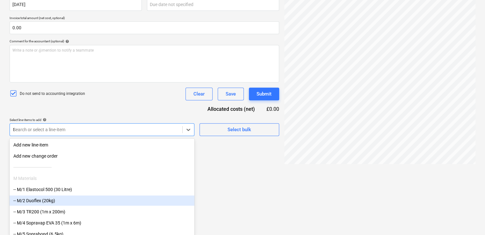
scroll to position [119, 0]
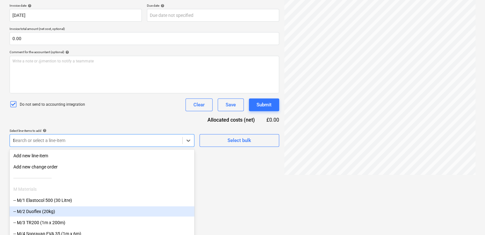
type input "NON"
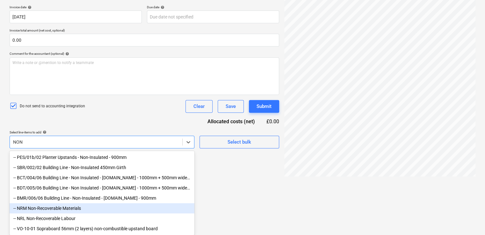
click at [67, 207] on div "-- NRM Non-Recoverable Materials" at bounding box center [102, 208] width 185 height 10
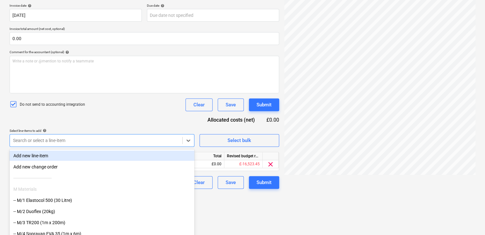
click at [93, 129] on div "Document name help 2004983499 Invoice number (optional) help 2004983499 Invoice…" at bounding box center [145, 84] width 270 height 209
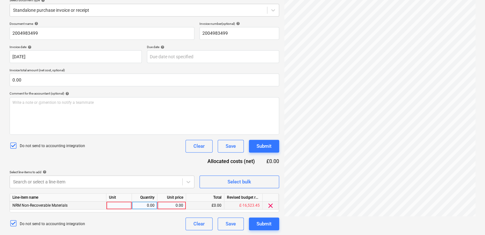
click at [113, 206] on div at bounding box center [120, 206] width 26 height 8
type input "ITEM"
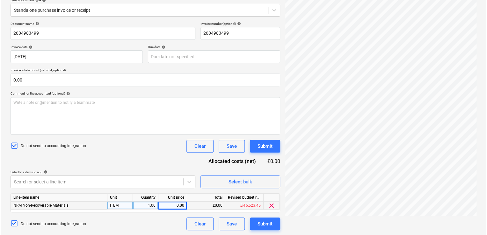
scroll to position [0, 144]
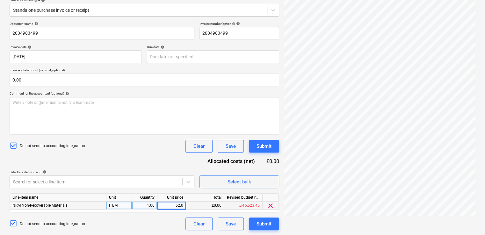
type input "62.07"
click at [182, 158] on div "Document name help 2004983499 Invoice number (optional) help 2004983499 Invoice…" at bounding box center [145, 126] width 270 height 209
click at [158, 230] on div "Create new document Select company Screwfix Add new company Select document typ…" at bounding box center [144, 93] width 275 height 279
click at [258, 227] on div "Submit" at bounding box center [264, 224] width 15 height 8
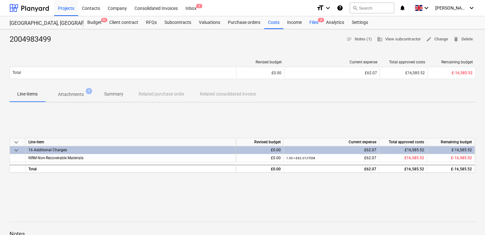
click at [316, 26] on div "Files 3" at bounding box center [314, 22] width 17 height 13
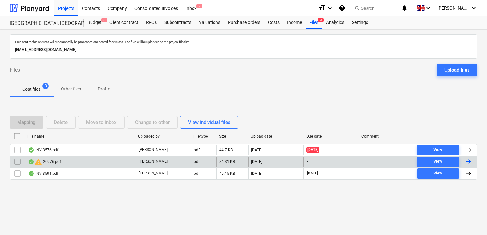
click at [116, 162] on div "warning 20976.pdf" at bounding box center [80, 162] width 111 height 10
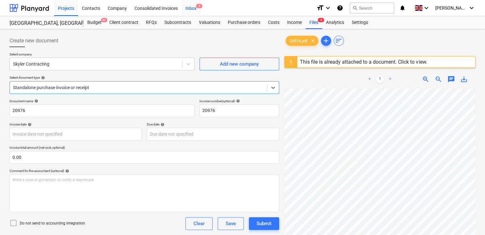
click at [191, 10] on div "Inbox 2" at bounding box center [191, 8] width 19 height 16
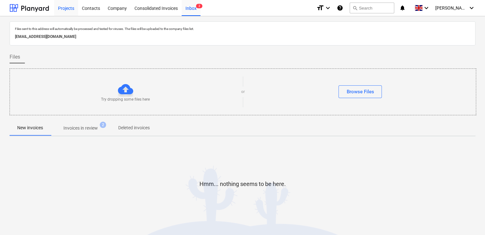
click at [70, 7] on div "Projects" at bounding box center [66, 8] width 24 height 16
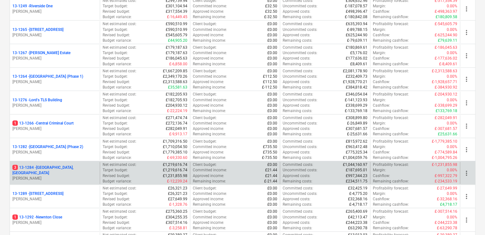
scroll to position [639, 0]
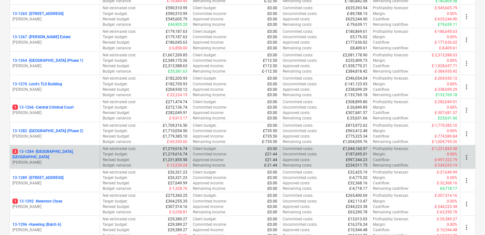
click at [51, 146] on div "3 13-1284 - [GEOGRAPHIC_DATA], [GEOGRAPHIC_DATA] [PERSON_NAME]" at bounding box center [55, 157] width 90 height 22
click at [29, 160] on p "[PERSON_NAME]" at bounding box center [54, 162] width 85 height 5
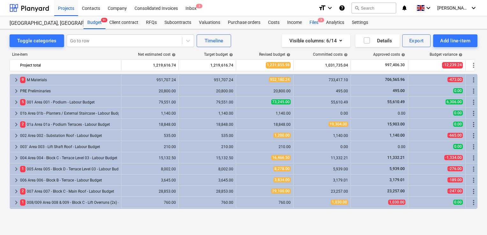
click at [316, 23] on div "Files 3" at bounding box center [314, 22] width 17 height 13
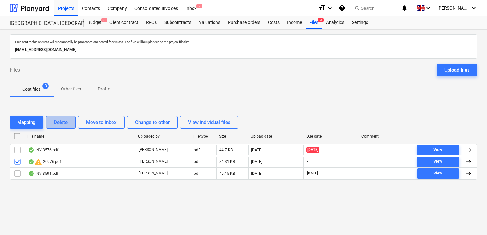
click at [68, 124] on div "Delete" at bounding box center [61, 122] width 14 height 8
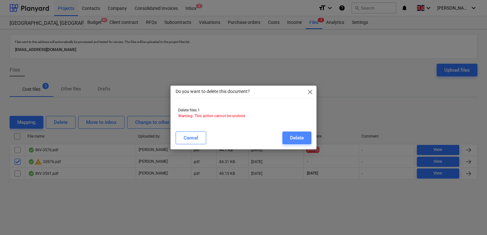
click at [291, 137] on div "Delete" at bounding box center [297, 138] width 14 height 8
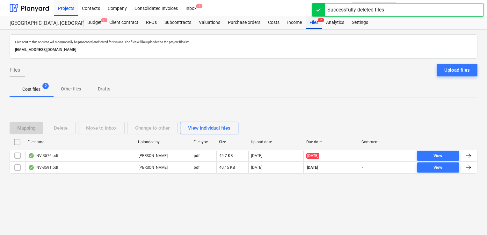
click at [313, 24] on div "Files 2" at bounding box center [314, 22] width 17 height 13
click at [454, 71] on div "Upload files" at bounding box center [458, 70] width 26 height 8
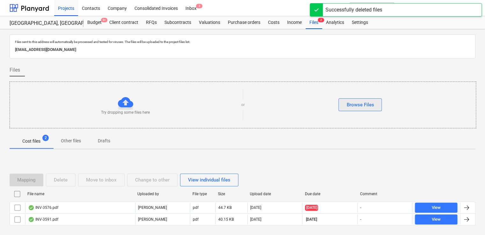
click at [367, 105] on div "Browse Files" at bounding box center [360, 105] width 27 height 8
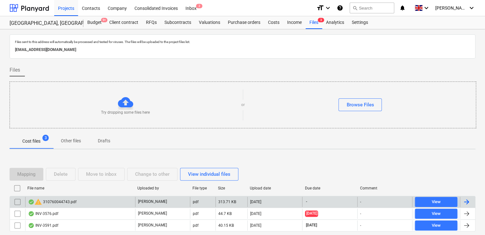
click at [77, 200] on div "warning 310760044743.pdf" at bounding box center [80, 202] width 110 height 10
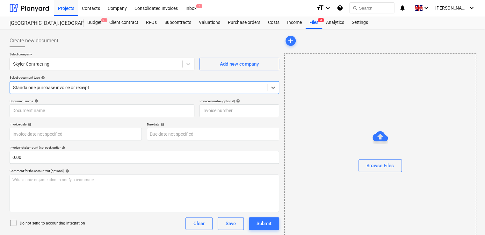
type input "310760044743"
type input "[DATE]"
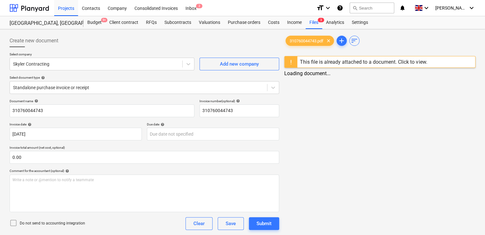
click at [404, 64] on div "This file is already attached to a document. Click to view." at bounding box center [363, 62] width 127 height 6
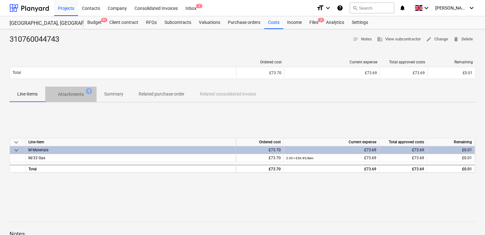
click at [71, 94] on p "Attachments" at bounding box center [71, 94] width 26 height 7
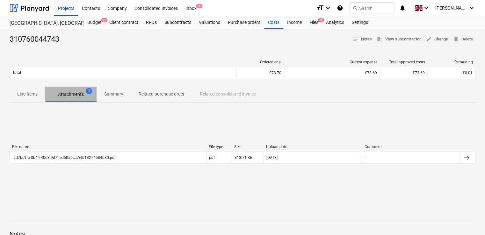
click at [71, 94] on p "Attachments" at bounding box center [71, 94] width 26 height 7
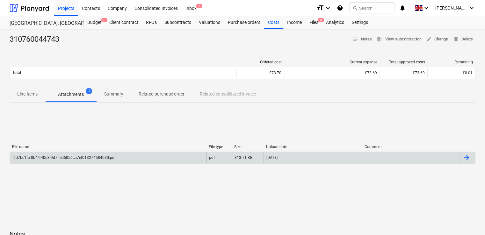
click at [72, 159] on div "6d7bc1fa-0b44-40d3-9d7f-ed6056ca7ef013274584080.pdf" at bounding box center [63, 158] width 103 height 4
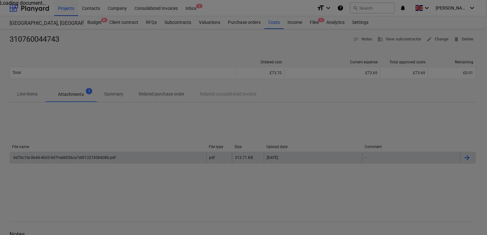
click at [72, 159] on div at bounding box center [243, 117] width 487 height 235
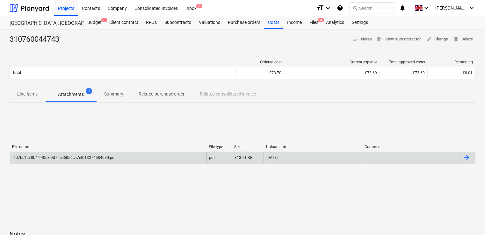
click at [72, 159] on div "6d7bc1fa-0b44-40d3-9d7f-ed6056ca7ef013274584080.pdf" at bounding box center [63, 158] width 103 height 4
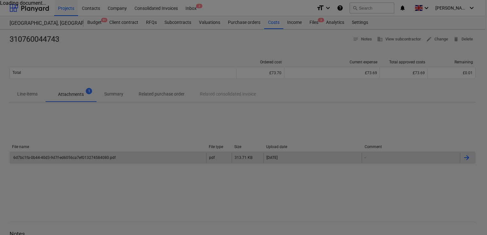
click at [72, 159] on div at bounding box center [243, 117] width 487 height 235
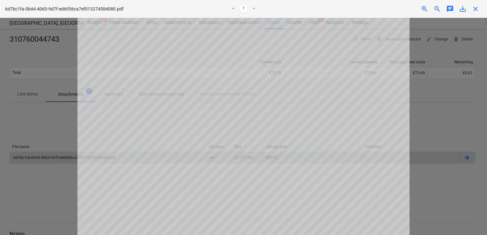
click at [474, 6] on span "close" at bounding box center [476, 9] width 8 height 8
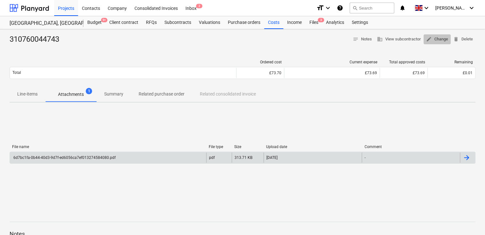
click at [441, 40] on span "edit Change" at bounding box center [437, 39] width 22 height 7
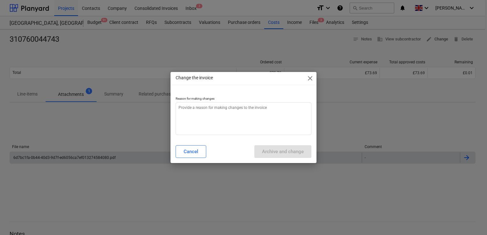
type textarea "x"
click at [229, 112] on textarea at bounding box center [244, 118] width 136 height 33
type textarea "V"
type textarea "x"
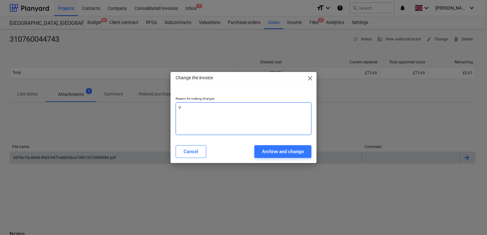
type textarea "VA"
type textarea "x"
type textarea "VAL"
type textarea "x"
type textarea "VALU"
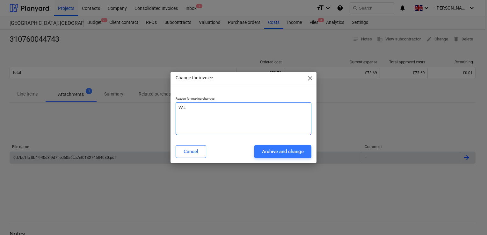
type textarea "x"
type textarea "VALUE"
type textarea "x"
type textarea "VALUE"
type textarea "x"
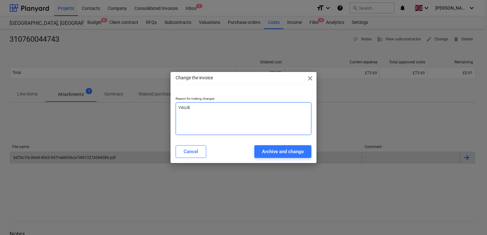
type textarea "VALUE E"
type textarea "x"
type textarea "VALUE ED"
type textarea "x"
type textarea "VALUE EDI"
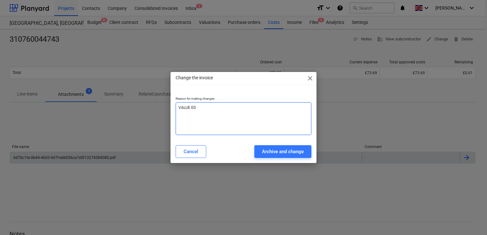
type textarea "x"
type textarea "VALUE EDIT"
type textarea "x"
type textarea "VALUE EDIT"
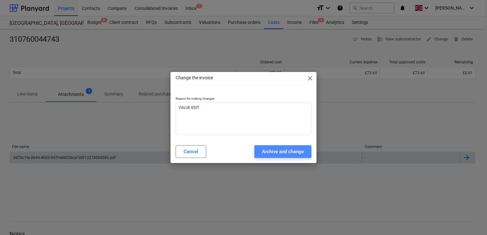
click at [264, 154] on div "Archive and change" at bounding box center [283, 152] width 42 height 8
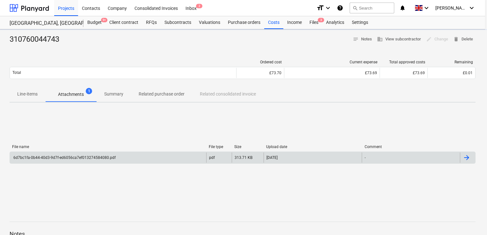
type textarea "x"
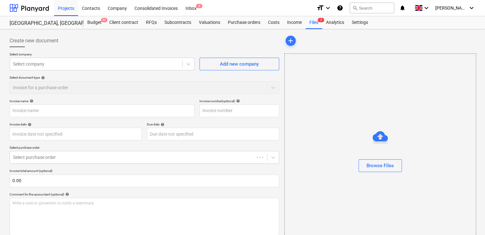
type input "310760044743"
type input "[DATE]"
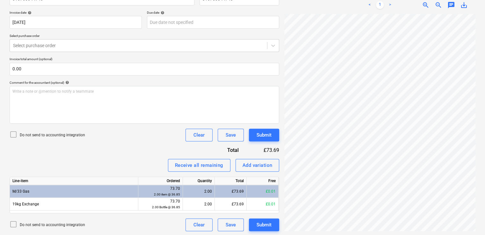
scroll to position [113, 0]
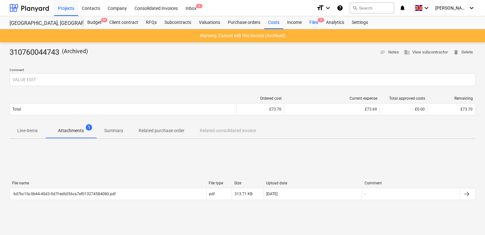
click at [318, 20] on span "4" at bounding box center [321, 20] width 6 height 4
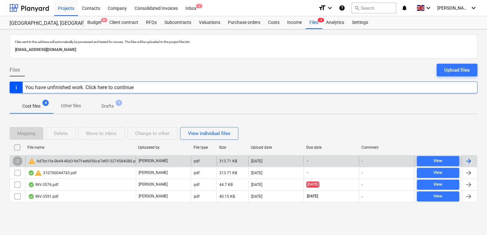
click at [15, 160] on input "checkbox" at bounding box center [17, 161] width 10 height 10
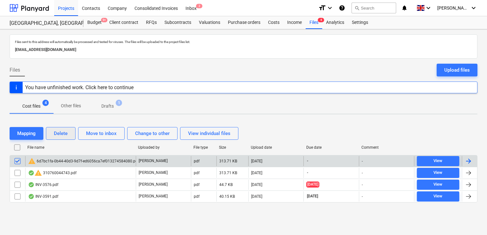
click at [64, 135] on div "Delete" at bounding box center [61, 133] width 14 height 8
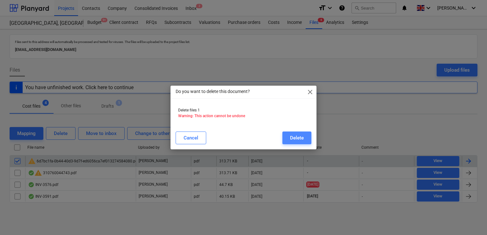
click at [291, 138] on div "Delete" at bounding box center [297, 138] width 14 height 8
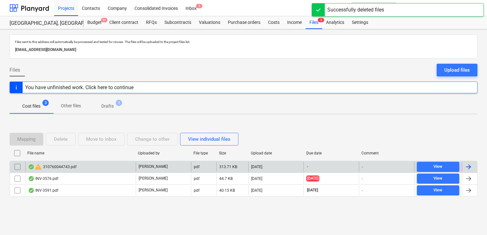
click at [69, 162] on div "warning 310760044743.pdf" at bounding box center [80, 167] width 111 height 10
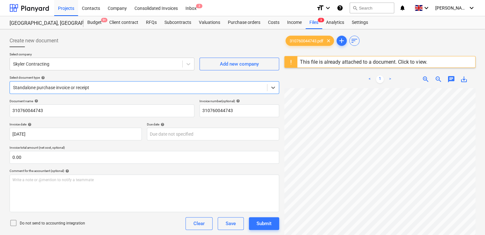
click at [405, 59] on div "This file is already attached to a document. Click to view." at bounding box center [363, 62] width 127 height 6
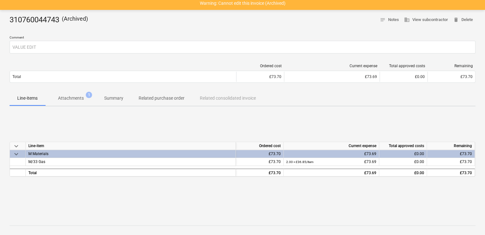
scroll to position [43, 0]
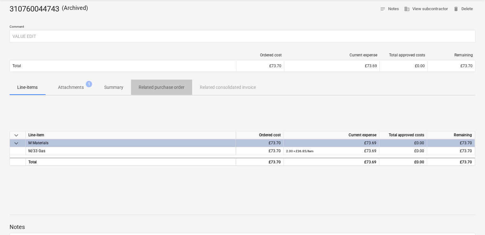
click at [156, 88] on p "Related purchase order" at bounding box center [162, 87] width 46 height 7
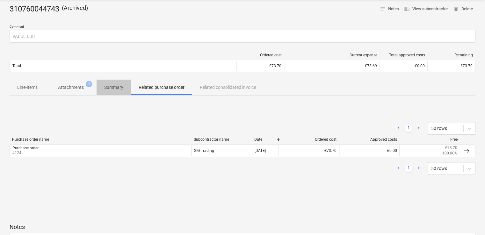
click at [117, 88] on p "Summary" at bounding box center [113, 87] width 19 height 7
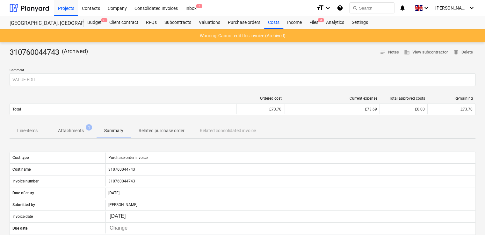
click at [20, 129] on p "Line-items" at bounding box center [27, 131] width 20 height 7
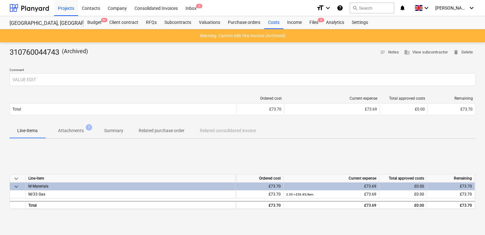
click at [334, 150] on div "keyboard_arrow_down Line-item Ordered cost Current expense Total approved costs…" at bounding box center [243, 192] width 466 height 96
click at [328, 145] on div "keyboard_arrow_down Line-item Ordered cost Current expense Total approved costs…" at bounding box center [243, 192] width 466 height 96
click at [466, 53] on span "delete Delete" at bounding box center [463, 52] width 20 height 7
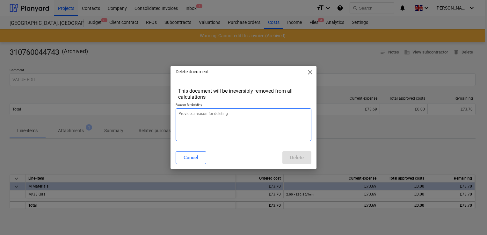
click at [230, 114] on textarea at bounding box center [244, 124] width 136 height 33
click at [138, 119] on div "Delete document close This document will be irreversibly removed from all calcu…" at bounding box center [243, 117] width 487 height 235
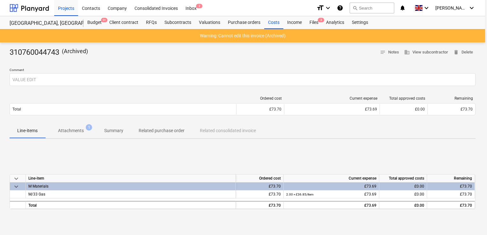
type textarea "x"
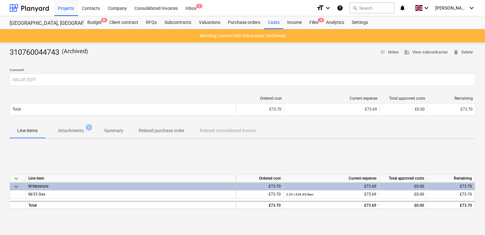
click at [135, 150] on div "keyboard_arrow_down Line-item Ordered cost Current expense Total approved costs…" at bounding box center [243, 192] width 466 height 96
click at [311, 22] on div "Files 3" at bounding box center [314, 22] width 17 height 13
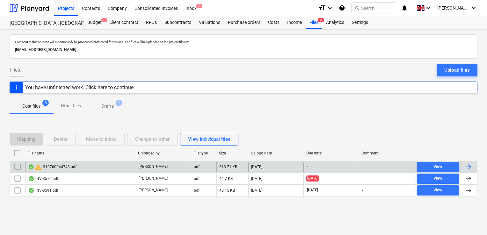
click at [16, 167] on input "checkbox" at bounding box center [17, 167] width 10 height 10
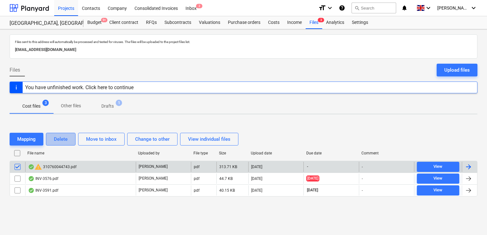
click at [62, 133] on button "Delete" at bounding box center [61, 139] width 30 height 13
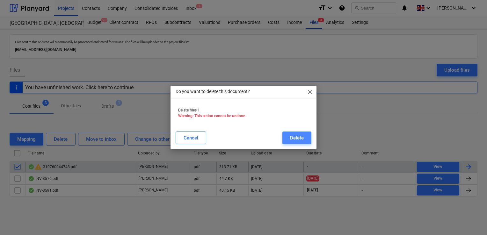
click at [290, 134] on button "Delete" at bounding box center [297, 138] width 29 height 13
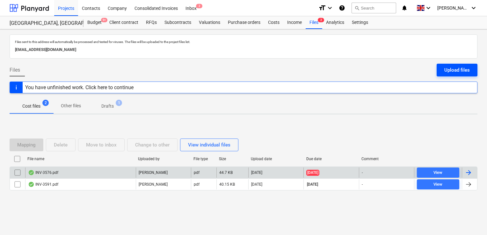
click at [443, 64] on button "Upload files" at bounding box center [457, 70] width 41 height 13
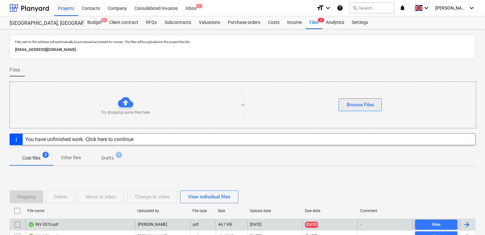
click at [356, 102] on div "Browse Files" at bounding box center [360, 105] width 27 height 8
click at [347, 104] on div "Browse Files" at bounding box center [360, 105] width 27 height 8
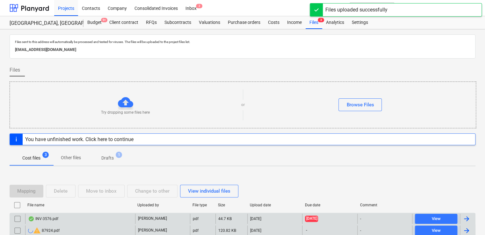
click at [96, 229] on div "warning 87924.pdf" at bounding box center [80, 231] width 110 height 10
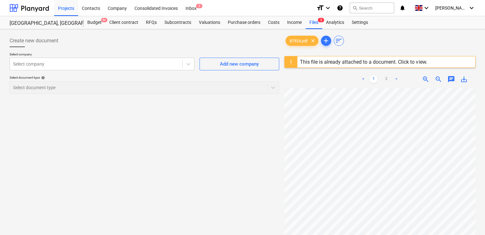
click at [415, 58] on div "This file is already attached to a document. Click to view." at bounding box center [364, 61] width 132 height 11
click at [314, 41] on span "clear" at bounding box center [313, 41] width 8 height 8
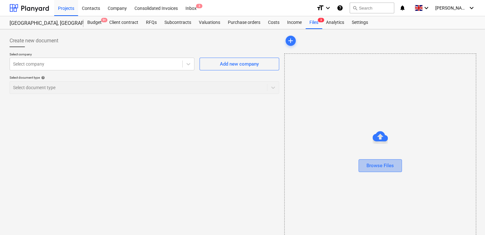
click at [372, 163] on div "Browse Files" at bounding box center [380, 166] width 27 height 8
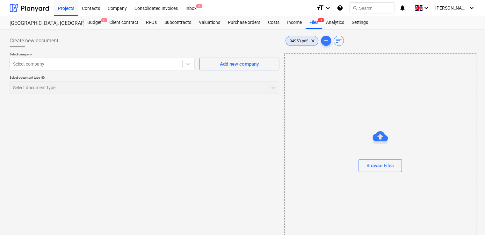
click at [298, 41] on span "94953.pdf" at bounding box center [299, 41] width 26 height 5
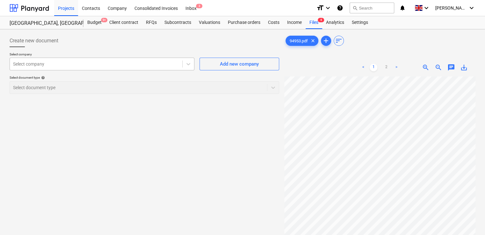
click at [144, 63] on div at bounding box center [96, 64] width 166 height 6
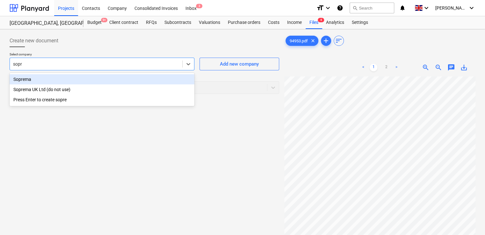
type input "sopre"
click at [74, 82] on div "Soprema" at bounding box center [102, 79] width 185 height 10
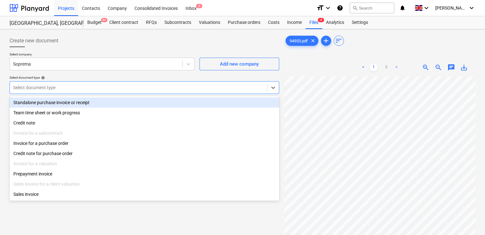
click at [74, 86] on div at bounding box center [138, 88] width 251 height 6
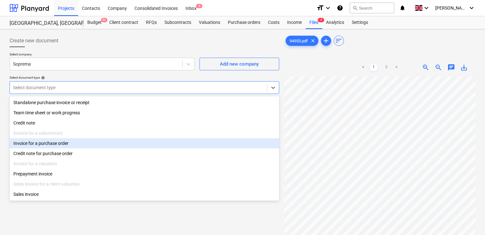
click at [61, 147] on div "Invoice for a purchase order" at bounding box center [145, 143] width 270 height 10
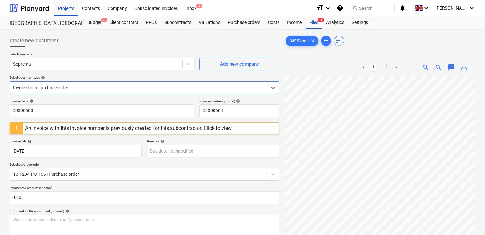
scroll to position [81, 0]
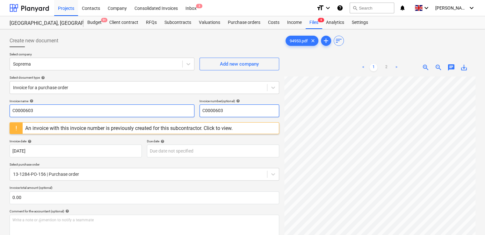
drag, startPoint x: 196, startPoint y: 112, endPoint x: 186, endPoint y: 112, distance: 10.2
click at [186, 112] on div "Invoice name help C0000603 Invoice number (optional) help C0000603" at bounding box center [145, 108] width 270 height 18
paste input "9495"
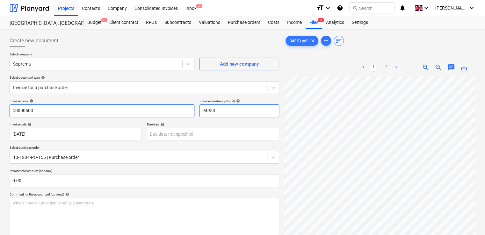
type input "94953"
drag, startPoint x: 42, startPoint y: 112, endPoint x: 5, endPoint y: 113, distance: 37.3
click at [5, 113] on div "Create new document Select company Soprema Add new company Select document type…" at bounding box center [242, 195] width 485 height 332
paste input "9495"
type input "94953"
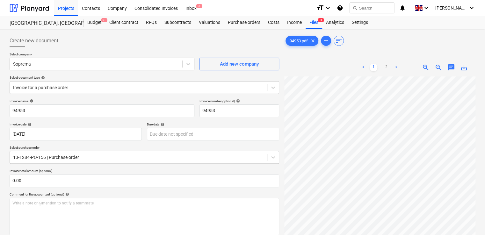
click at [93, 100] on div "Invoice name help" at bounding box center [102, 101] width 185 height 4
click at [171, 146] on p "Select purchase order" at bounding box center [145, 148] width 270 height 5
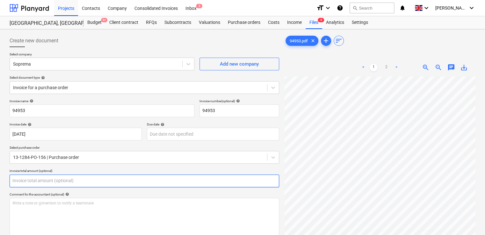
click at [154, 187] on input "text" at bounding box center [145, 181] width 270 height 13
type input "0.00"
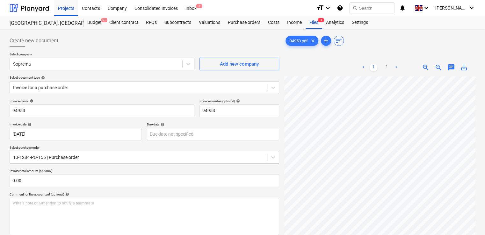
click at [155, 188] on div "Invoice name help 94953 Invoice number (optional) help 94953 Invoice date help …" at bounding box center [145, 227] width 270 height 257
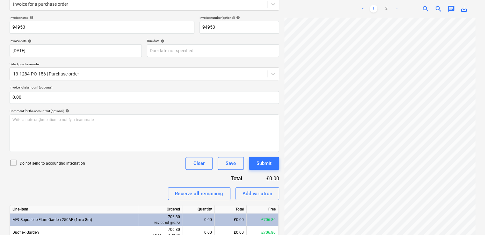
scroll to position [84, 0]
click at [14, 160] on icon at bounding box center [14, 162] width 8 height 8
click at [468, 61] on div at bounding box center [379, 126] width 191 height 217
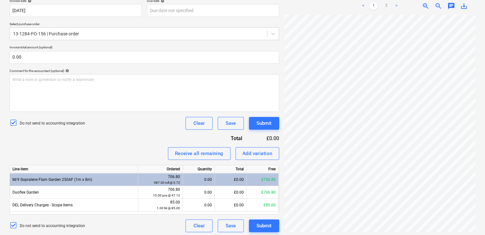
scroll to position [0, 144]
click at [385, 4] on link "2" at bounding box center [387, 6] width 8 height 8
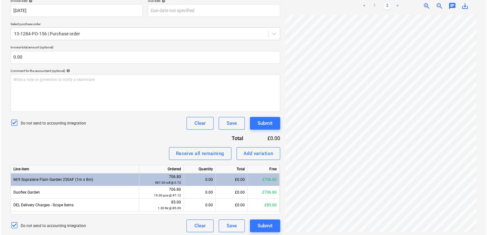
scroll to position [256, 144]
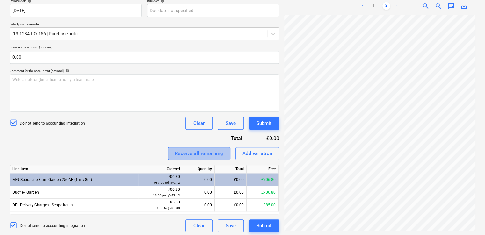
click at [217, 150] on div "Receive all remaining" at bounding box center [199, 154] width 48 height 8
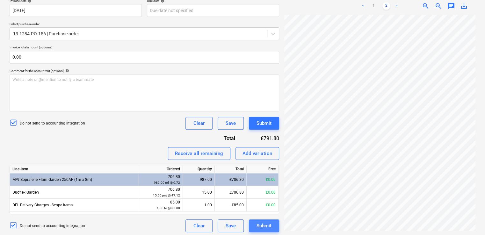
click at [263, 226] on div "Submit" at bounding box center [264, 226] width 15 height 8
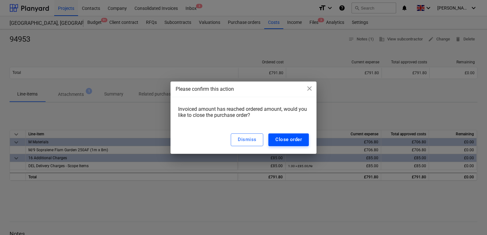
click at [284, 143] on div "Close order" at bounding box center [289, 140] width 26 height 8
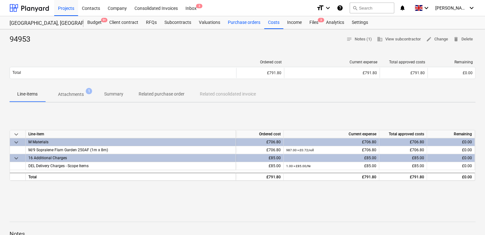
click at [238, 24] on div "Purchase orders" at bounding box center [244, 22] width 40 height 13
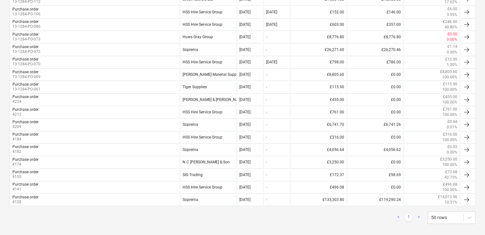
scroll to position [231, 0]
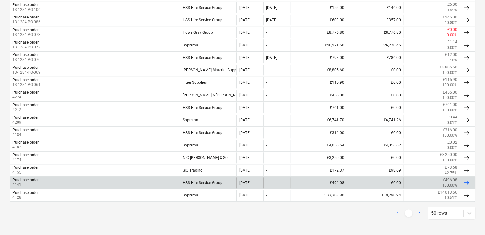
click at [172, 179] on div "Purchase order 4141" at bounding box center [95, 183] width 170 height 11
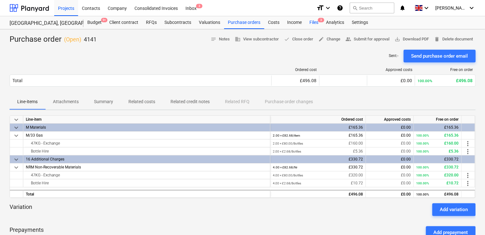
click at [309, 22] on div "Files 3" at bounding box center [314, 22] width 17 height 13
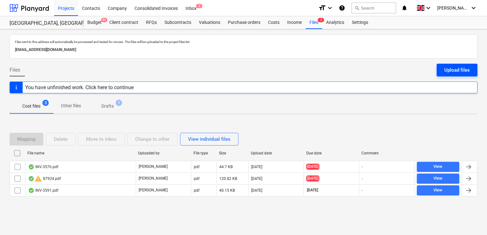
click at [467, 67] on div "Upload files" at bounding box center [458, 70] width 26 height 8
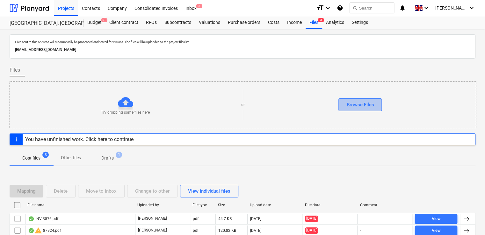
click at [365, 102] on div "Browse Files" at bounding box center [360, 105] width 27 height 8
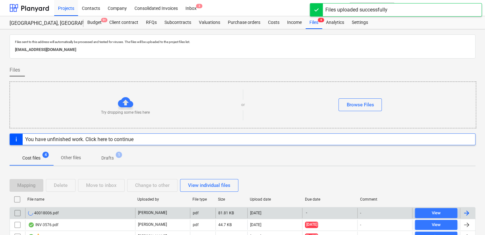
click at [117, 212] on div "40018006.pdf" at bounding box center [80, 213] width 110 height 10
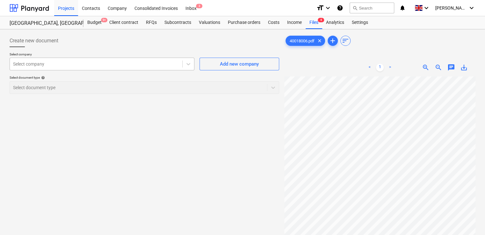
click at [164, 63] on div at bounding box center [96, 64] width 166 height 6
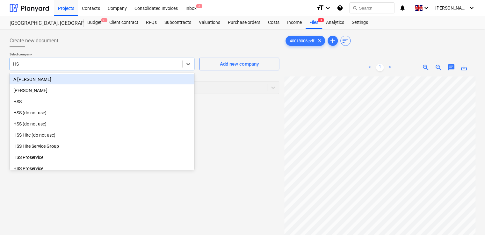
type input "HSS"
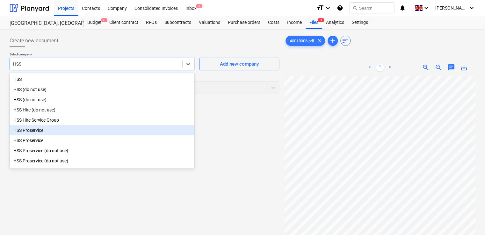
click at [52, 131] on div "HSS Proservice" at bounding box center [102, 130] width 185 height 10
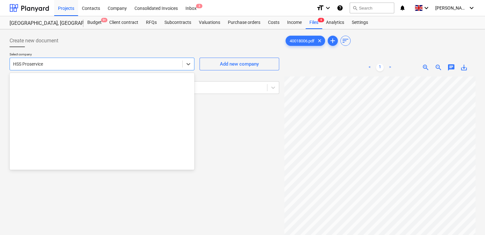
click at [73, 66] on div at bounding box center [96, 64] width 166 height 6
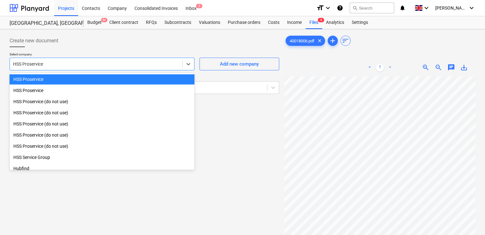
click at [73, 66] on div at bounding box center [96, 64] width 166 height 6
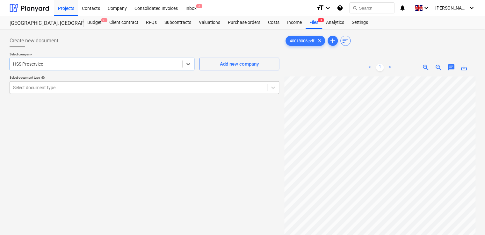
click at [62, 90] on div at bounding box center [138, 88] width 251 height 6
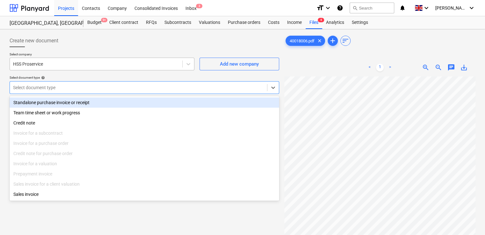
click at [68, 65] on div at bounding box center [96, 64] width 166 height 6
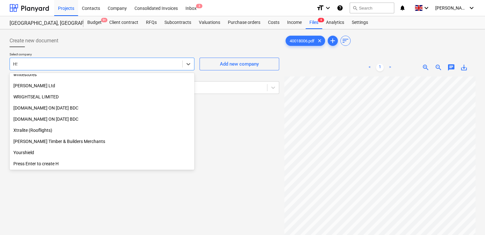
scroll to position [128, 0]
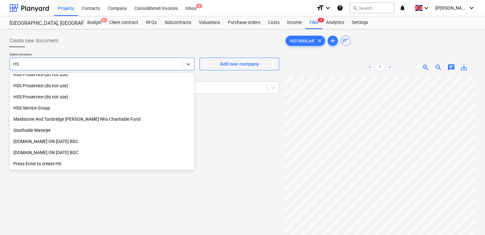
type input "HSS"
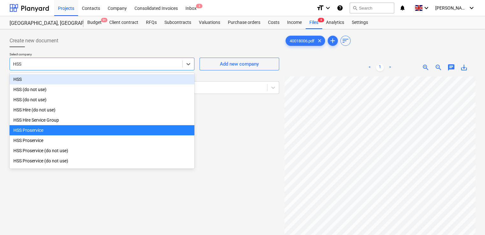
click at [38, 78] on div "HSS" at bounding box center [102, 79] width 185 height 10
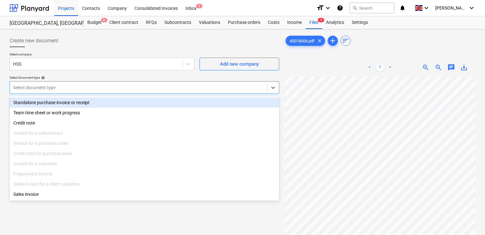
click at [38, 89] on div at bounding box center [138, 88] width 251 height 6
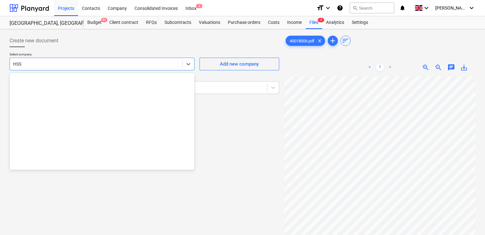
click at [32, 62] on div at bounding box center [96, 64] width 166 height 6
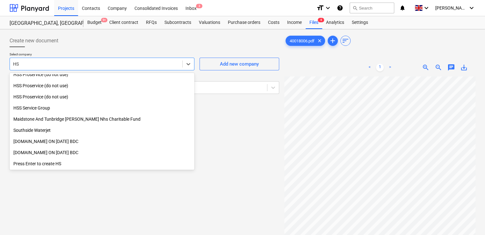
scroll to position [128, 0]
type input "HSS"
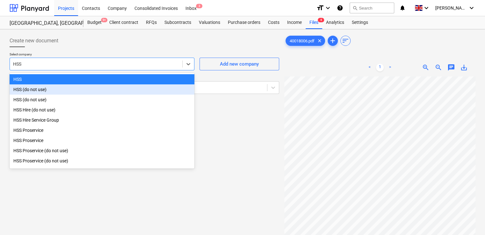
click at [31, 90] on div "HSS (do not use)" at bounding box center [102, 90] width 185 height 10
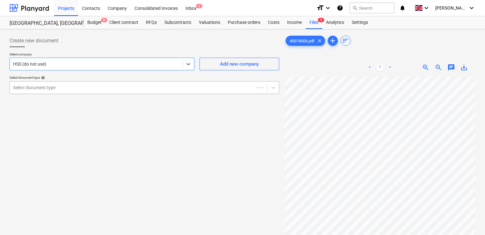
click at [33, 90] on div at bounding box center [132, 88] width 238 height 6
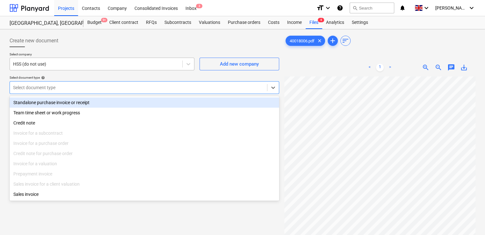
click at [50, 61] on div at bounding box center [96, 64] width 166 height 6
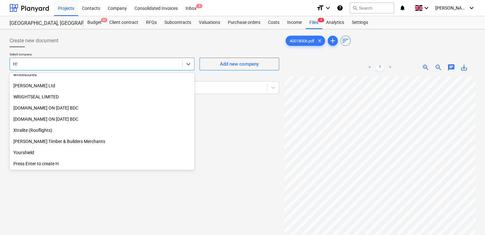
scroll to position [128, 0]
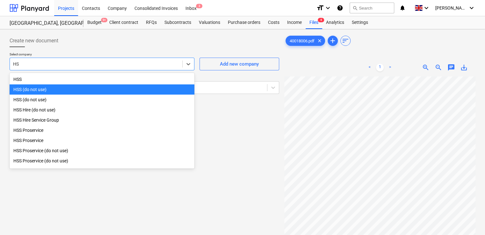
type input "HSS"
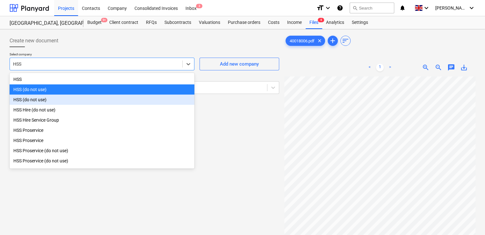
click at [29, 101] on div "HSS (do not use)" at bounding box center [102, 100] width 185 height 10
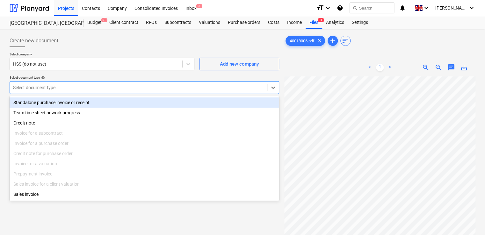
click at [30, 89] on div at bounding box center [138, 88] width 251 height 6
click at [48, 68] on div "HSS (do not use)" at bounding box center [96, 64] width 173 height 9
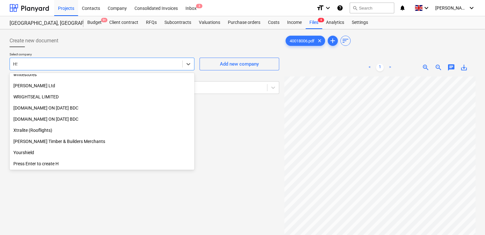
scroll to position [128, 0]
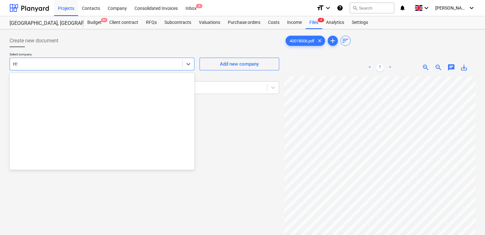
type input "HSS"
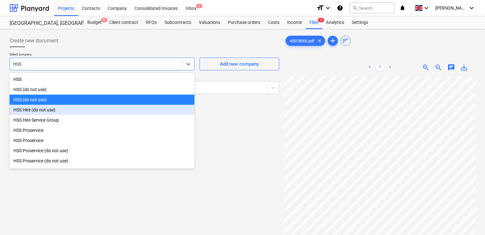
click at [45, 111] on div "HSS Hire (do not use)" at bounding box center [102, 110] width 185 height 10
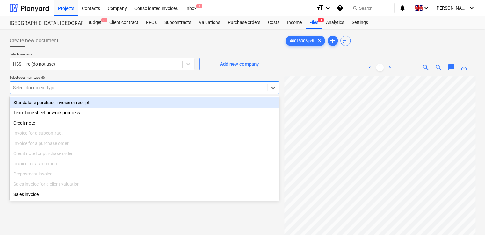
click at [48, 89] on div at bounding box center [138, 88] width 251 height 6
click at [48, 67] on div at bounding box center [96, 64] width 166 height 6
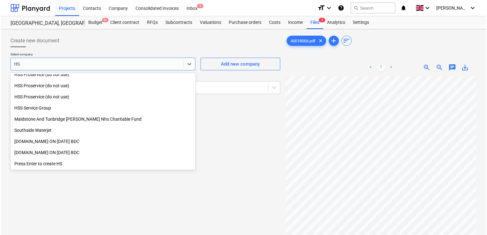
scroll to position [128, 0]
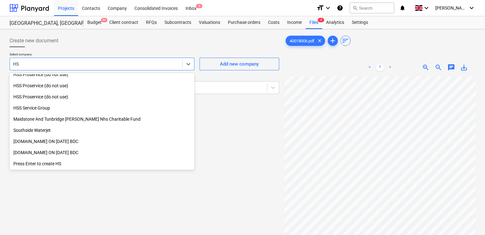
type input "HSS"
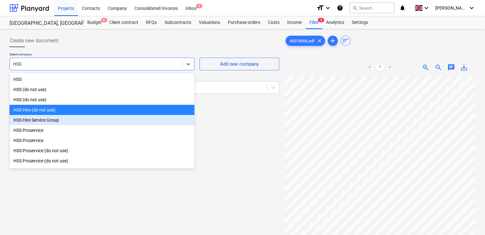
click at [43, 124] on div "HSS Hire Service Group" at bounding box center [102, 120] width 185 height 10
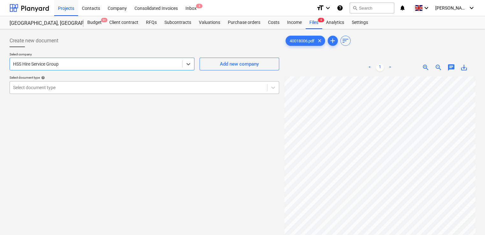
click at [41, 93] on div "Select document type" at bounding box center [145, 87] width 270 height 13
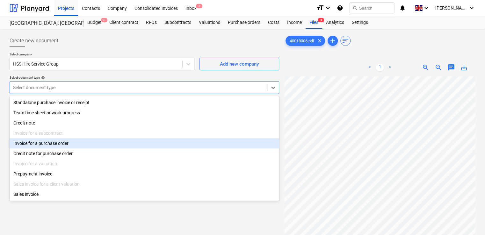
click at [41, 145] on div "Invoice for a purchase order" at bounding box center [145, 143] width 270 height 10
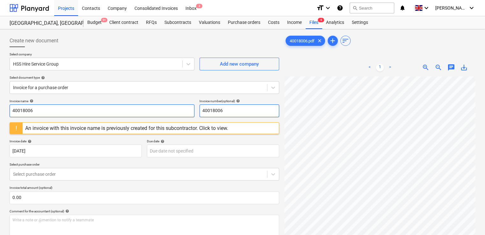
drag, startPoint x: 231, startPoint y: 111, endPoint x: 165, endPoint y: 105, distance: 66.6
click at [165, 105] on div "Invoice name help 40018006 Invoice number (optional) help 40018006" at bounding box center [145, 108] width 270 height 18
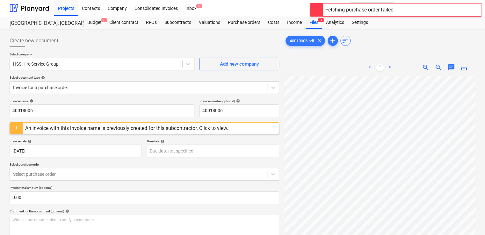
click at [210, 127] on div "An invoice with this invoice name is previously created for this subcontractor.…" at bounding box center [126, 128] width 203 height 6
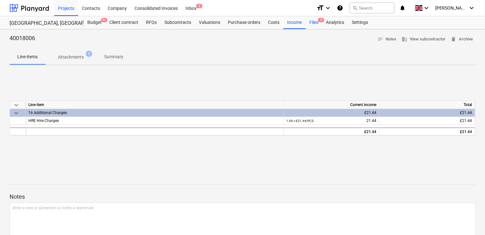
click at [313, 22] on div "Files 4" at bounding box center [314, 22] width 17 height 13
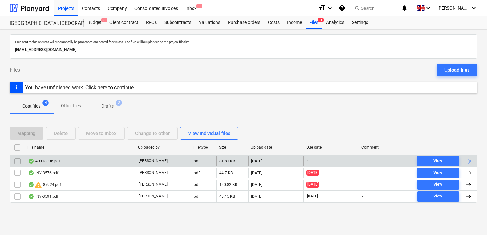
click at [16, 159] on input "checkbox" at bounding box center [17, 161] width 10 height 10
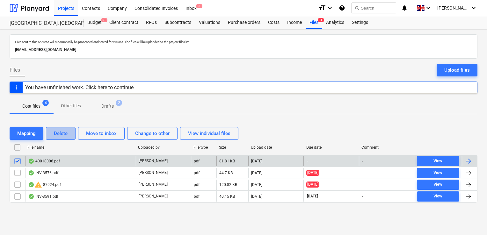
click at [63, 133] on div "Delete" at bounding box center [61, 133] width 14 height 8
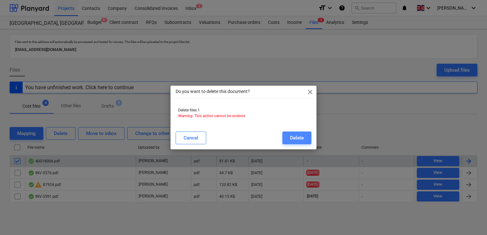
click at [290, 137] on button "Delete" at bounding box center [297, 138] width 29 height 13
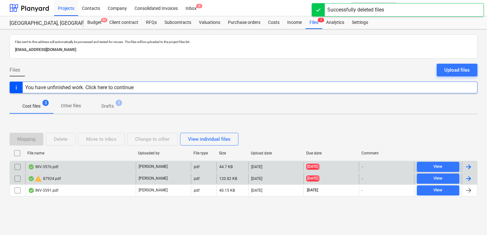
click at [55, 178] on div "warning 87924.pdf" at bounding box center [44, 179] width 33 height 8
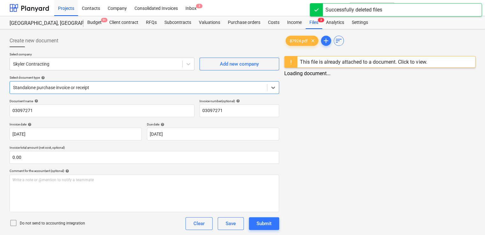
type input "03097271"
type input "[DATE]"
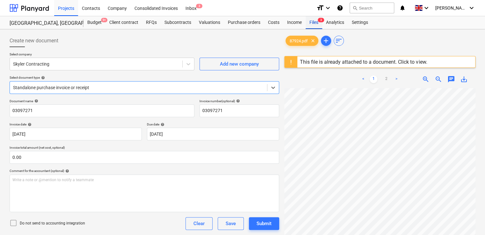
click at [313, 25] on div "Files 3" at bounding box center [314, 22] width 17 height 13
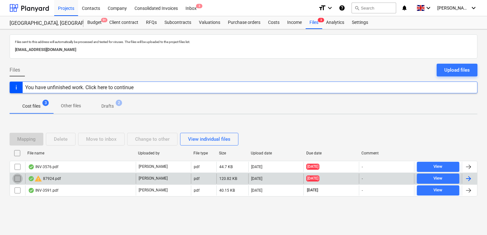
click at [17, 179] on input "checkbox" at bounding box center [17, 179] width 10 height 10
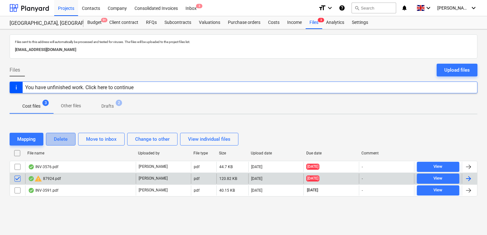
click at [52, 138] on button "Delete" at bounding box center [61, 139] width 30 height 13
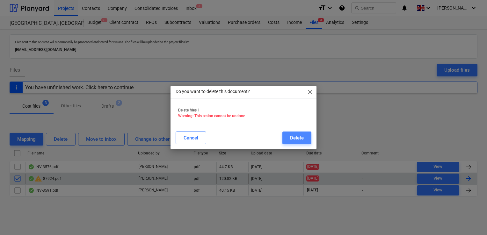
click at [297, 133] on button "Delete" at bounding box center [297, 138] width 29 height 13
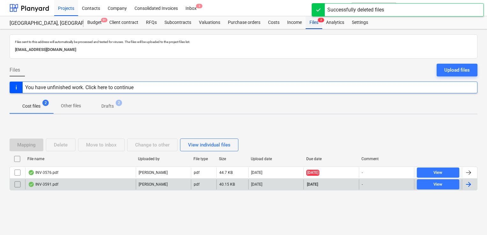
click at [312, 20] on div "Files 2" at bounding box center [314, 22] width 17 height 13
click at [467, 67] on div "Upload files" at bounding box center [458, 70] width 26 height 8
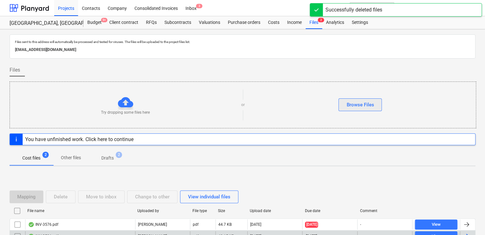
click at [346, 105] on button "Browse Files" at bounding box center [360, 105] width 43 height 13
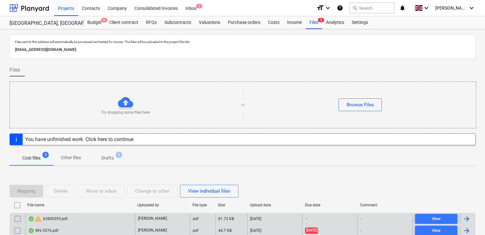
click at [96, 217] on div "warning 62809293.pdf" at bounding box center [80, 219] width 110 height 10
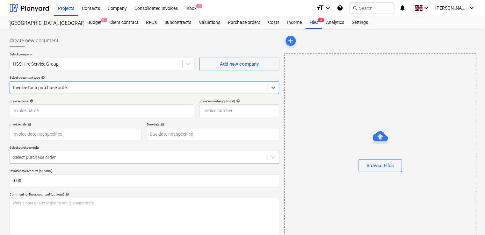
type input "62809293"
type input "[DATE]"
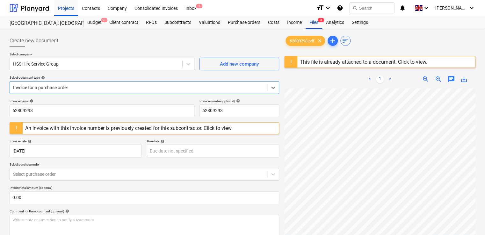
click at [403, 58] on div "This file is already attached to a document. Click to view." at bounding box center [364, 61] width 132 height 11
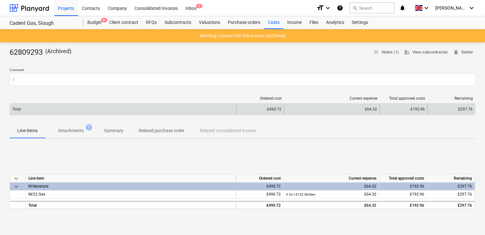
click at [422, 108] on div "£192.96" at bounding box center [404, 109] width 42 height 4
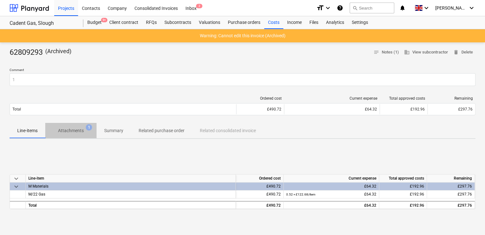
click at [82, 131] on p "Attachments" at bounding box center [71, 131] width 26 height 7
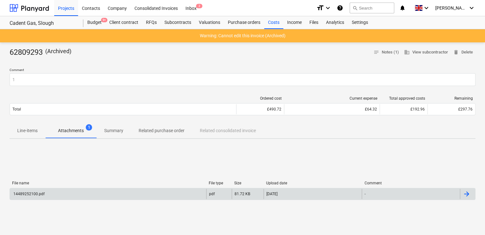
click at [73, 190] on div "14489252100.pdf" at bounding box center [108, 194] width 196 height 10
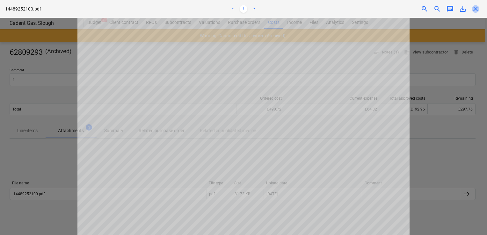
click at [475, 12] on span "close" at bounding box center [476, 9] width 8 height 8
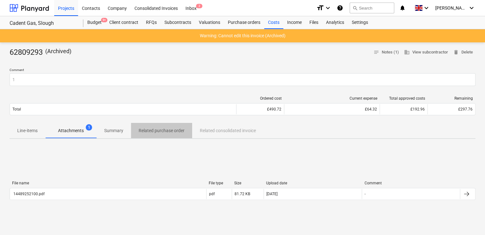
click at [175, 128] on p "Related purchase order" at bounding box center [162, 131] width 46 height 7
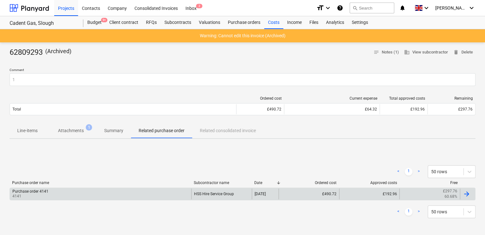
click at [18, 195] on p "4141" at bounding box center [30, 196] width 36 height 5
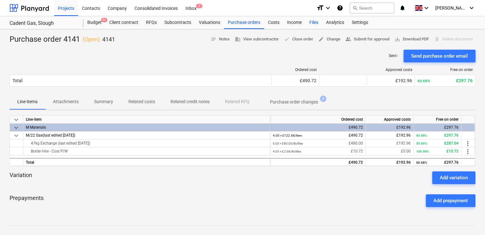
click at [307, 20] on div "Files" at bounding box center [314, 22] width 17 height 13
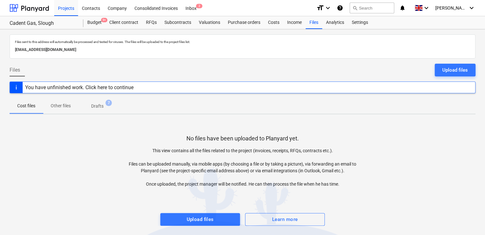
click at [96, 105] on p "Drafts" at bounding box center [97, 106] width 12 height 7
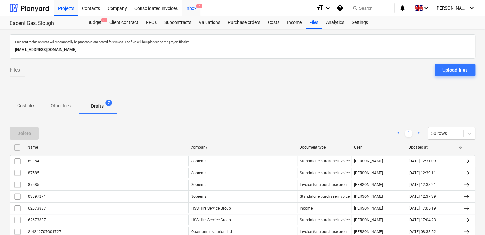
click at [187, 5] on div "Inbox 2" at bounding box center [191, 8] width 19 height 16
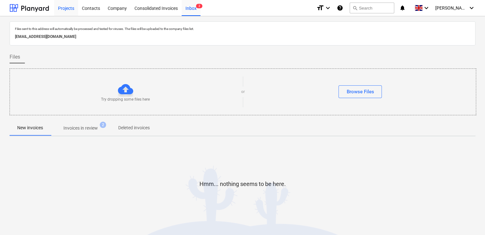
click at [68, 8] on div "Projects" at bounding box center [66, 8] width 24 height 16
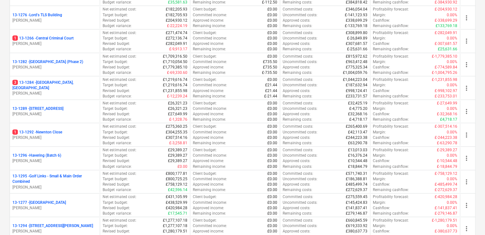
scroll to position [709, 0]
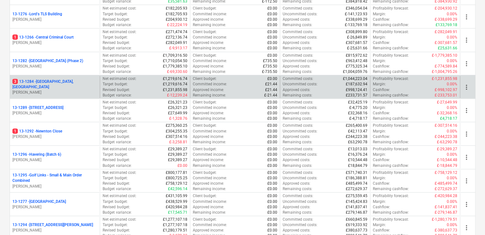
click at [59, 90] on p "[PERSON_NAME]" at bounding box center [54, 92] width 85 height 5
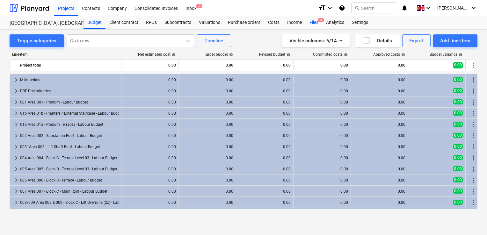
click at [313, 21] on div "Files 3" at bounding box center [314, 22] width 17 height 13
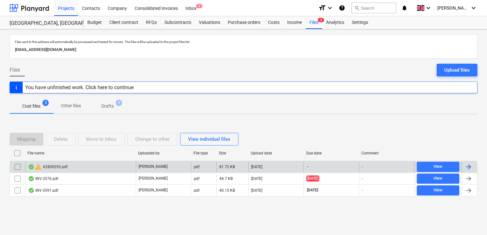
click at [68, 166] on div "warning 62809293.pdf" at bounding box center [80, 167] width 111 height 10
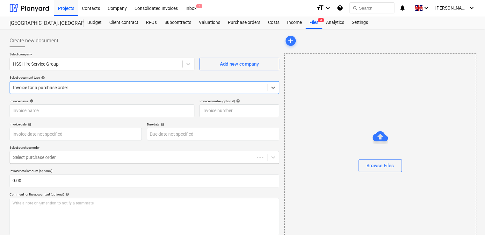
type input "62809293"
type input "[DATE]"
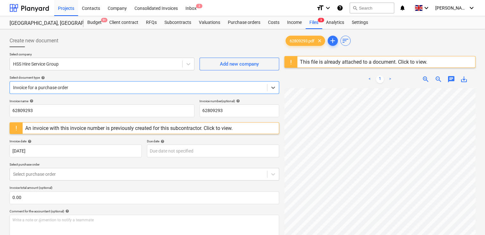
click at [411, 64] on div "This file is already attached to a document. Click to view." at bounding box center [363, 62] width 127 height 6
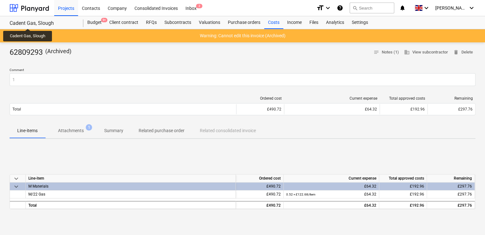
click at [28, 23] on div "Cadent Gas, Slough" at bounding box center [43, 23] width 66 height 7
drag, startPoint x: 74, startPoint y: 5, endPoint x: 486, endPoint y: 29, distance: 412.4
click at [74, 5] on div "Projects" at bounding box center [66, 8] width 24 height 16
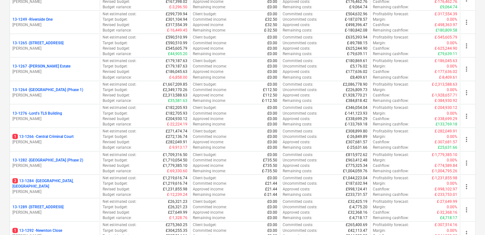
scroll to position [621, 0]
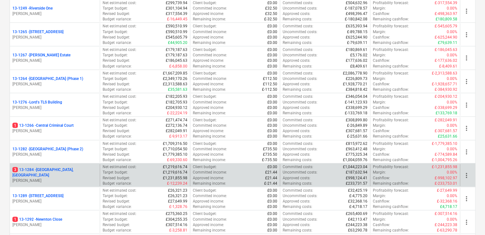
click at [81, 171] on div "3 13-1284 - [GEOGRAPHIC_DATA], [GEOGRAPHIC_DATA]" at bounding box center [54, 172] width 85 height 11
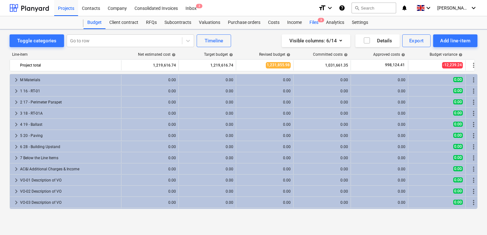
click at [318, 21] on span "3" at bounding box center [321, 20] width 6 height 4
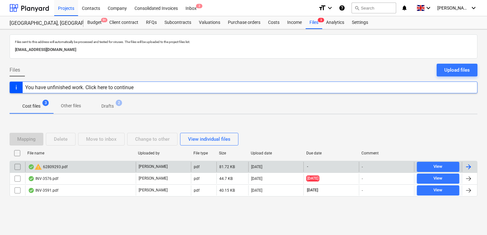
click at [59, 169] on div "warning 62809293.pdf" at bounding box center [48, 167] width 40 height 8
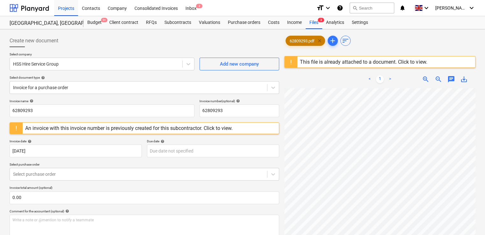
click at [324, 38] on span "clear" at bounding box center [320, 41] width 8 height 8
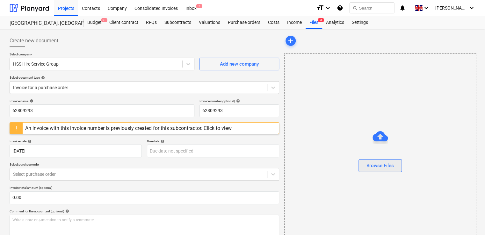
click at [373, 164] on div "Browse Files" at bounding box center [380, 166] width 27 height 8
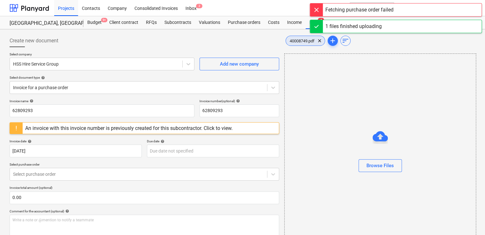
click at [321, 41] on span "clear" at bounding box center [320, 41] width 8 height 8
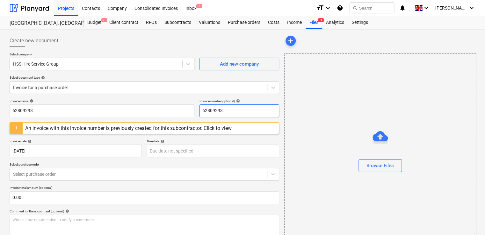
drag, startPoint x: 239, startPoint y: 108, endPoint x: 184, endPoint y: 97, distance: 56.0
click at [184, 97] on div "Create new document Select company HSS Hire Service Group Add new company Selec…" at bounding box center [145, 203] width 270 height 339
paste input "40008749"
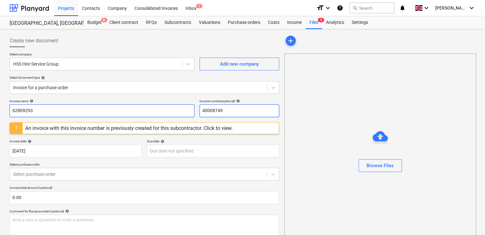
type input "40008749"
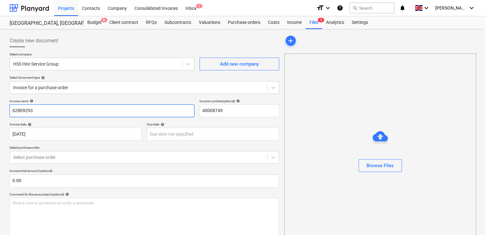
click at [89, 109] on input "62809293" at bounding box center [102, 111] width 185 height 13
drag, startPoint x: 89, startPoint y: 109, endPoint x: 0, endPoint y: 109, distance: 89.0
click at [0, 109] on html "Projects Contacts Company Consolidated Invoices Inbox 2 format_size keyboard_ar…" at bounding box center [242, 117] width 485 height 235
paste input "40008749"
type input "40008749"
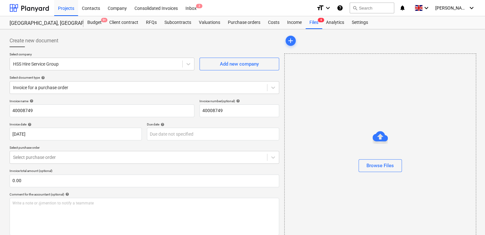
click at [325, 103] on div "Browse Files" at bounding box center [380, 153] width 192 height 199
click at [365, 165] on button "Browse Files" at bounding box center [380, 165] width 43 height 13
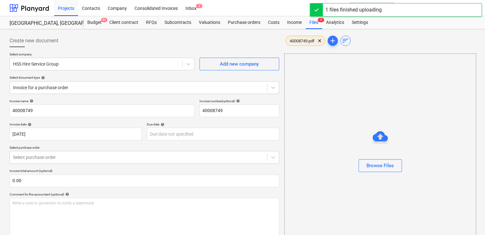
click at [307, 36] on div "40008749.pdf clear" at bounding box center [306, 41] width 40 height 10
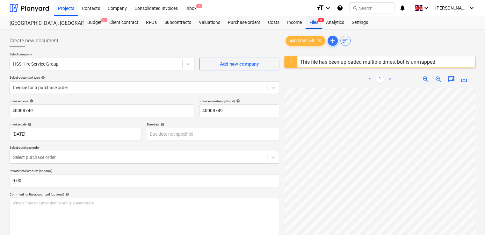
click at [316, 24] on div "Files 5" at bounding box center [314, 22] width 17 height 13
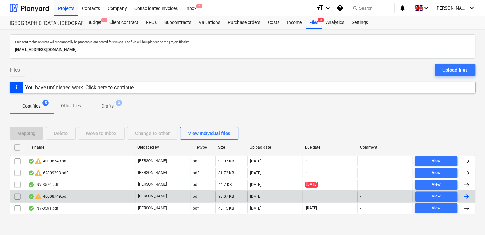
click at [18, 197] on input "checkbox" at bounding box center [17, 197] width 10 height 10
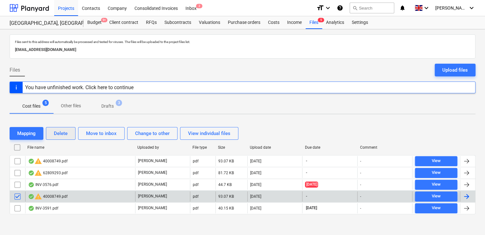
click at [57, 134] on div "Delete" at bounding box center [61, 133] width 14 height 8
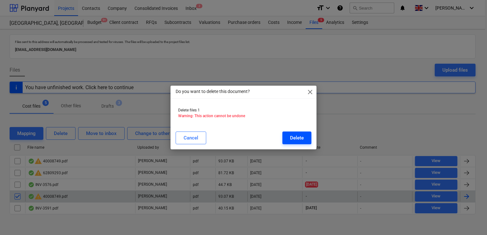
click at [298, 135] on div "Delete" at bounding box center [297, 138] width 14 height 8
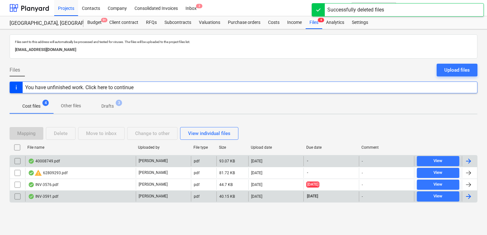
click at [63, 160] on div "40008749.pdf" at bounding box center [80, 161] width 111 height 10
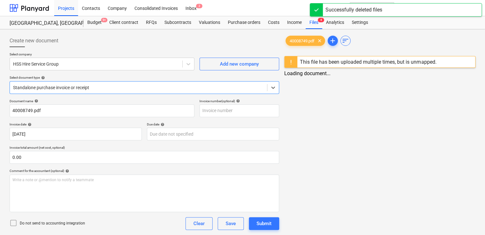
type input "40008749"
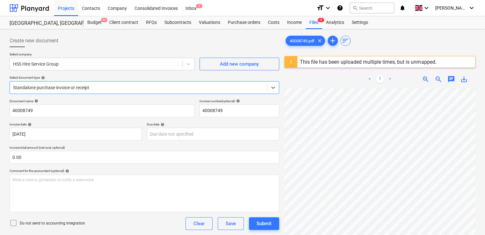
scroll to position [24, 0]
click at [105, 90] on div at bounding box center [138, 88] width 251 height 6
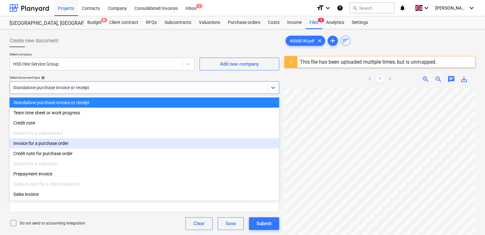
click at [45, 145] on div "Invoice for a purchase order" at bounding box center [145, 143] width 270 height 10
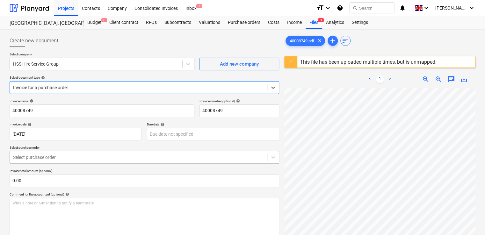
click at [32, 156] on div "Select purchase order" at bounding box center [145, 157] width 270 height 13
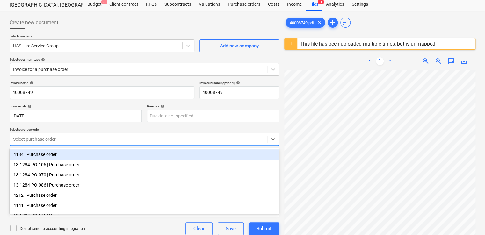
scroll to position [20, 0]
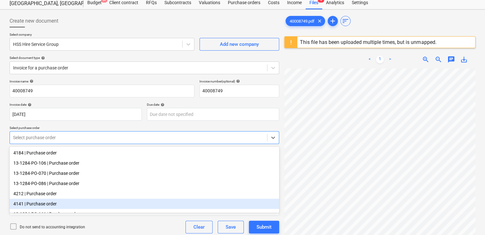
click at [21, 204] on div "4141 | Purchase order" at bounding box center [145, 204] width 270 height 10
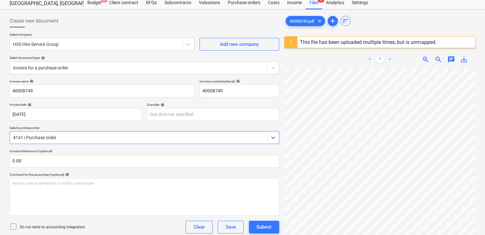
click at [138, 168] on div "Invoice name help 40008749 Invoice number (optional) help 40008749 Invoice date…" at bounding box center [145, 226] width 270 height 295
click at [12, 228] on icon at bounding box center [14, 227] width 8 height 8
click at [109, 231] on div "Do not send to accounting integration Clear Save Submit" at bounding box center [145, 227] width 270 height 13
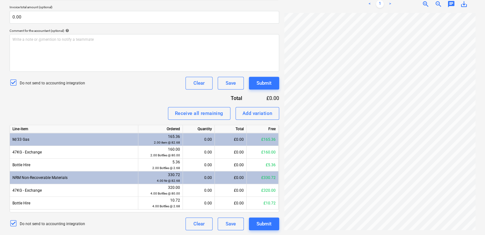
scroll to position [24, 140]
click at [206, 181] on div "0.00" at bounding box center [199, 178] width 26 height 13
click at [227, 178] on div "£0.00" at bounding box center [231, 178] width 32 height 13
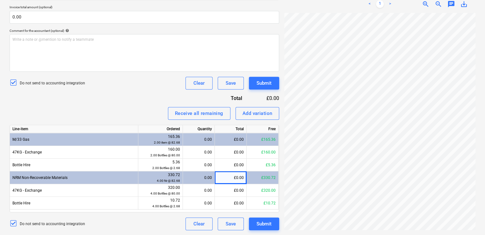
click at [227, 178] on div "£0.00" at bounding box center [231, 178] width 32 height 13
drag, startPoint x: 227, startPoint y: 178, endPoint x: 238, endPoint y: 178, distance: 11.5
click at [238, 178] on div "£0.00" at bounding box center [231, 178] width 32 height 13
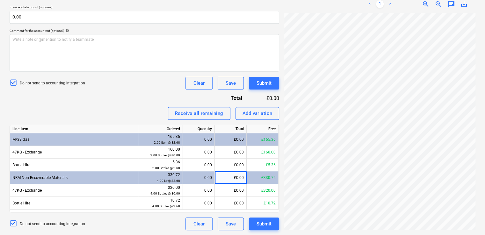
click at [226, 176] on div "£0.00" at bounding box center [231, 178] width 32 height 13
drag, startPoint x: 226, startPoint y: 176, endPoint x: 204, endPoint y: 181, distance: 22.7
click at [204, 181] on div "0.00" at bounding box center [199, 178] width 26 height 13
click at [138, 108] on div "Receive all remaining Add variation" at bounding box center [145, 113] width 270 height 13
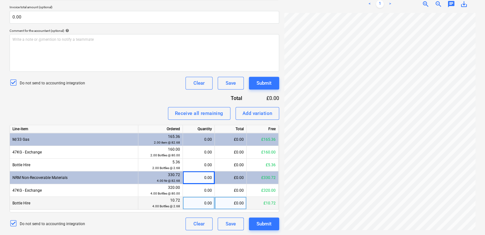
click at [237, 203] on div "£0.00" at bounding box center [231, 203] width 32 height 13
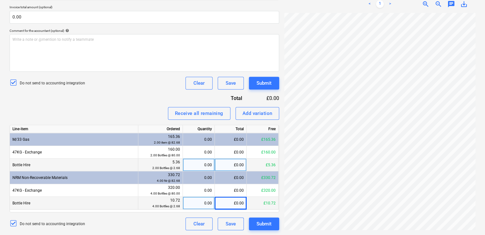
click at [235, 166] on div "£0.00" at bounding box center [231, 165] width 32 height 13
click at [239, 204] on div "£0.00" at bounding box center [231, 203] width 32 height 13
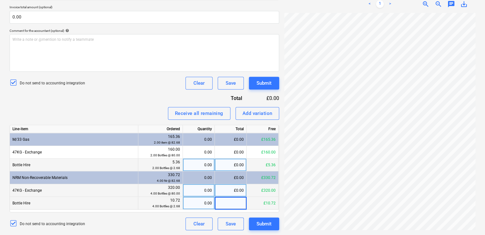
click at [237, 191] on div "£0.00" at bounding box center [231, 190] width 32 height 13
click at [232, 211] on div "Line-item Ordered Quantity Total Free M/33 Gas 165.36 2.00 item @ 82.68 0.00 £0…" at bounding box center [145, 169] width 270 height 88
click at [233, 178] on div "£0.00" at bounding box center [231, 178] width 32 height 13
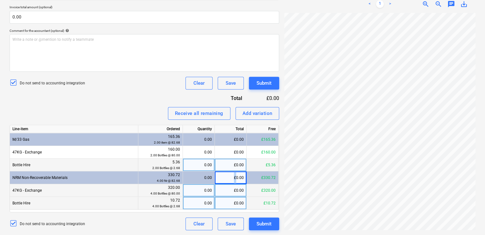
click at [233, 178] on div "£0.00" at bounding box center [231, 178] width 32 height 13
click at [232, 205] on div "£0.00" at bounding box center [231, 203] width 32 height 13
click at [241, 202] on div "£0.00" at bounding box center [231, 203] width 32 height 13
click at [240, 191] on div "£0.00" at bounding box center [231, 190] width 32 height 13
click at [236, 181] on div "£0.00" at bounding box center [231, 178] width 32 height 13
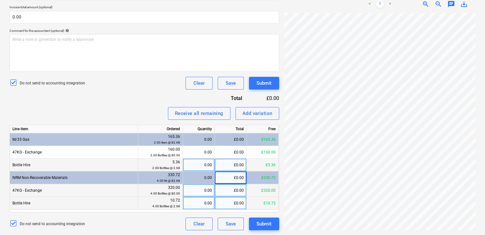
click at [236, 178] on div "£0.00" at bounding box center [231, 178] width 32 height 13
click at [237, 200] on div "£0.00" at bounding box center [231, 203] width 32 height 13
type input "26.80"
click at [169, 224] on div "Do not send to accounting integration Clear Save Submit" at bounding box center [145, 224] width 270 height 13
click at [229, 179] on div "£10.72" at bounding box center [231, 178] width 32 height 13
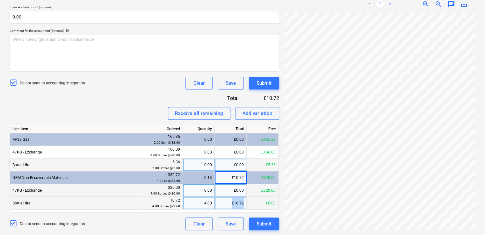
drag, startPoint x: 244, startPoint y: 204, endPoint x: 218, endPoint y: 203, distance: 26.5
click at [218, 203] on div "£10.72" at bounding box center [231, 203] width 32 height 13
click at [136, 225] on div "Do not send to accounting integration Clear Save Submit" at bounding box center [145, 224] width 270 height 13
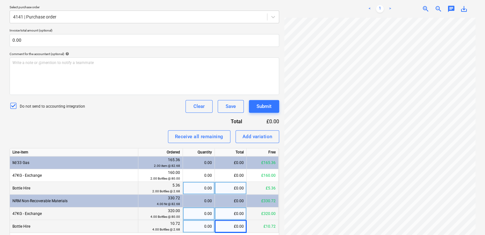
scroll to position [164, 0]
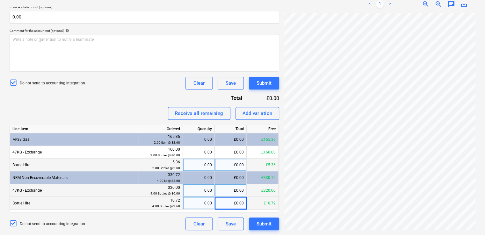
click at [133, 193] on div "47KG - Exchange" at bounding box center [74, 190] width 129 height 13
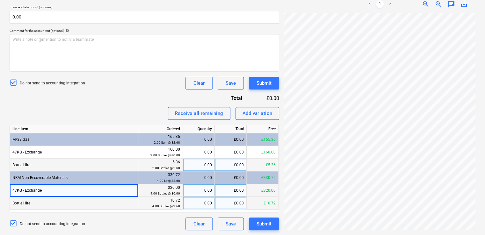
click at [133, 193] on div "47KG - Exchange" at bounding box center [74, 190] width 129 height 13
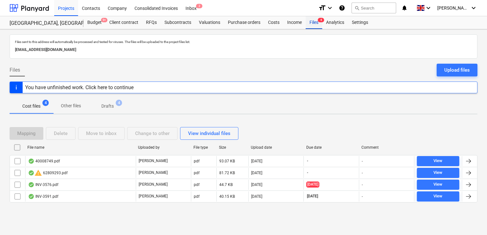
click at [311, 23] on div "Files 4" at bounding box center [314, 22] width 17 height 13
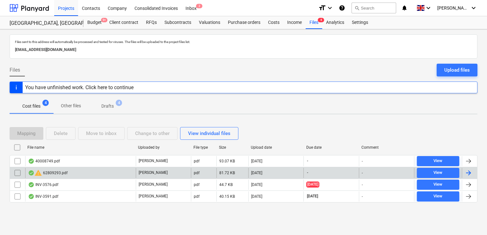
click at [20, 172] on input "checkbox" at bounding box center [17, 173] width 10 height 10
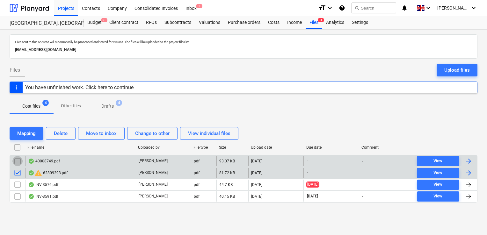
click at [17, 164] on input "checkbox" at bounding box center [17, 161] width 10 height 10
click at [59, 129] on div "Delete" at bounding box center [61, 133] width 14 height 8
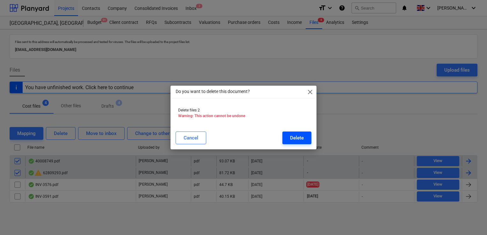
click at [301, 136] on div "Delete" at bounding box center [297, 138] width 14 height 8
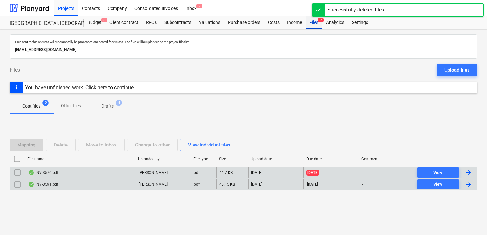
click at [312, 24] on div "Files 2" at bounding box center [314, 22] width 17 height 13
click at [465, 66] on div "Upload files" at bounding box center [458, 70] width 26 height 8
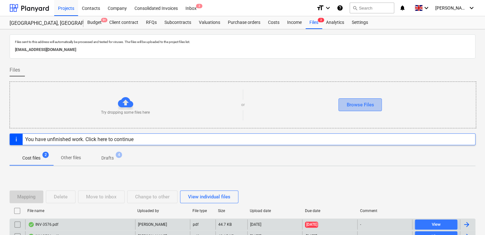
click at [361, 104] on div "Browse Files" at bounding box center [360, 105] width 27 height 8
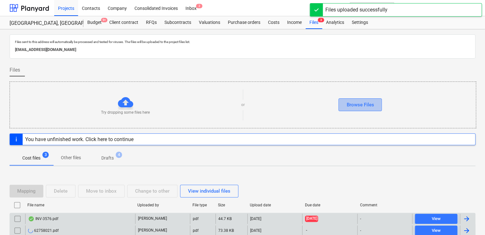
click at [353, 100] on button "Browse Files" at bounding box center [360, 105] width 43 height 13
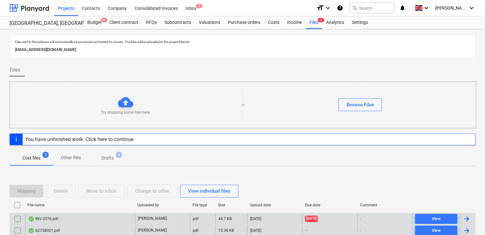
click at [376, 233] on div "-" at bounding box center [384, 231] width 55 height 10
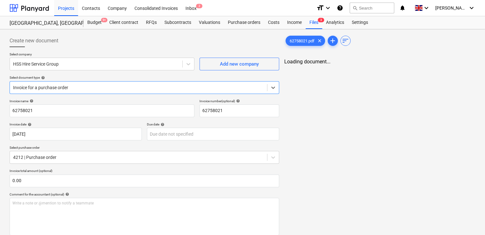
type input "62758021"
type input "[DATE]"
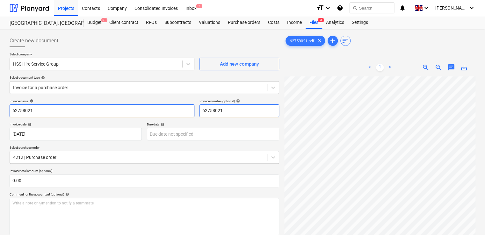
drag, startPoint x: 221, startPoint y: 113, endPoint x: 186, endPoint y: 111, distance: 35.4
click at [186, 111] on div "Invoice name help 62758021 Invoice number (optional) help 62758021" at bounding box center [145, 108] width 270 height 18
drag, startPoint x: 233, startPoint y: 113, endPoint x: 179, endPoint y: 112, distance: 54.9
click at [179, 112] on div "Invoice name help 62758021 Invoice number (optional) help 62758021" at bounding box center [145, 108] width 270 height 18
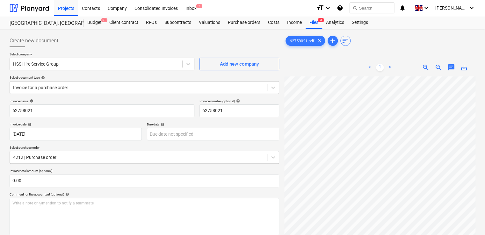
click at [98, 169] on p "Invoice total amount (optional)" at bounding box center [145, 171] width 270 height 5
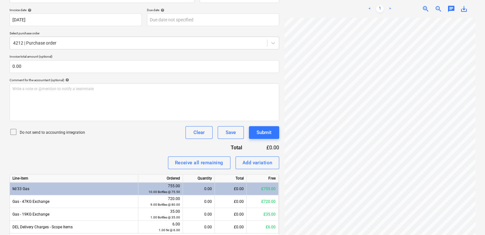
scroll to position [138, 0]
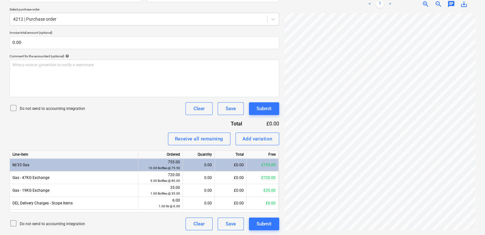
click at [14, 106] on icon at bounding box center [14, 108] width 8 height 8
click at [143, 125] on div "Invoice name help 62758021 Invoice number (optional) help 62758021 Invoice date…" at bounding box center [145, 96] width 270 height 270
click at [465, 141] on div at bounding box center [379, 121] width 191 height 217
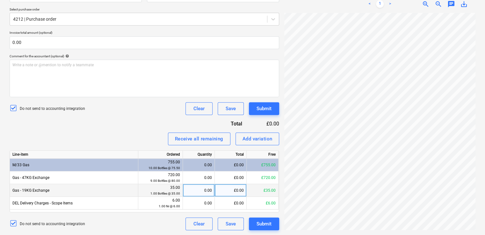
click at [207, 189] on div "0.00" at bounding box center [199, 190] width 26 height 13
type input "1"
click at [145, 137] on div "Receive all remaining Add variation" at bounding box center [145, 139] width 270 height 13
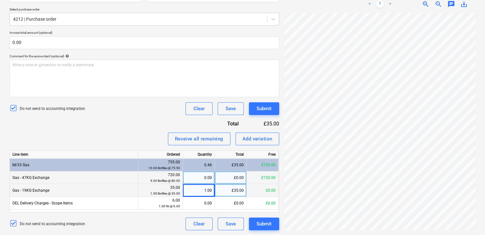
click at [203, 181] on div "0.00" at bounding box center [199, 178] width 26 height 13
type input "5"
click at [136, 136] on div "Receive all remaining Add variation" at bounding box center [145, 139] width 270 height 13
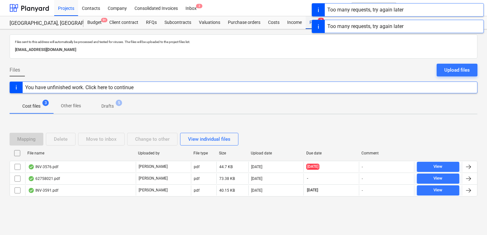
click at [311, 20] on div "Files 3" at bounding box center [314, 22] width 17 height 13
click at [307, 23] on div "Files 3" at bounding box center [314, 22] width 17 height 13
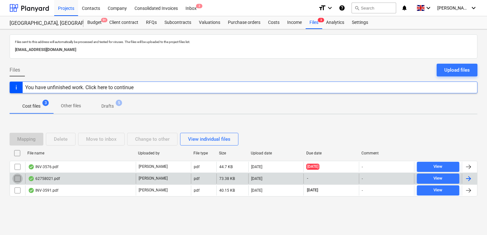
click at [18, 178] on input "checkbox" at bounding box center [17, 179] width 10 height 10
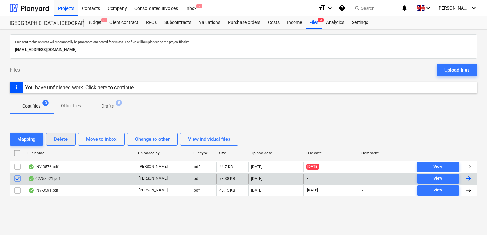
click at [53, 140] on button "Delete" at bounding box center [61, 139] width 30 height 13
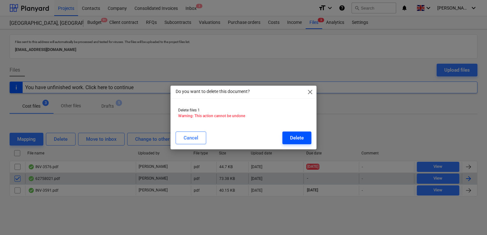
click at [298, 138] on div "Delete" at bounding box center [297, 138] width 14 height 8
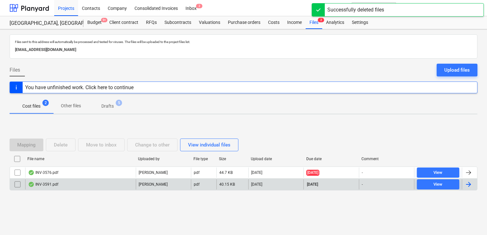
click at [250, 132] on div "Mapping Delete Move to inbox Change to other View individual files File name Up…" at bounding box center [244, 167] width 468 height 72
